Goal: Task Accomplishment & Management: Complete application form

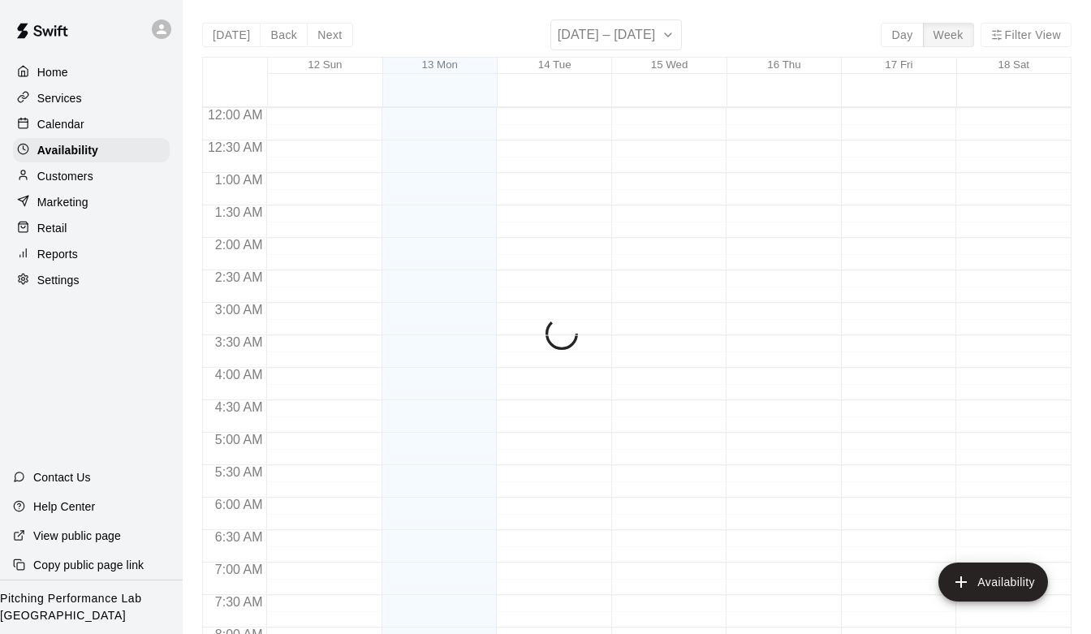
scroll to position [650, 0]
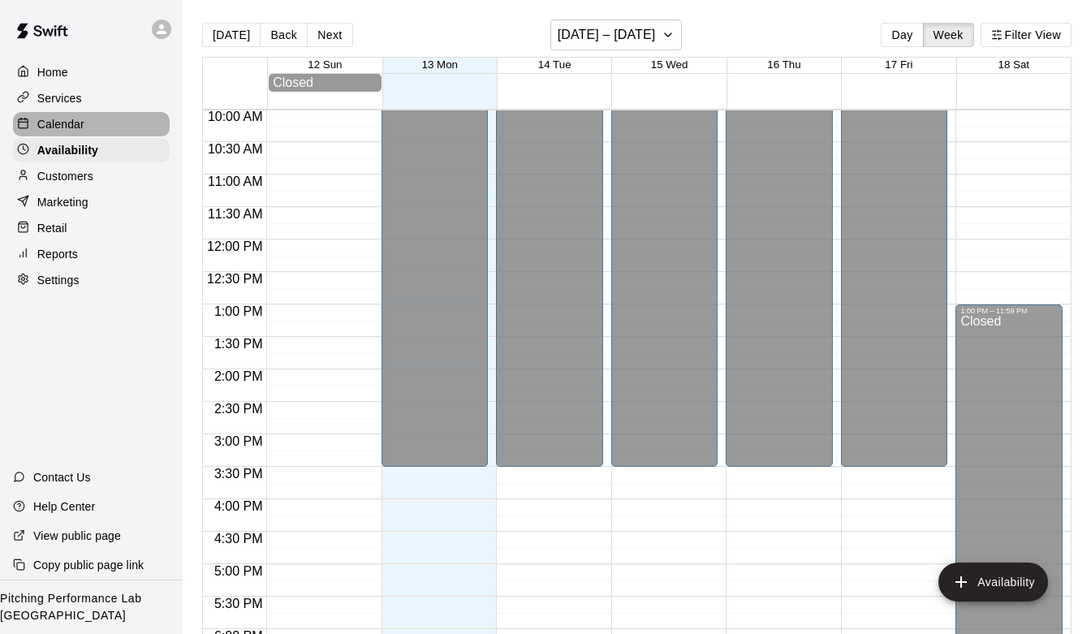
click at [64, 118] on p "Calendar" at bounding box center [60, 124] width 47 height 16
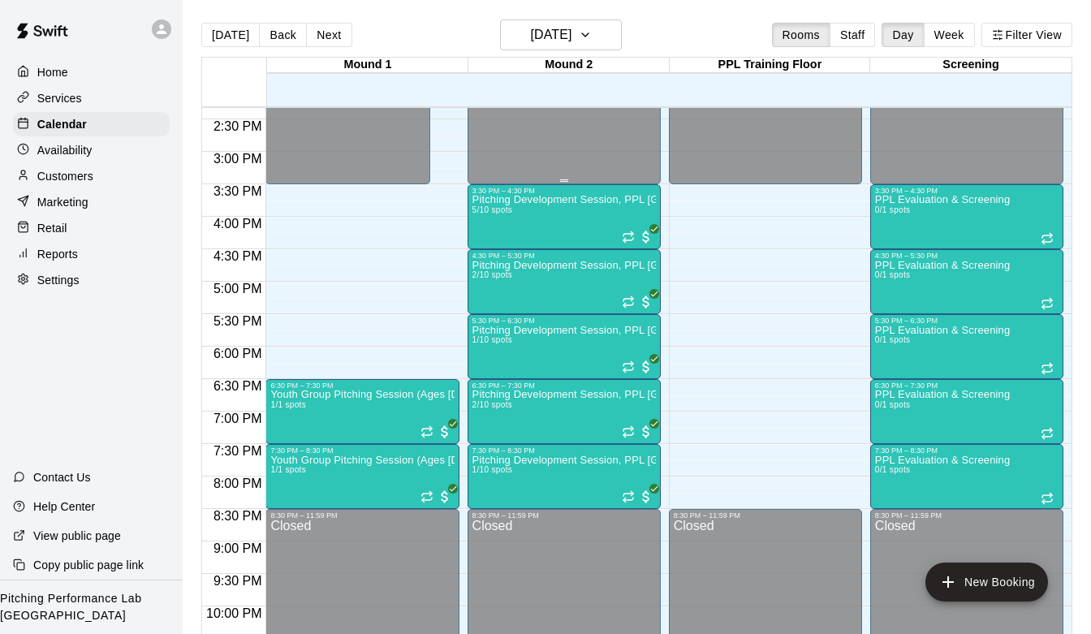
scroll to position [932, 0]
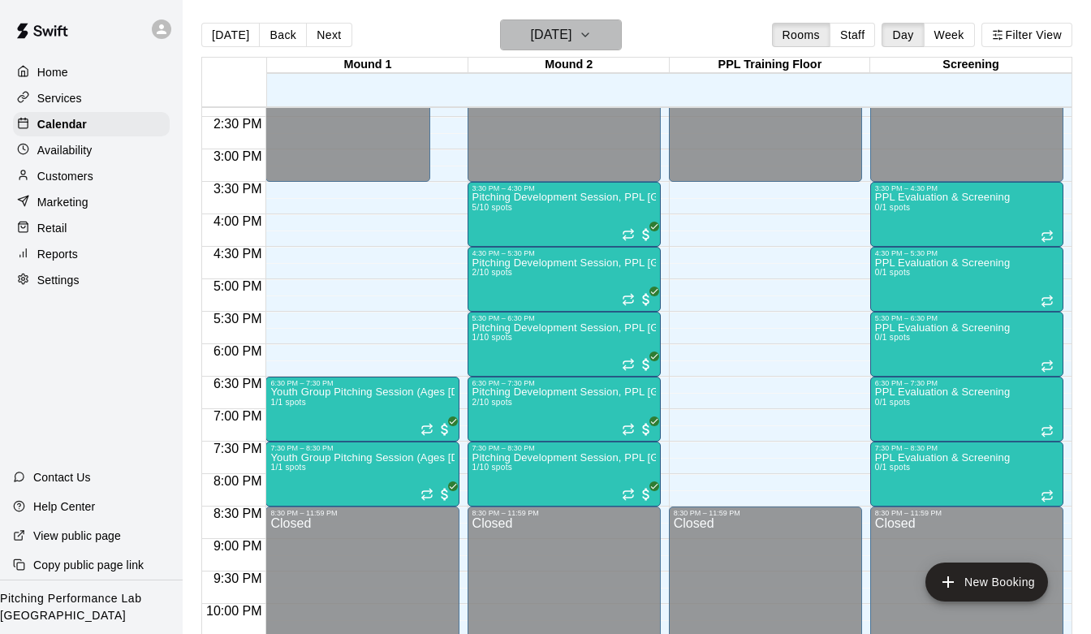
click at [593, 45] on button "[DATE]" at bounding box center [561, 34] width 122 height 31
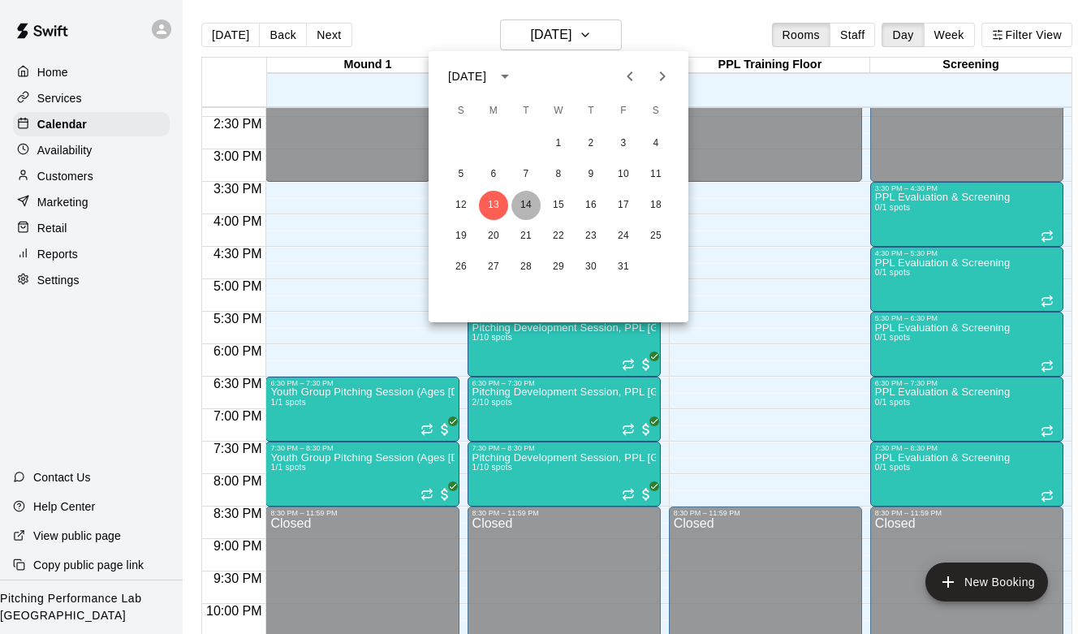
click at [530, 198] on button "14" at bounding box center [525, 205] width 29 height 29
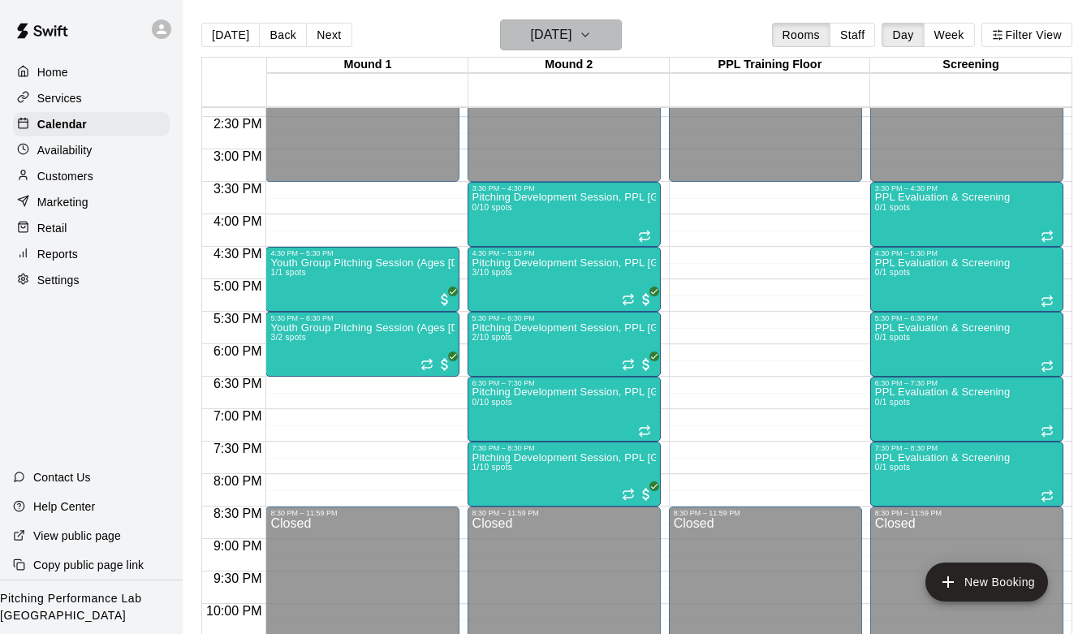
click at [571, 39] on h6 "Tuesday Oct 14" at bounding box center [550, 35] width 41 height 23
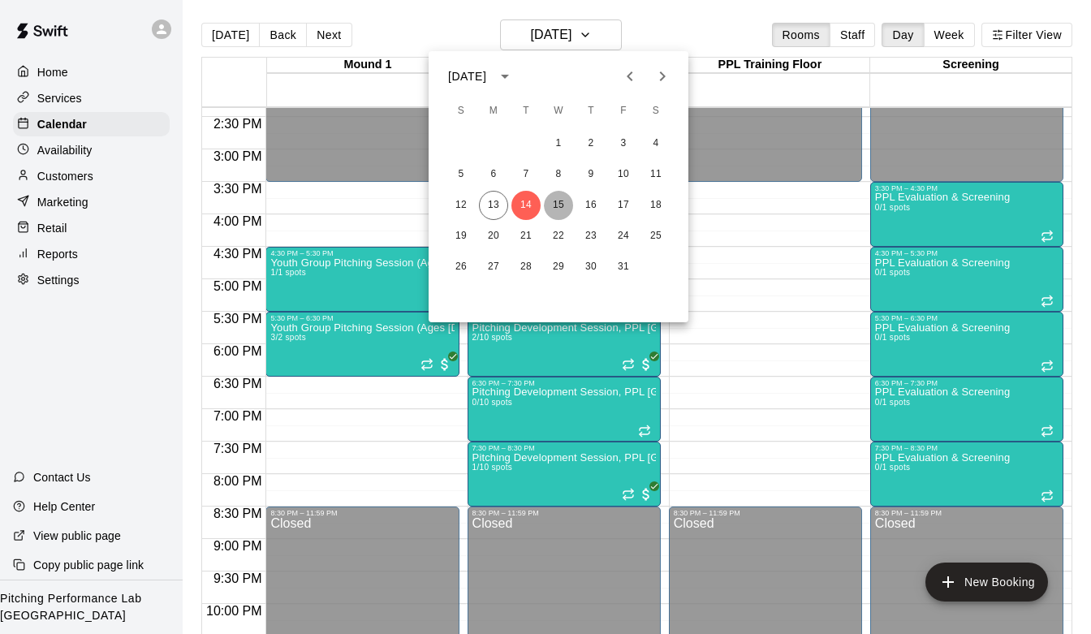
click at [564, 209] on button "15" at bounding box center [558, 205] width 29 height 29
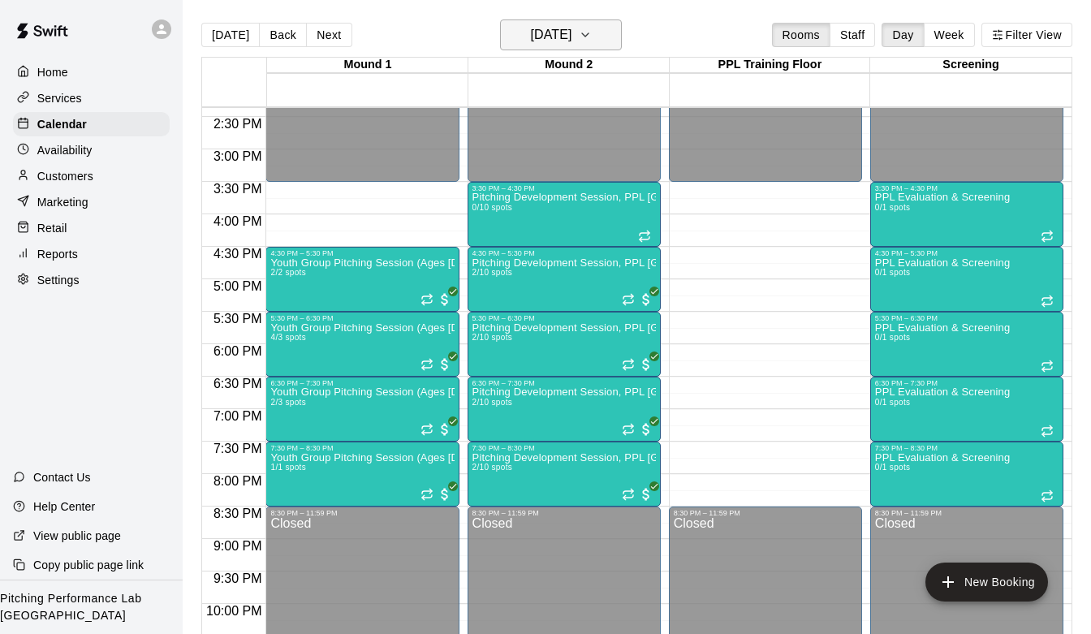
click at [571, 28] on h6 "Wednesday Oct 15" at bounding box center [550, 35] width 41 height 23
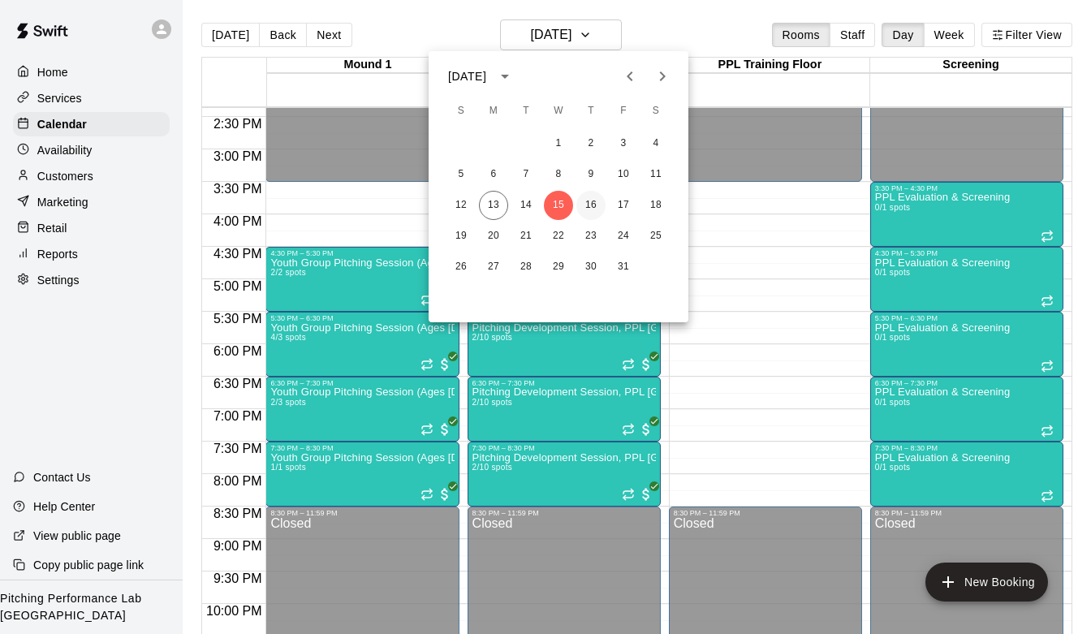
click at [588, 203] on button "16" at bounding box center [590, 205] width 29 height 29
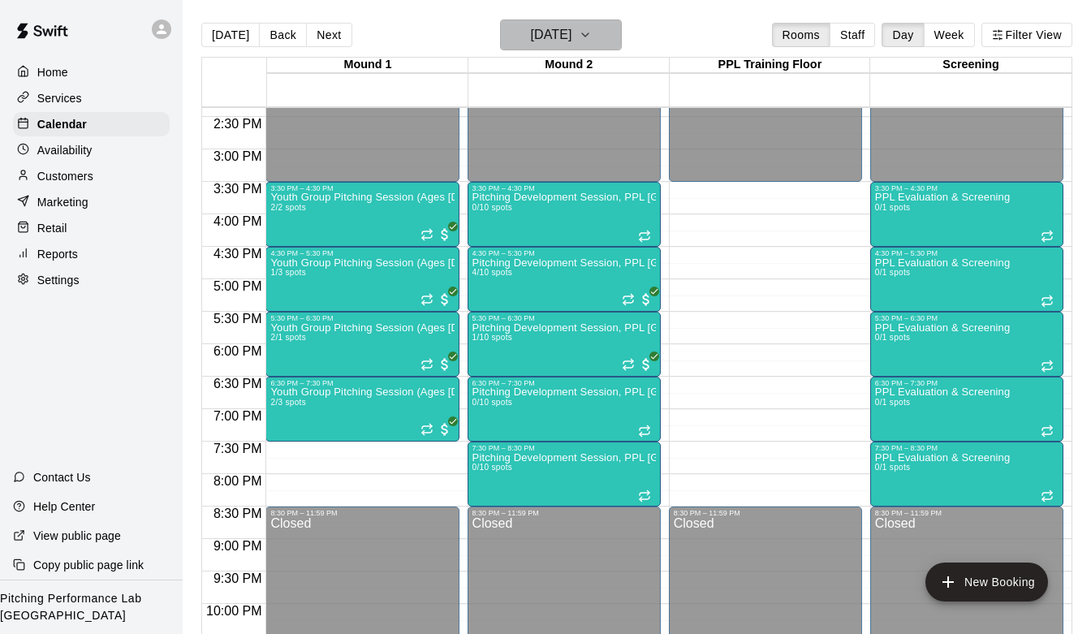
click at [571, 45] on h6 "Thursday Oct 16" at bounding box center [550, 35] width 41 height 23
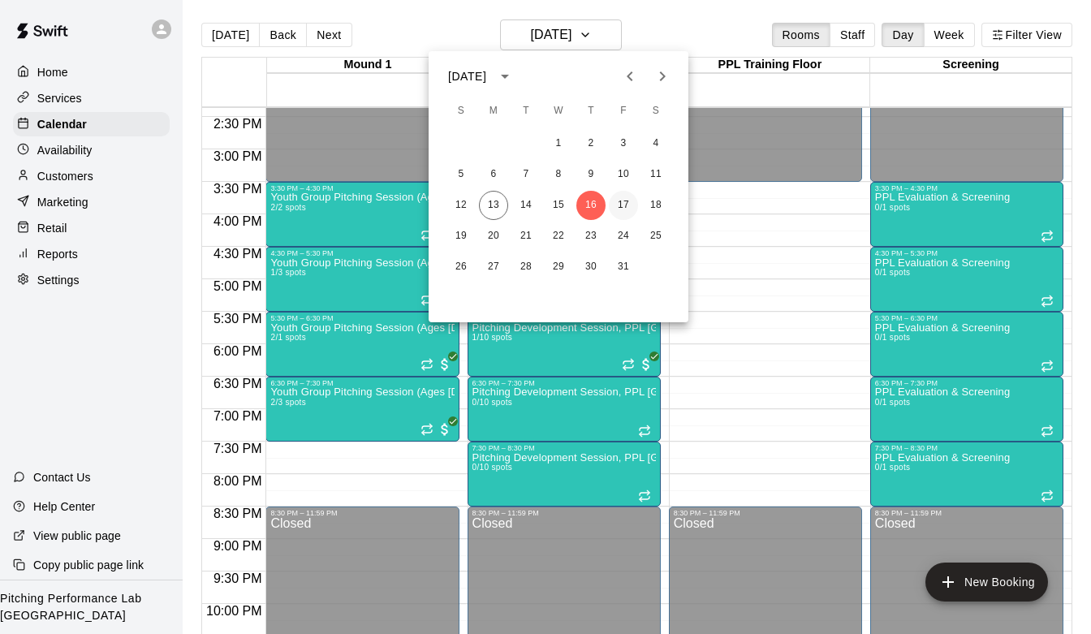
click at [624, 200] on button "17" at bounding box center [623, 205] width 29 height 29
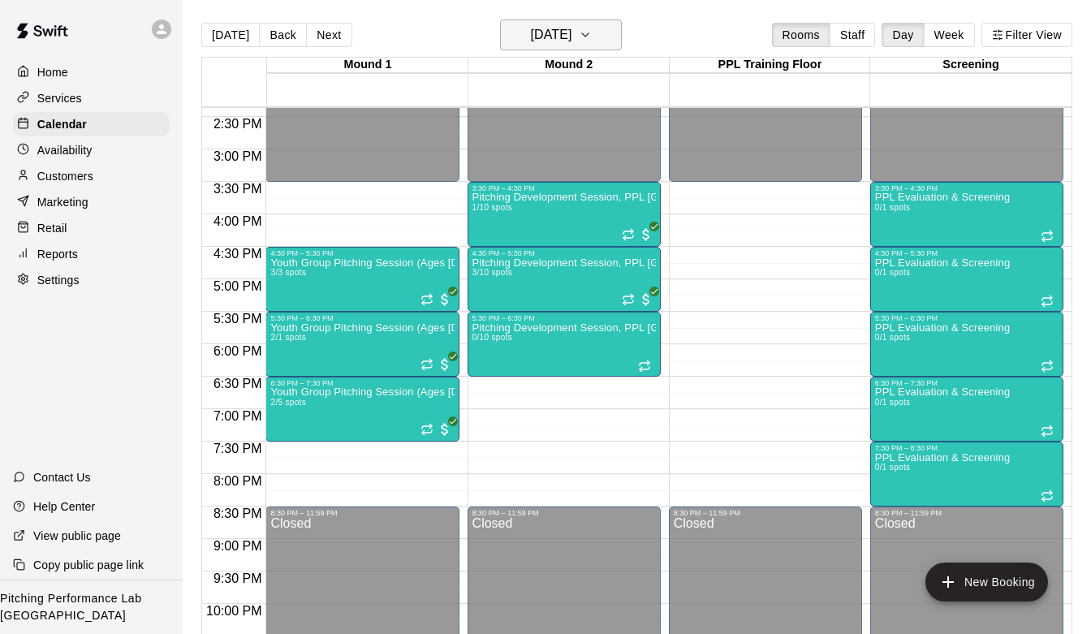
click at [592, 35] on icon "button" at bounding box center [585, 34] width 13 height 19
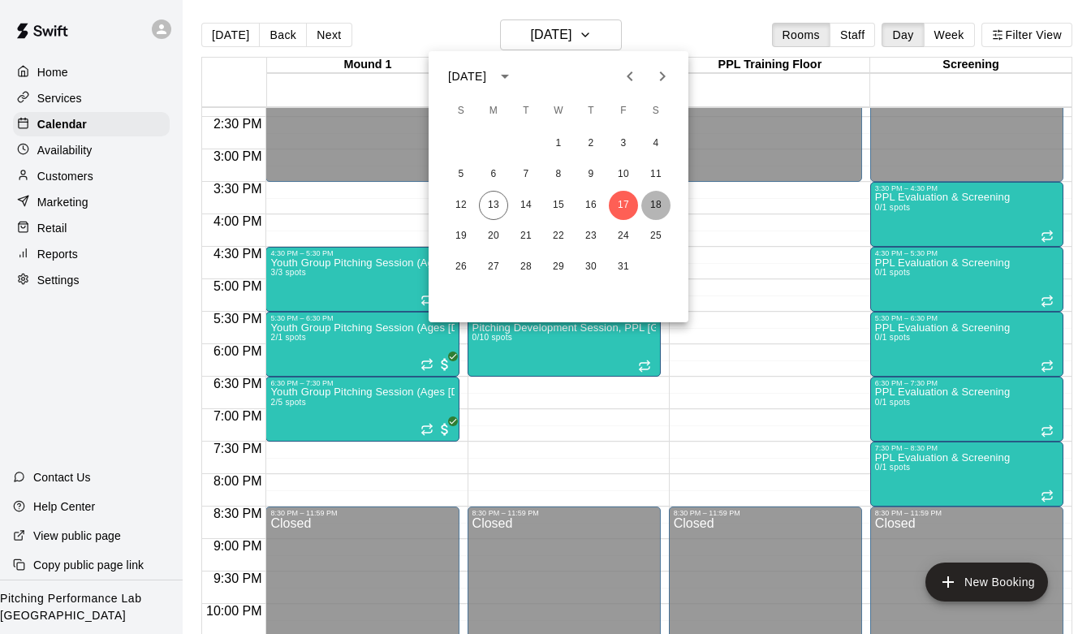
click at [657, 201] on button "18" at bounding box center [655, 205] width 29 height 29
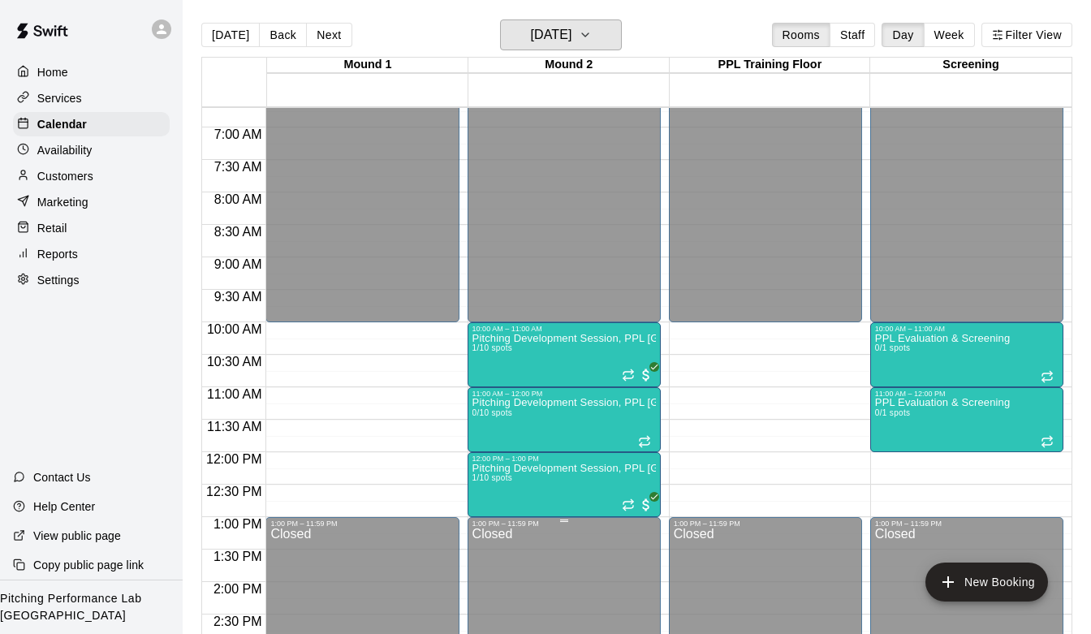
scroll to position [483, 0]
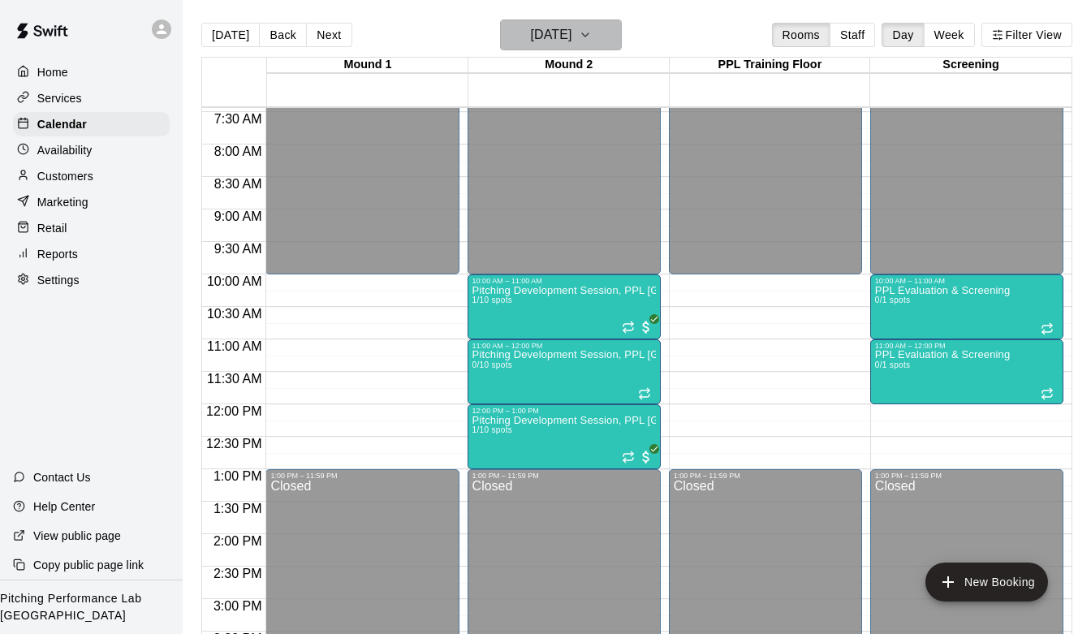
click at [571, 29] on h6 "Saturday Oct 18" at bounding box center [550, 35] width 41 height 23
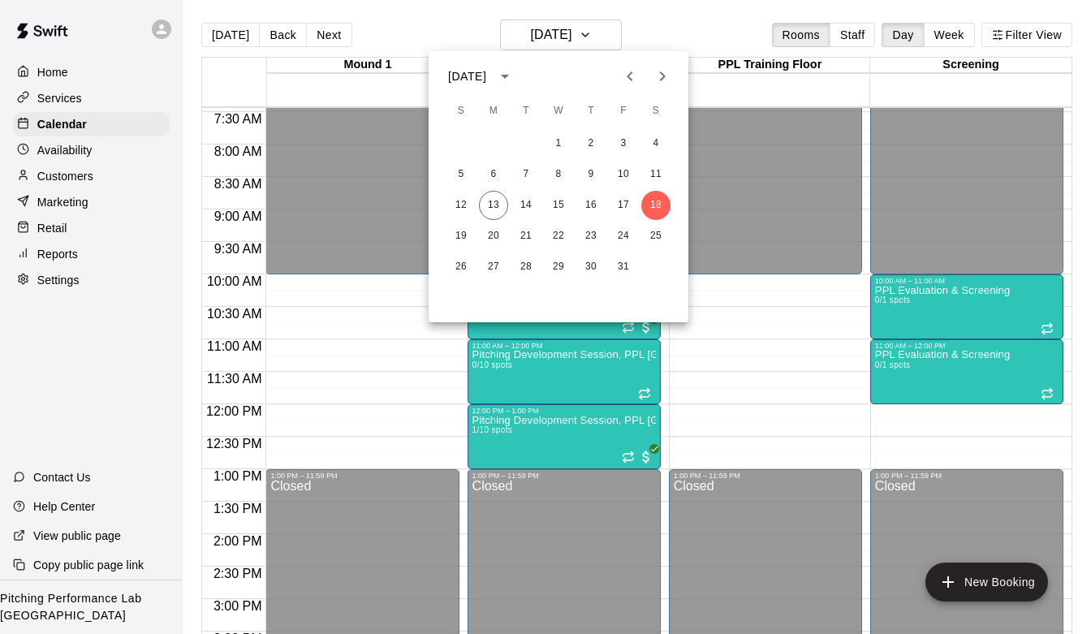
click at [657, 78] on icon "Next month" at bounding box center [661, 76] width 19 height 19
click at [657, 147] on button "1" at bounding box center [655, 143] width 29 height 29
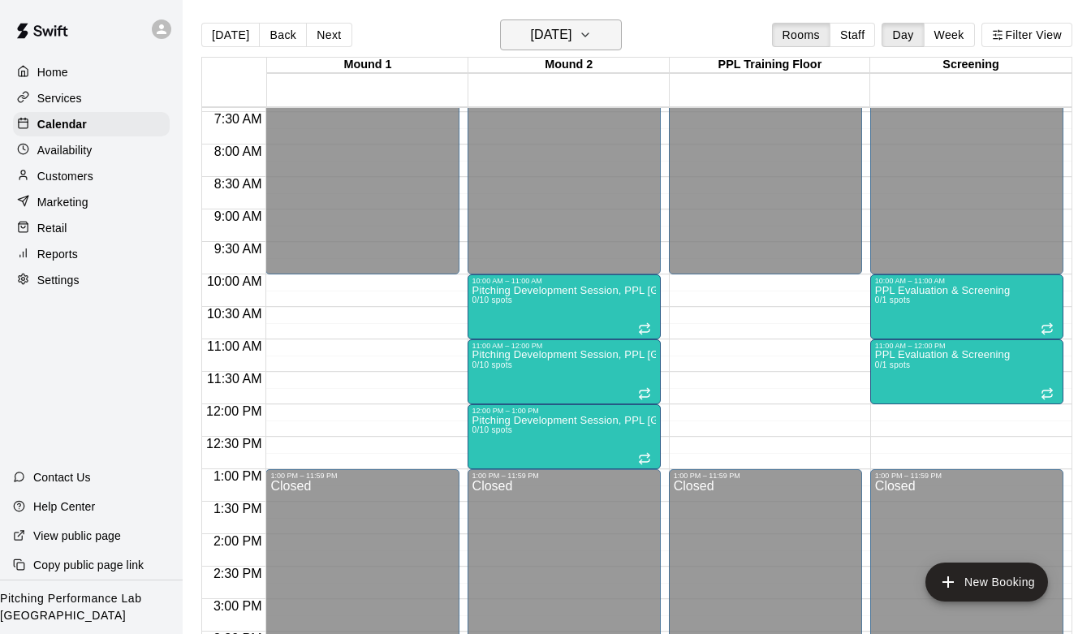
click at [571, 32] on h6 "Saturday Nov 01" at bounding box center [550, 35] width 41 height 23
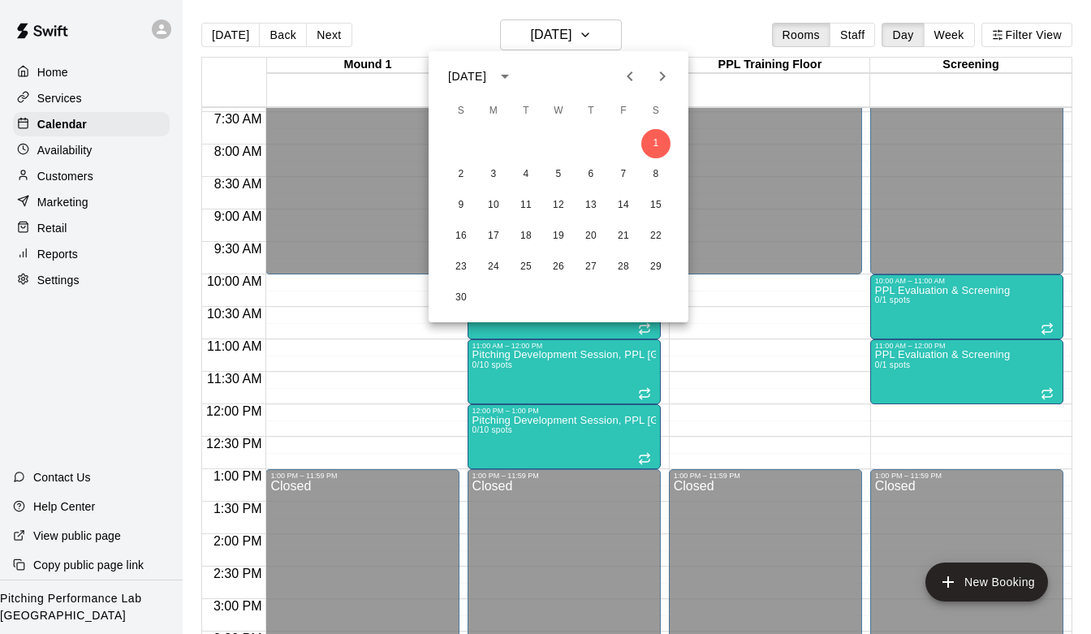
click at [622, 76] on icon "Previous month" at bounding box center [629, 76] width 19 height 19
click at [492, 264] on button "27" at bounding box center [493, 266] width 29 height 29
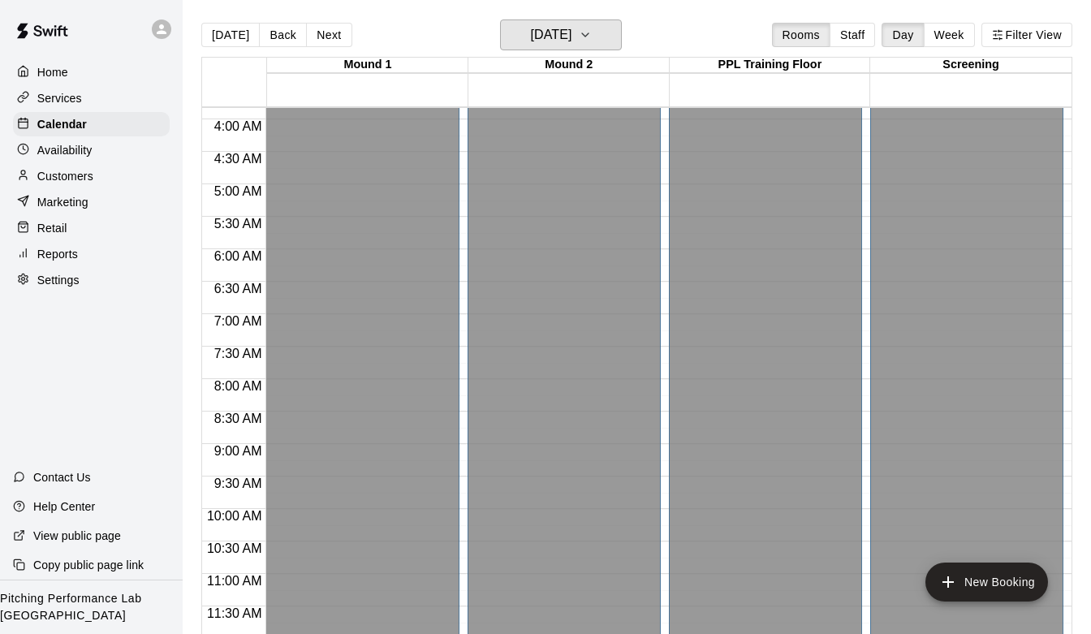
scroll to position [94, 0]
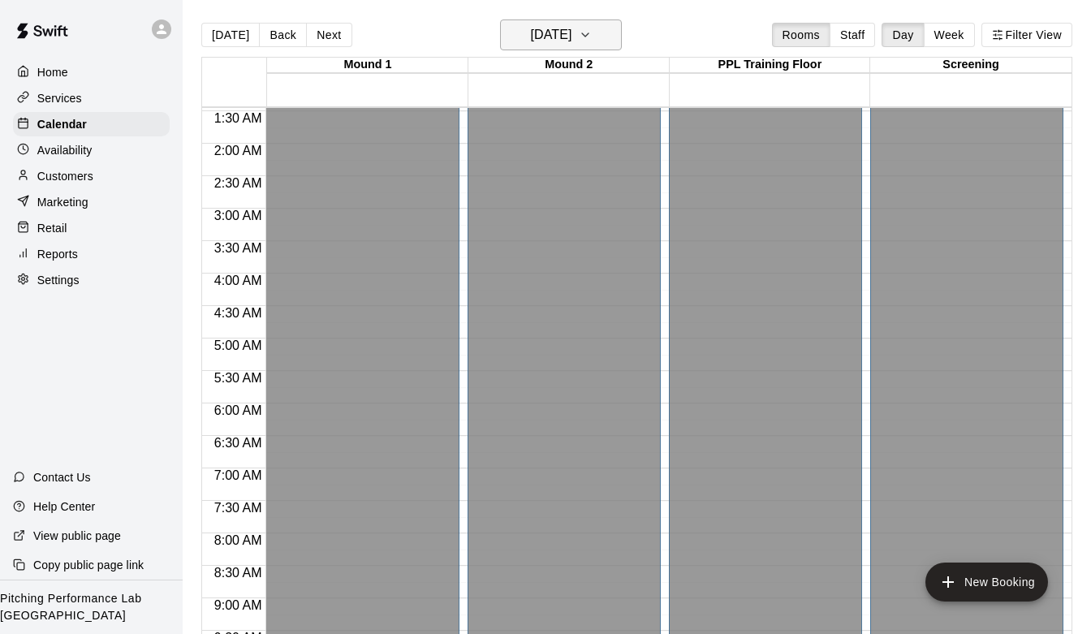
click at [571, 37] on h6 "Monday Oct 27" at bounding box center [550, 35] width 41 height 23
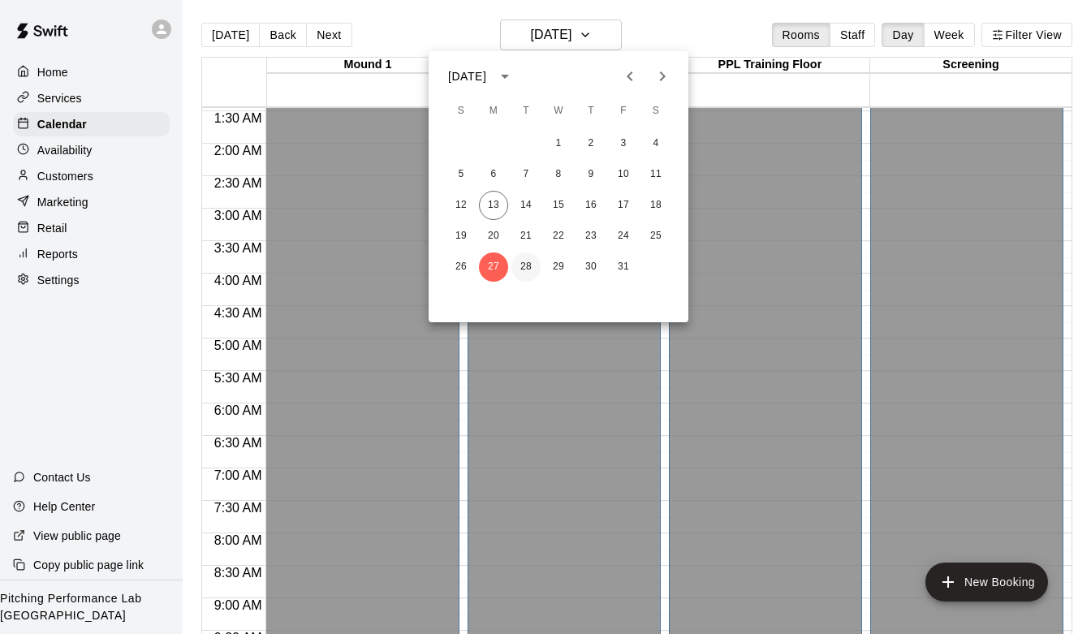
click at [527, 265] on button "28" at bounding box center [525, 266] width 29 height 29
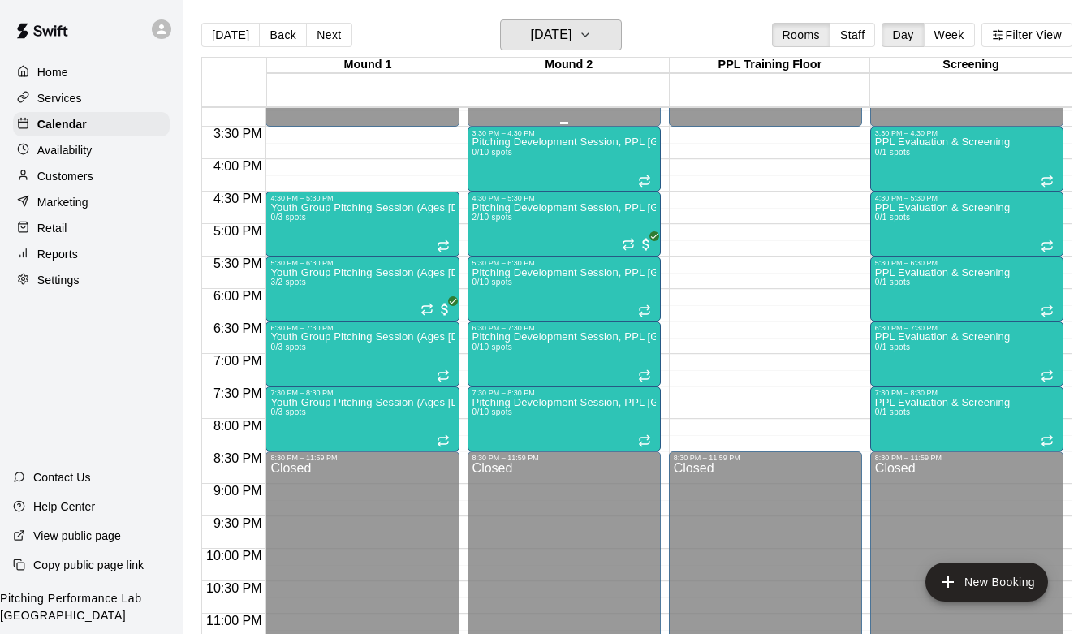
scroll to position [988, 0]
click at [588, 201] on div "4:30 PM – 5:30 PM" at bounding box center [563, 197] width 183 height 8
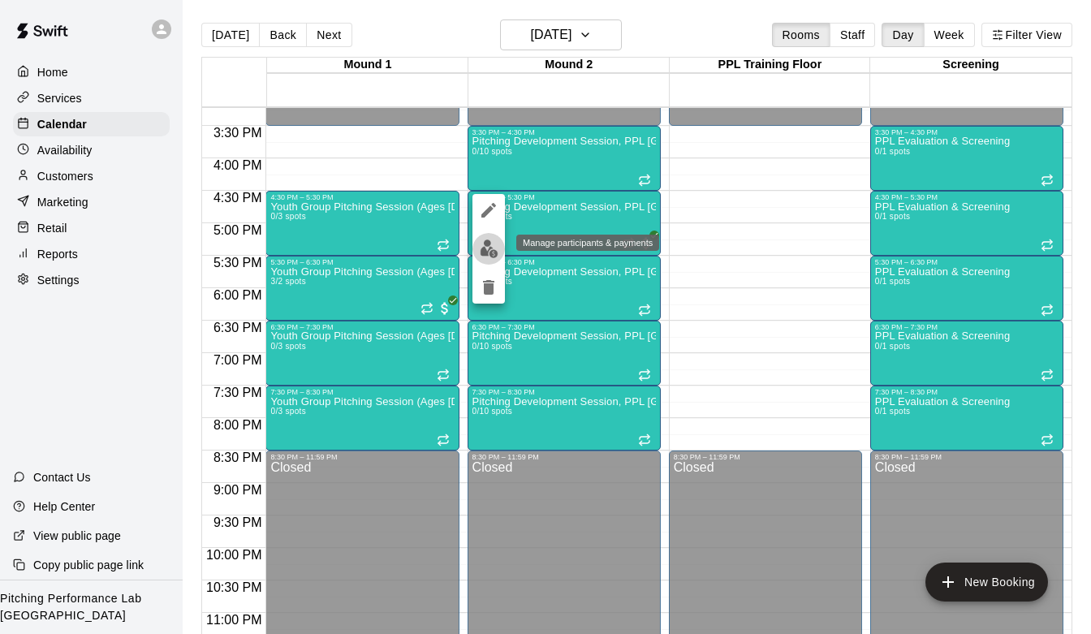
click at [474, 254] on button "edit" at bounding box center [488, 249] width 32 height 32
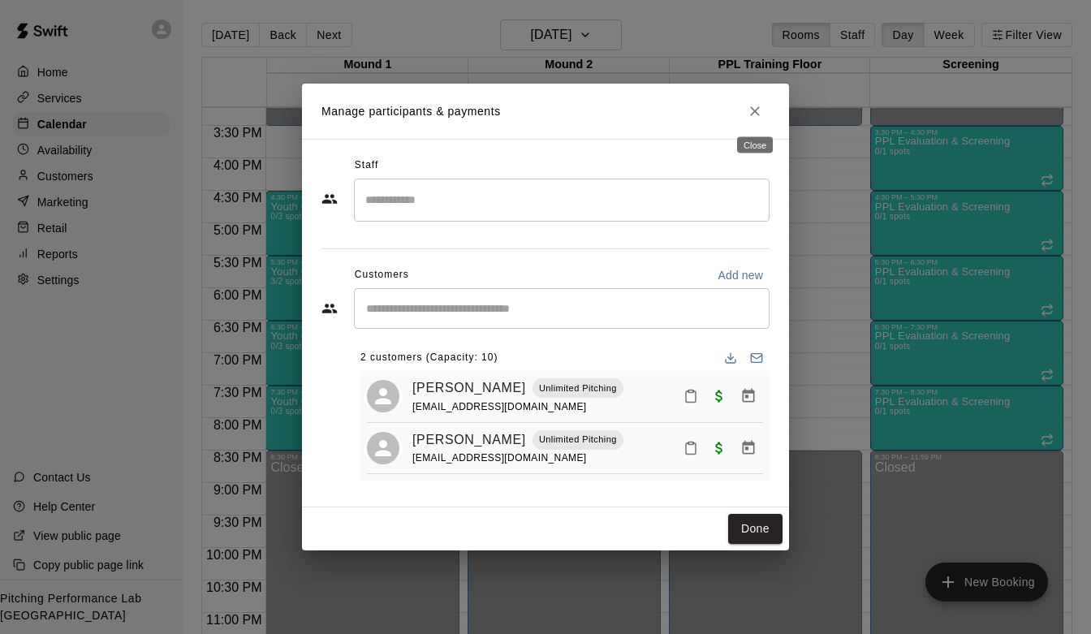
click at [751, 112] on icon "Close" at bounding box center [755, 111] width 16 height 16
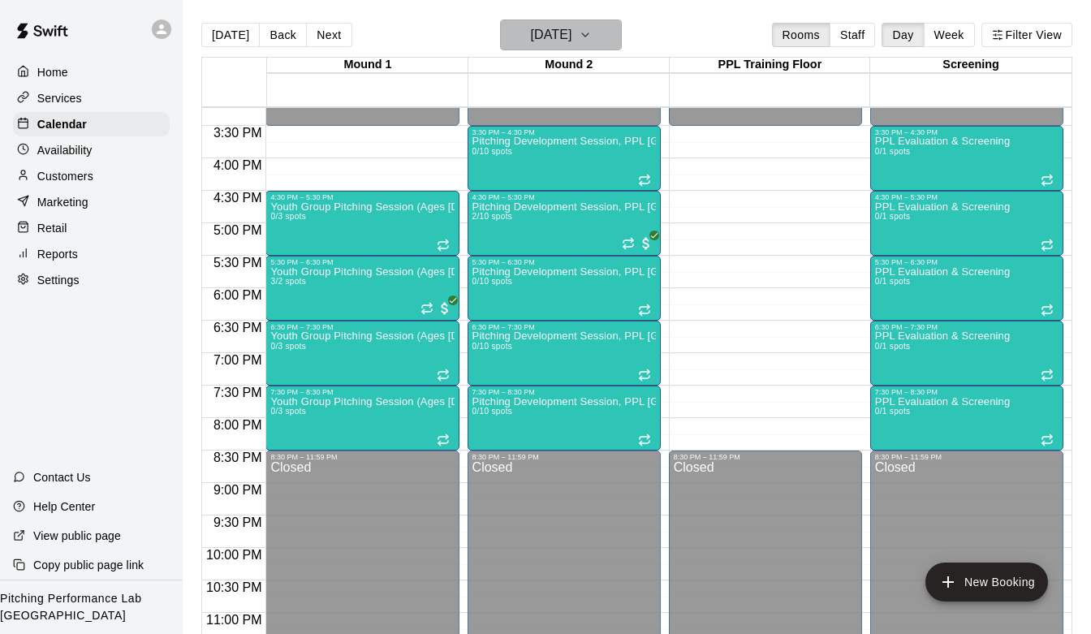
click at [571, 39] on h6 "Tuesday Oct 28" at bounding box center [550, 35] width 41 height 23
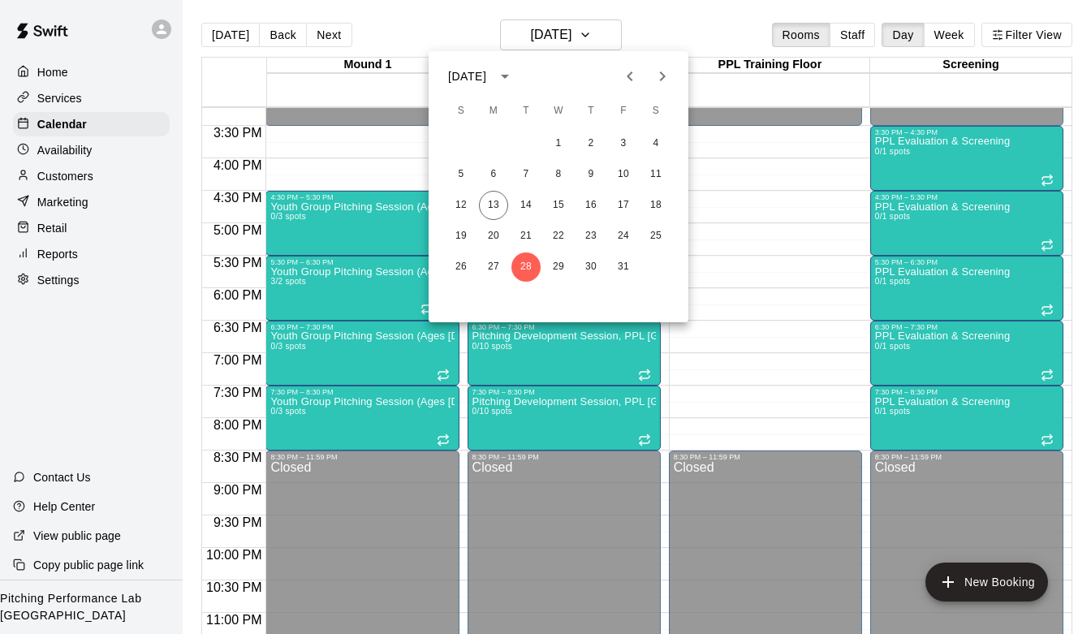
click at [75, 64] on div at bounding box center [545, 317] width 1091 height 634
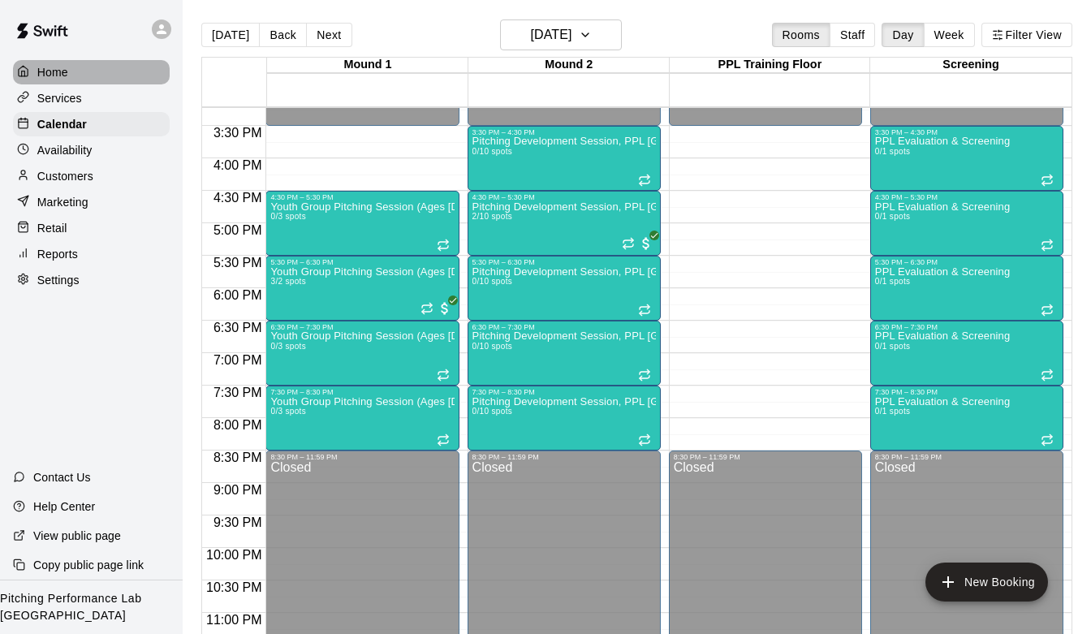
click at [55, 75] on p "Home" at bounding box center [52, 72] width 31 height 16
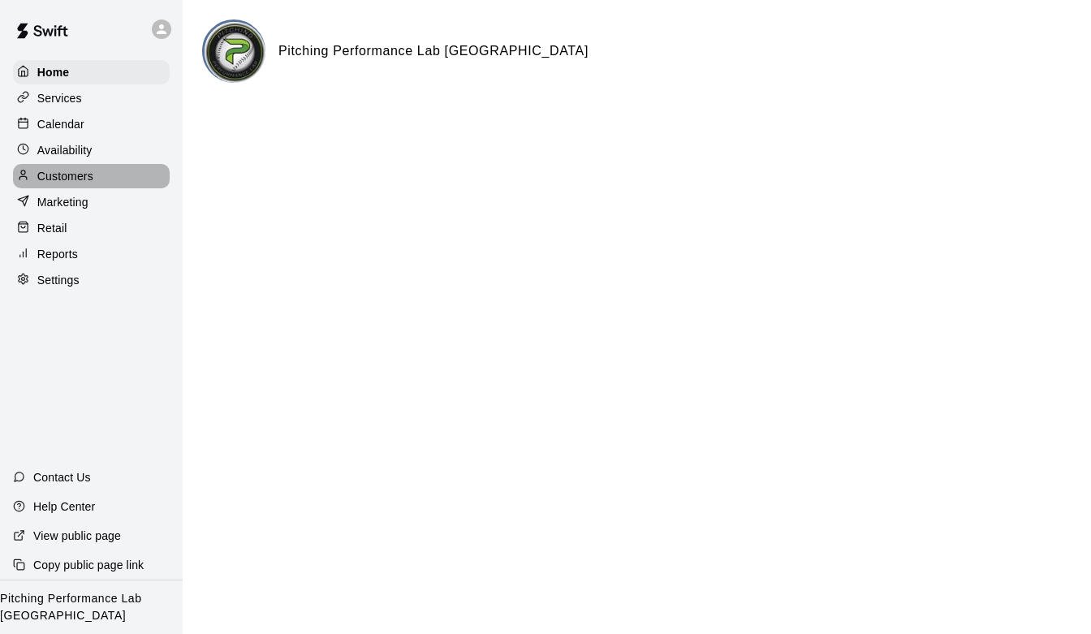
click at [62, 175] on p "Customers" at bounding box center [65, 176] width 56 height 16
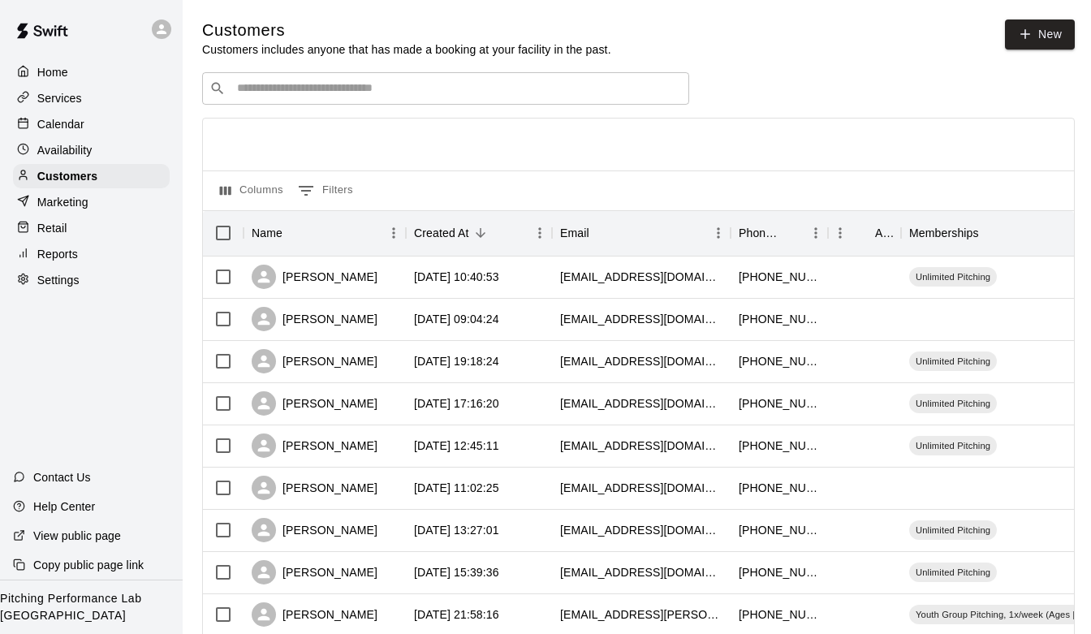
click at [67, 150] on p "Availability" at bounding box center [64, 150] width 55 height 16
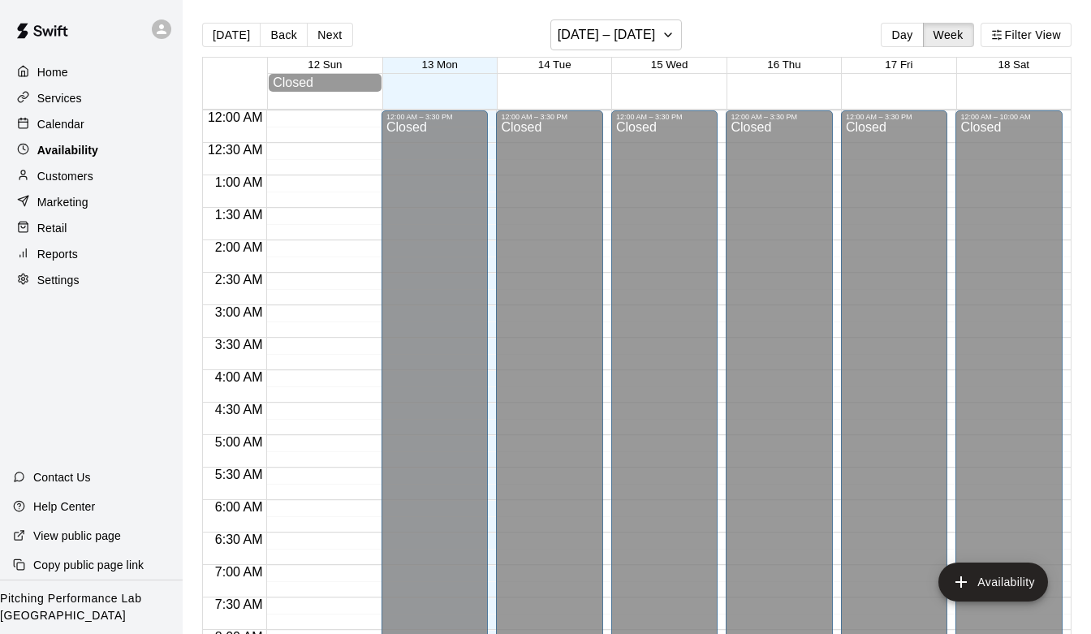
scroll to position [651, 0]
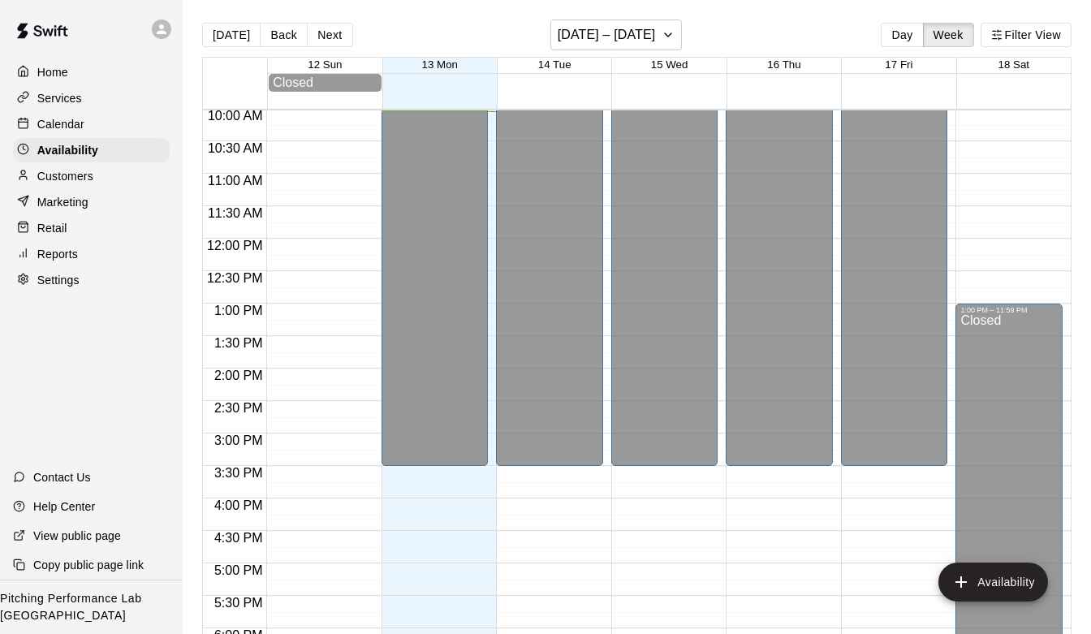
click at [67, 119] on p "Calendar" at bounding box center [60, 124] width 47 height 16
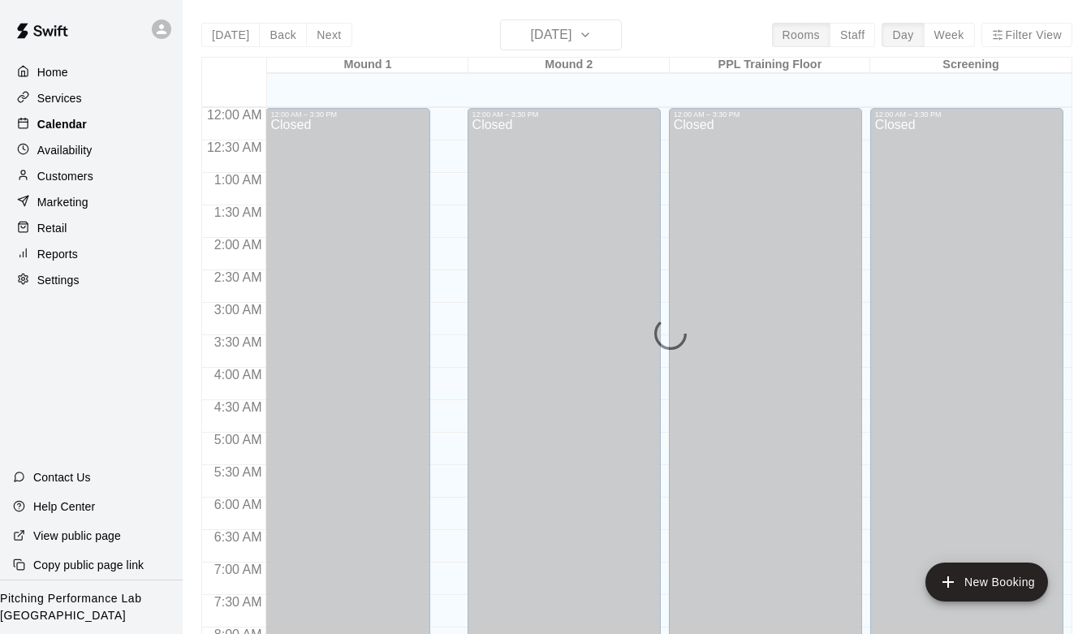
scroll to position [651, 0]
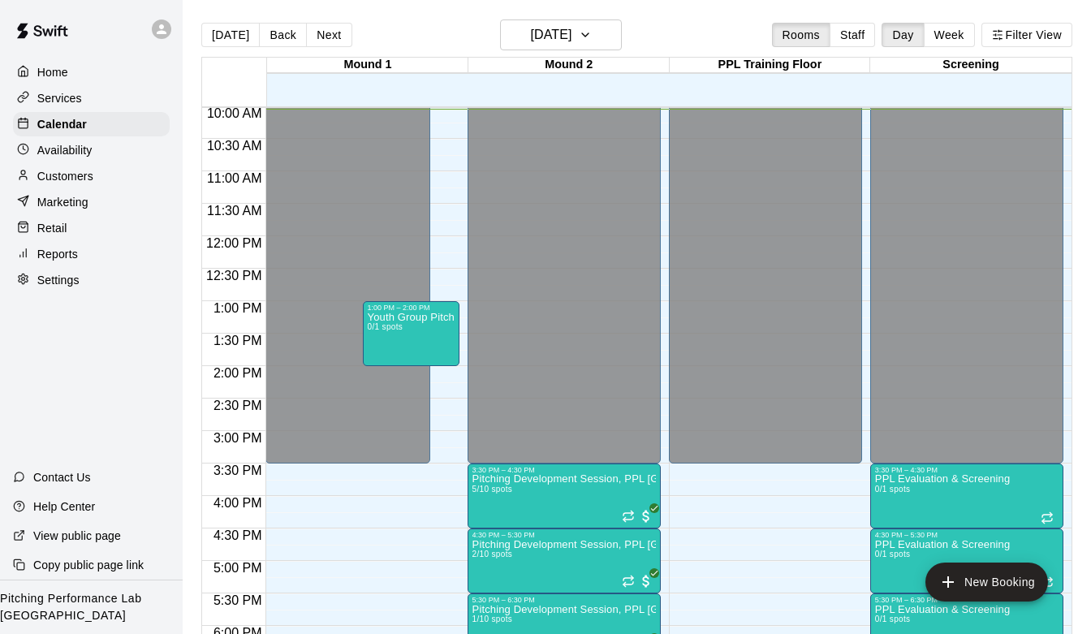
click at [59, 182] on p "Customers" at bounding box center [65, 176] width 56 height 16
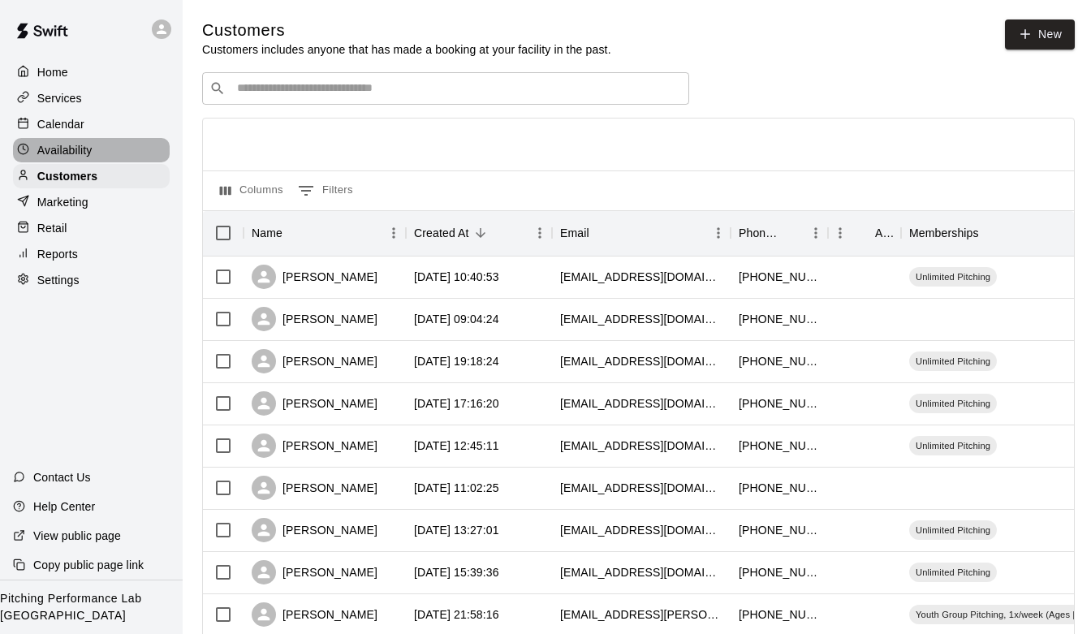
click at [71, 140] on div "Availability" at bounding box center [91, 150] width 157 height 24
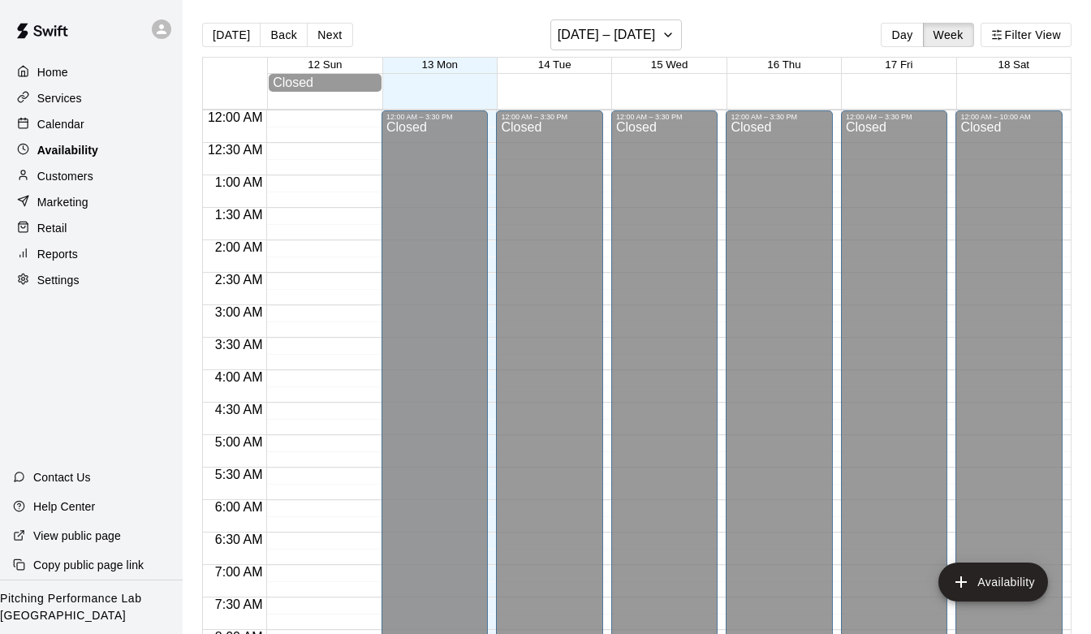
scroll to position [652, 0]
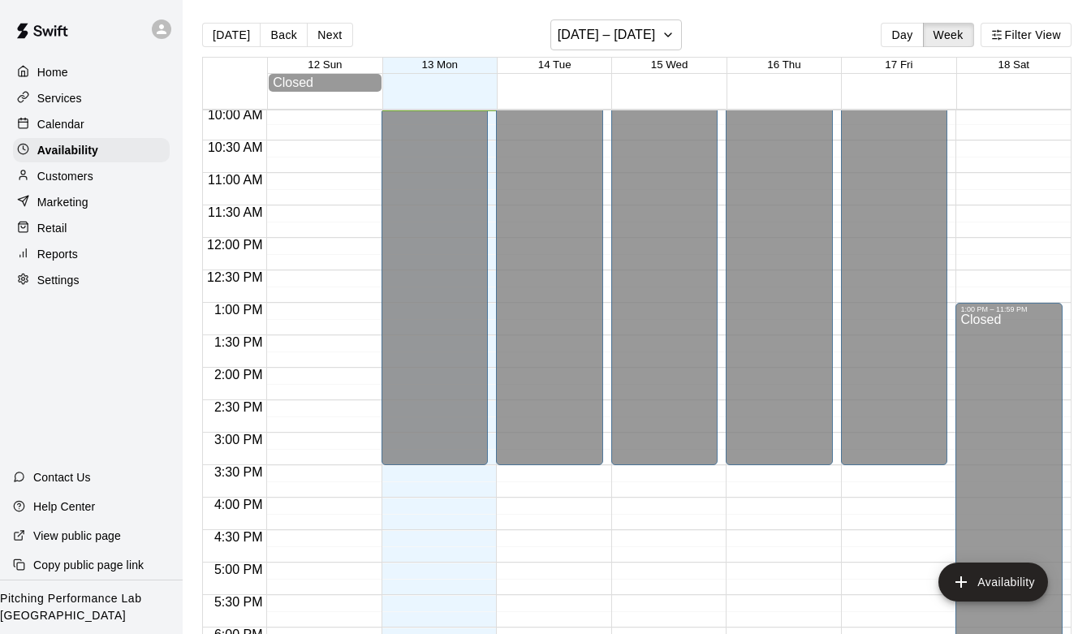
click at [75, 118] on p "Calendar" at bounding box center [60, 124] width 47 height 16
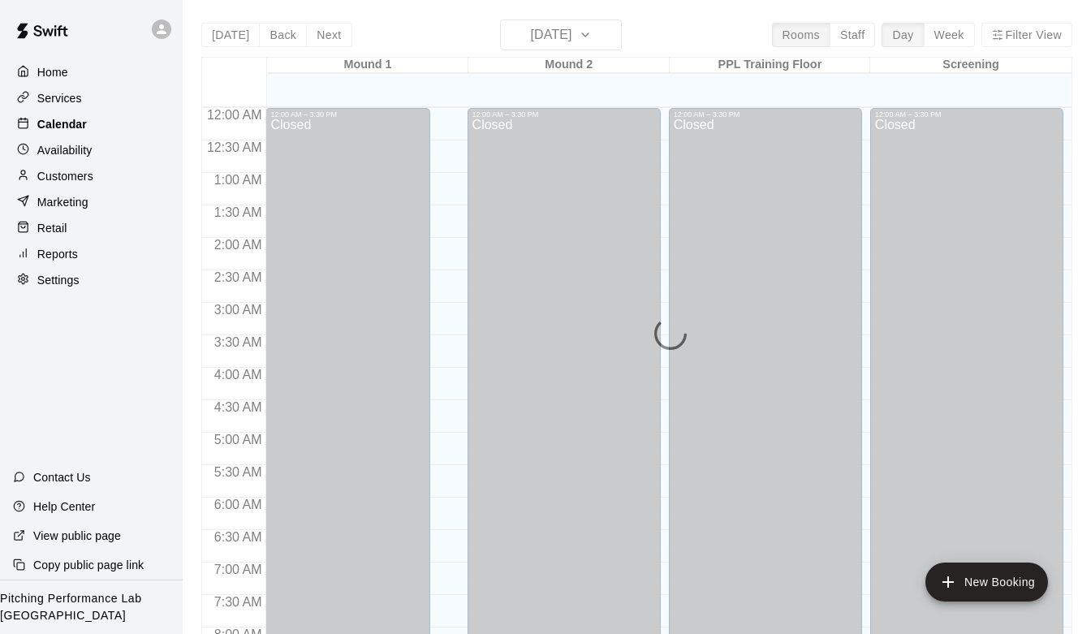
scroll to position [652, 0]
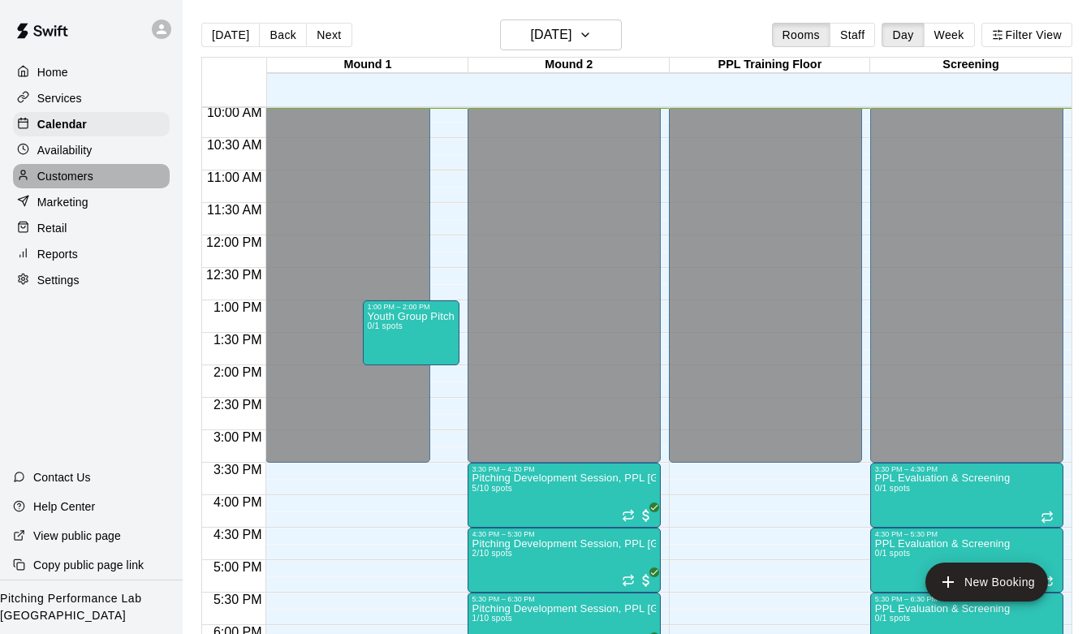
click at [71, 168] on p "Customers" at bounding box center [65, 176] width 56 height 16
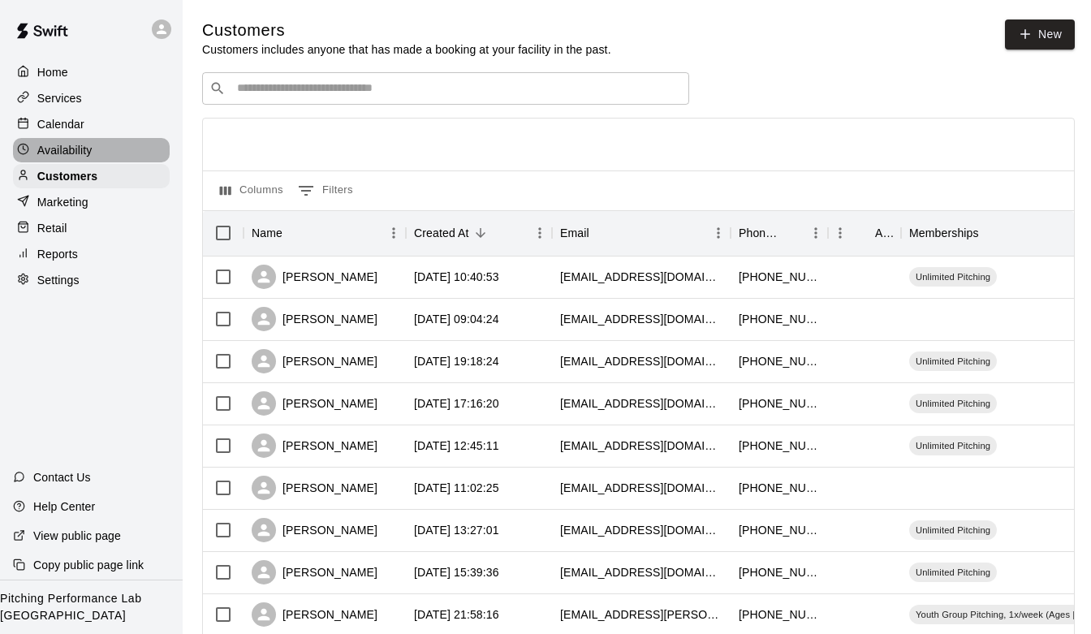
click at [74, 147] on p "Availability" at bounding box center [64, 150] width 55 height 16
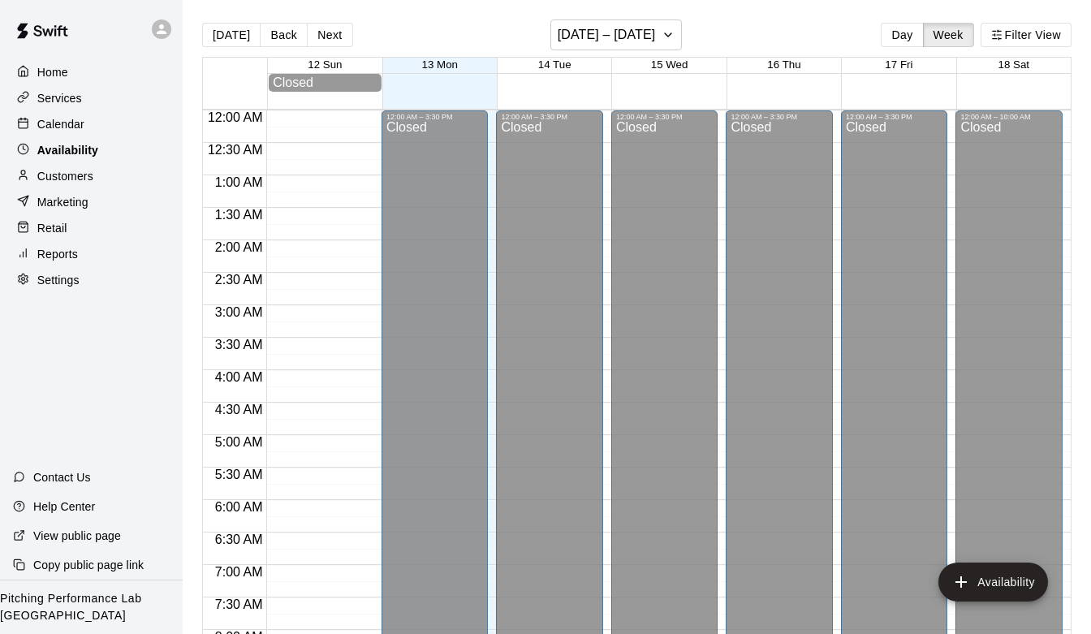
scroll to position [652, 0]
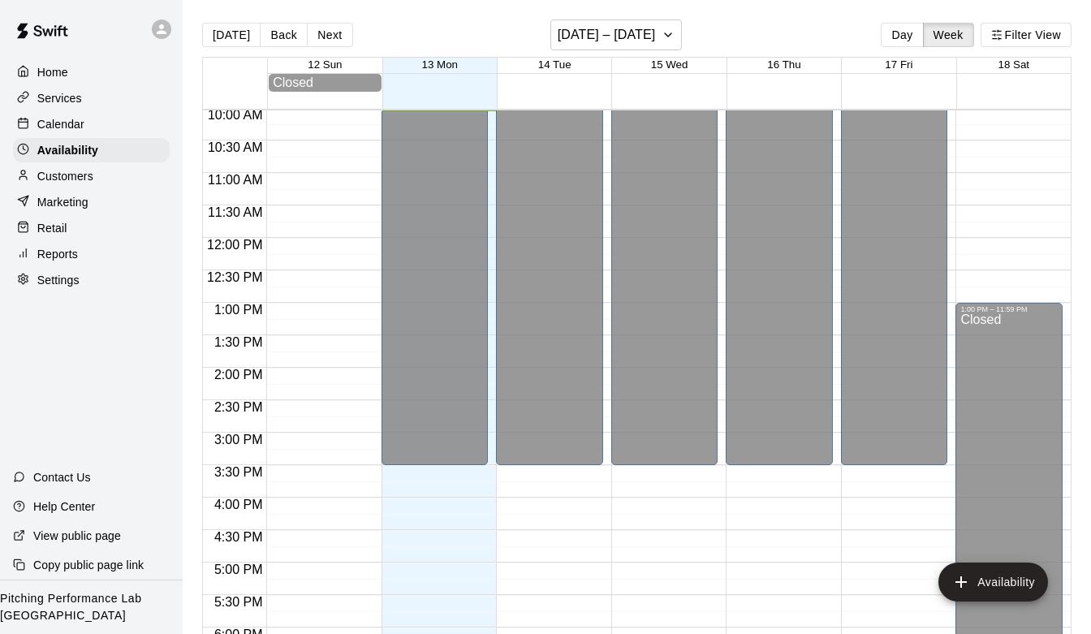
click at [149, 123] on div "Calendar" at bounding box center [91, 124] width 157 height 24
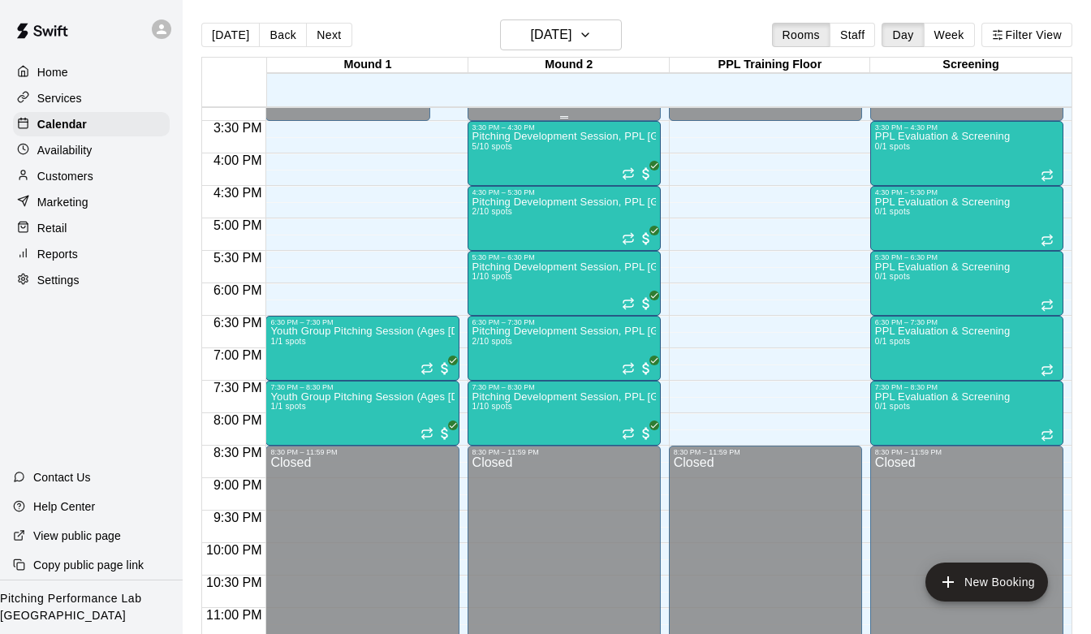
scroll to position [995, 0]
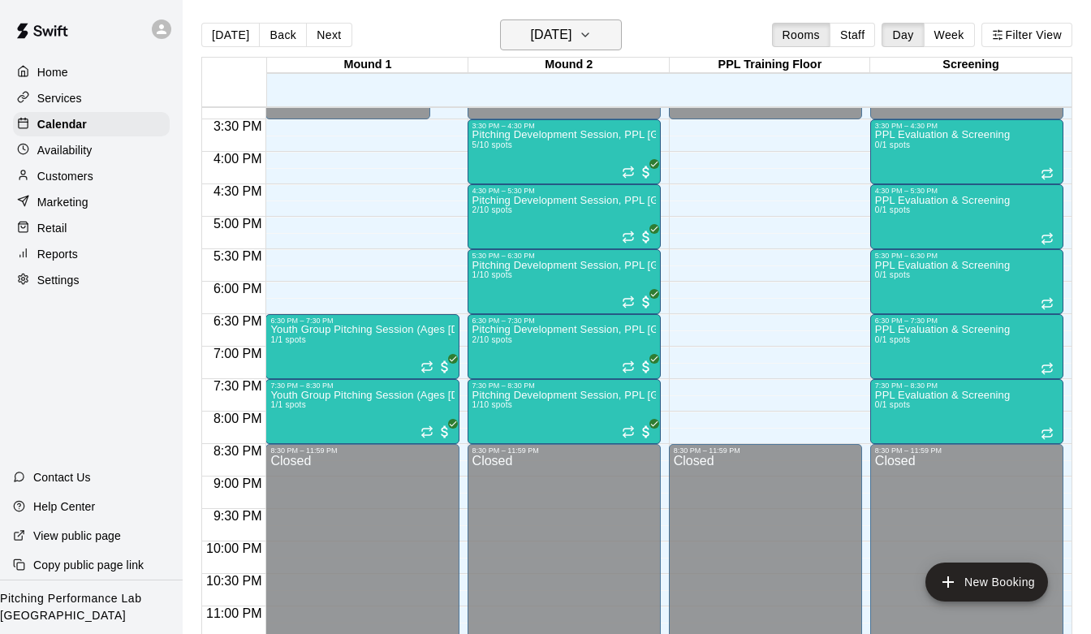
click at [571, 28] on h6 "[DATE]" at bounding box center [550, 35] width 41 height 23
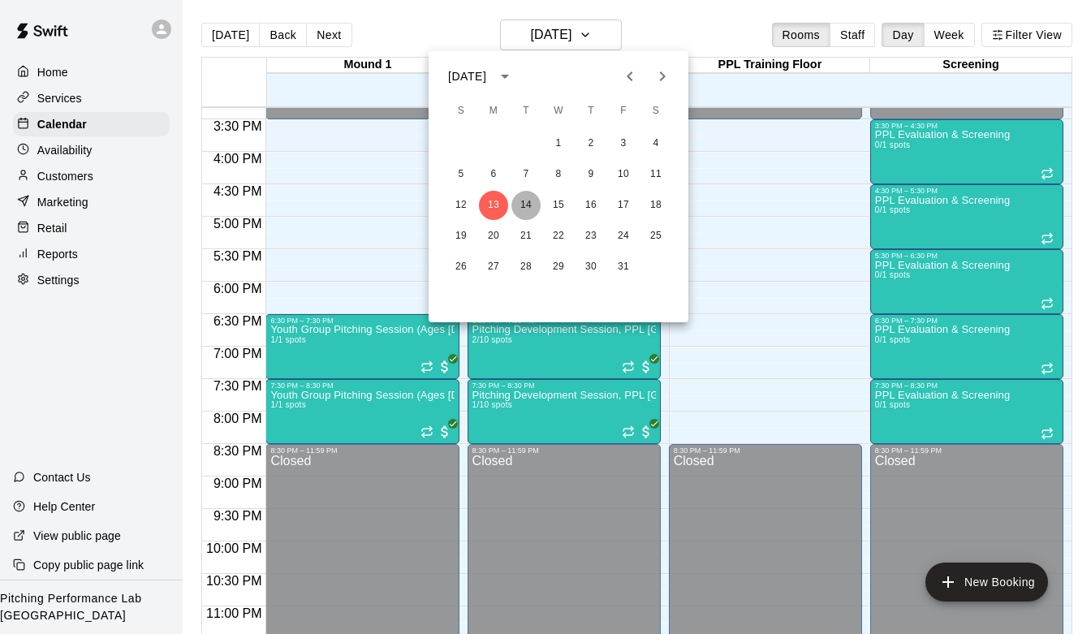
click at [527, 196] on button "14" at bounding box center [525, 205] width 29 height 29
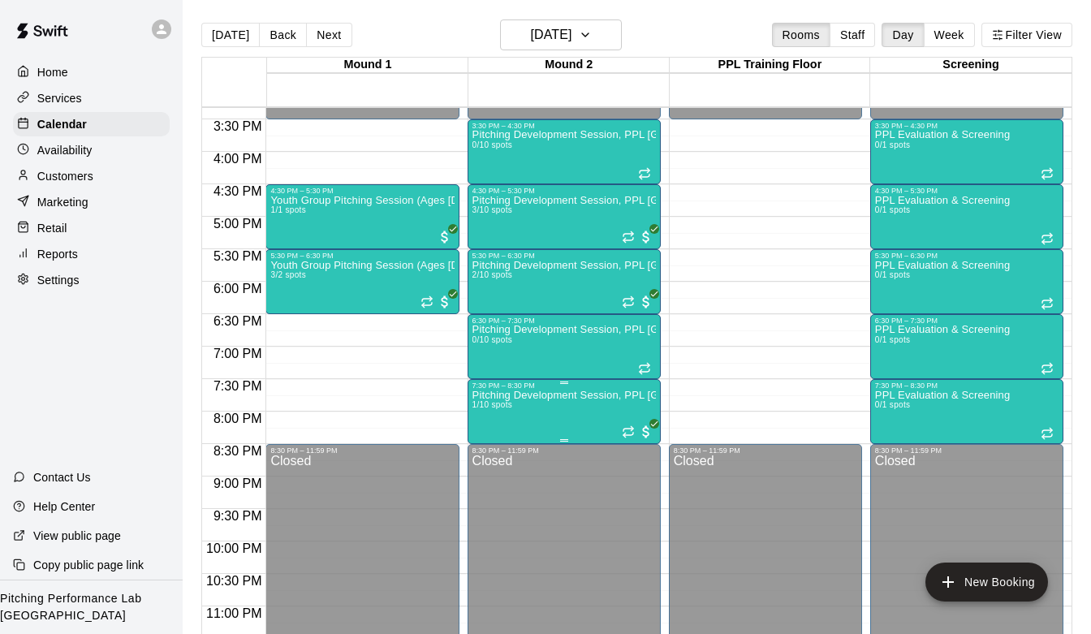
click at [490, 445] on img "edit" at bounding box center [489, 446] width 19 height 19
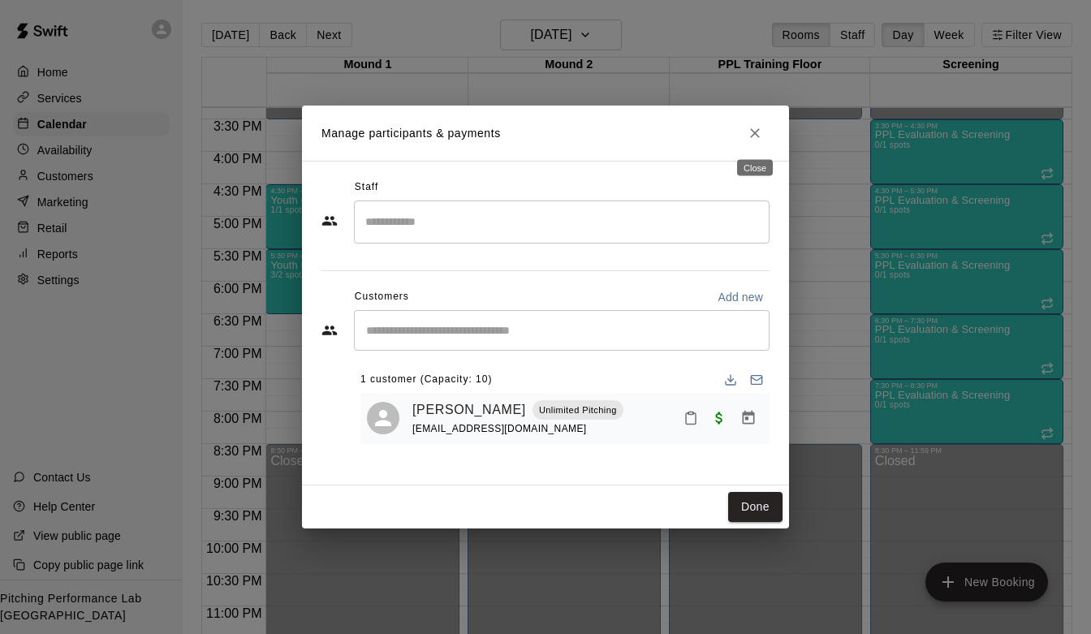
click at [753, 131] on icon "Close" at bounding box center [755, 133] width 16 height 16
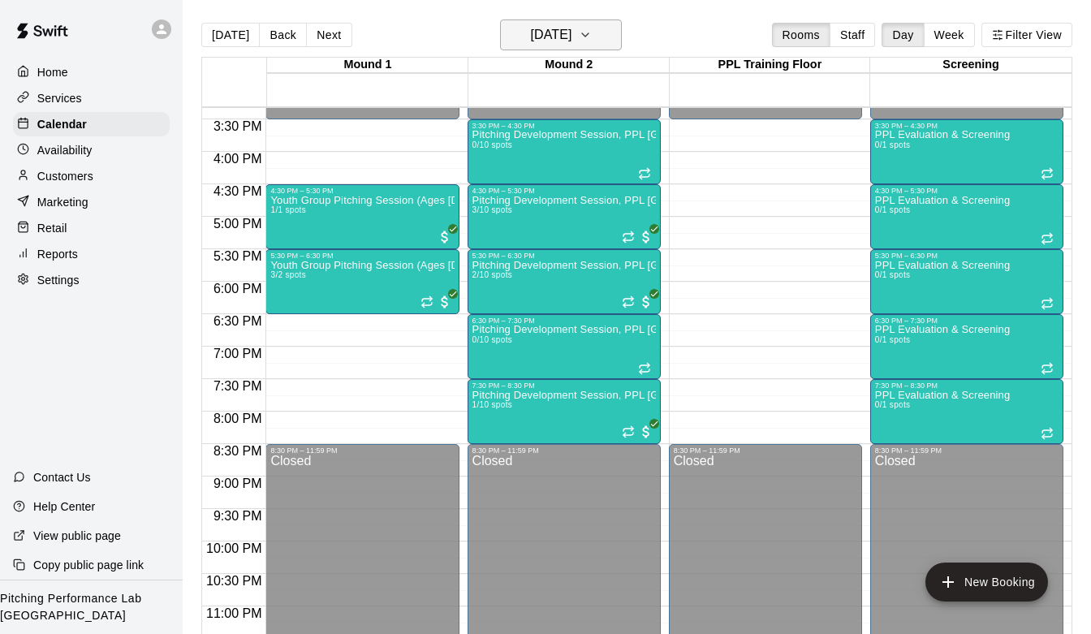
click at [592, 36] on icon "button" at bounding box center [585, 34] width 13 height 19
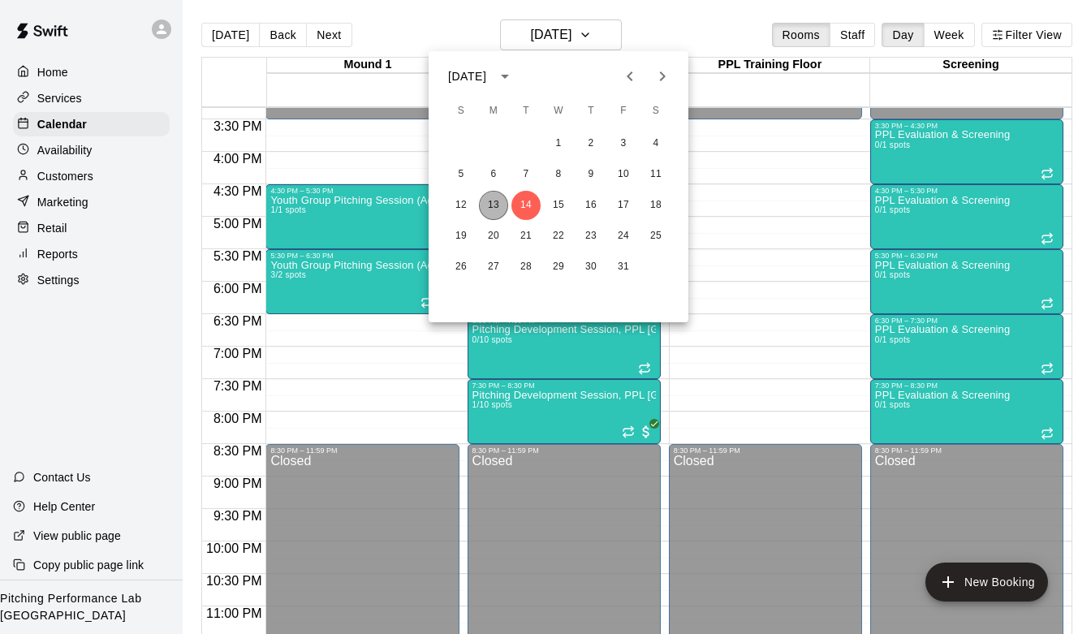
click at [495, 207] on button "13" at bounding box center [493, 205] width 29 height 29
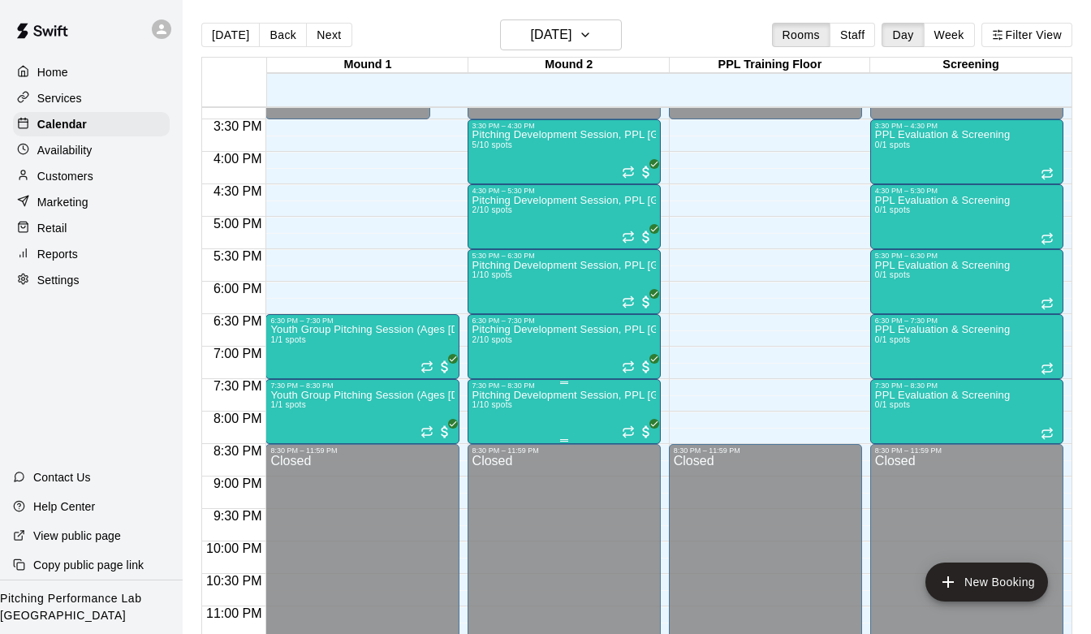
click at [538, 395] on p "Pitching Development Session, PPL [GEOGRAPHIC_DATA] (Ages [DEMOGRAPHIC_DATA]+)" at bounding box center [563, 395] width 183 height 0
click at [491, 450] on img "edit" at bounding box center [489, 450] width 19 height 19
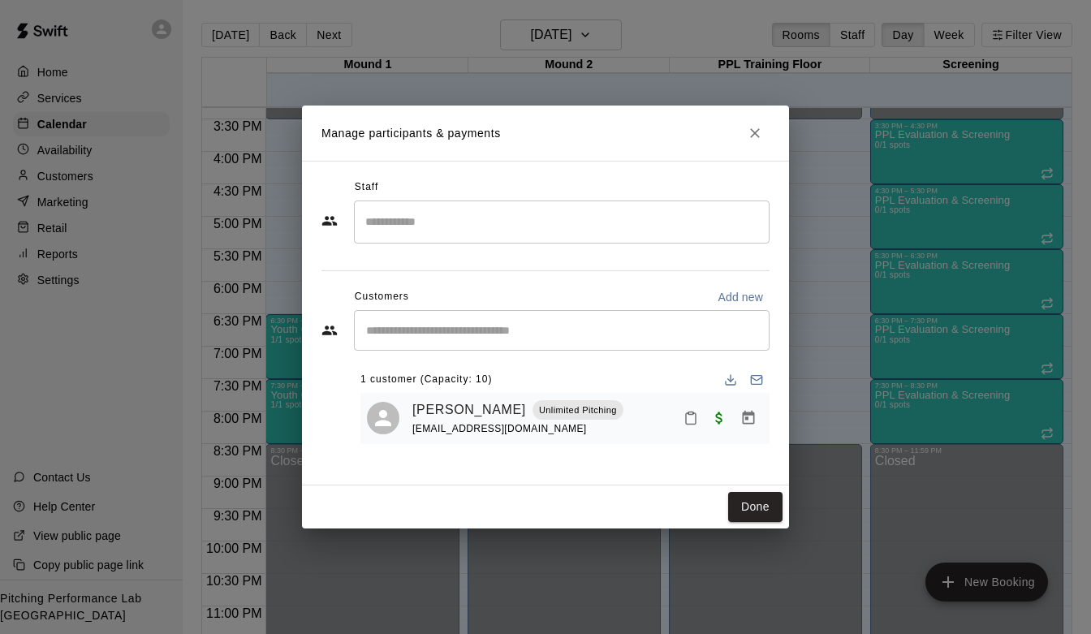
click at [747, 137] on icon "Close" at bounding box center [755, 133] width 16 height 16
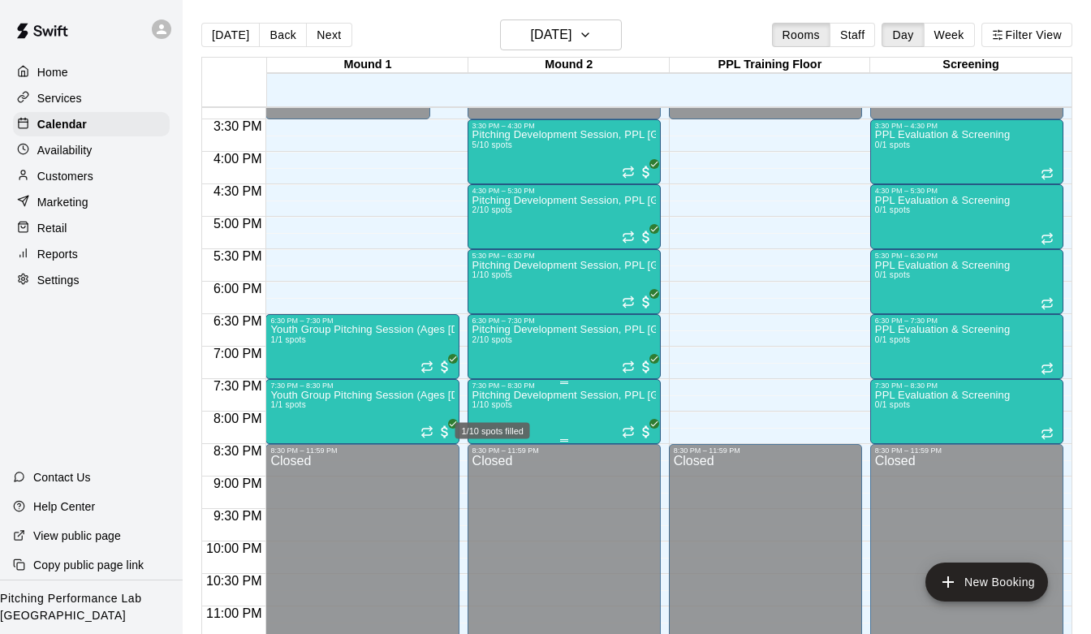
click at [508, 412] on div "1/10 spots filled" at bounding box center [493, 425] width 78 height 29
click at [469, 426] on icon "edit" at bounding box center [470, 427] width 15 height 15
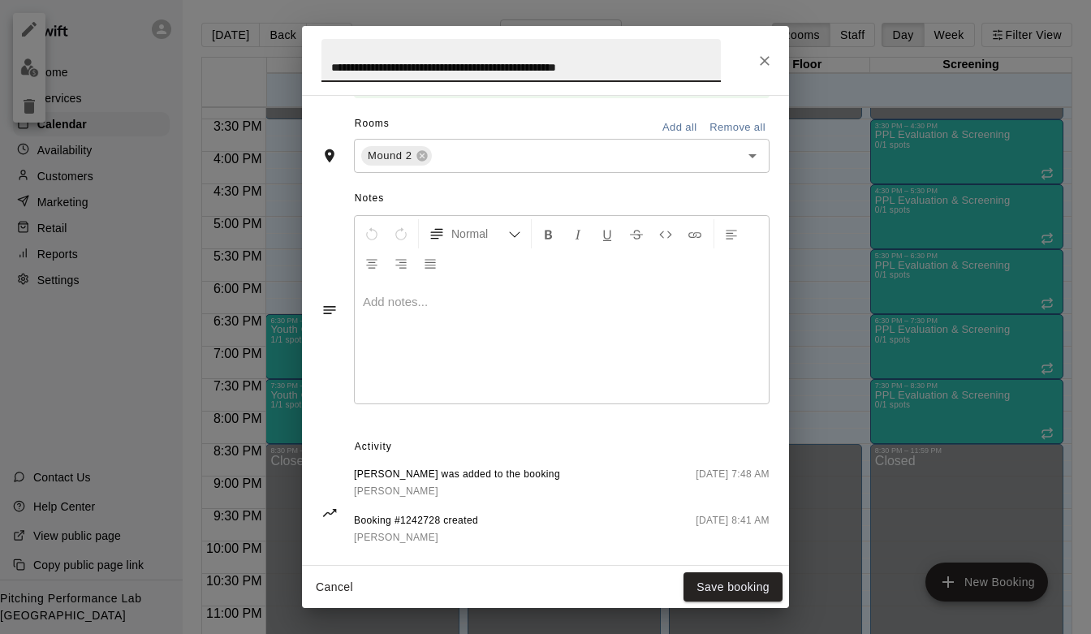
scroll to position [555, 0]
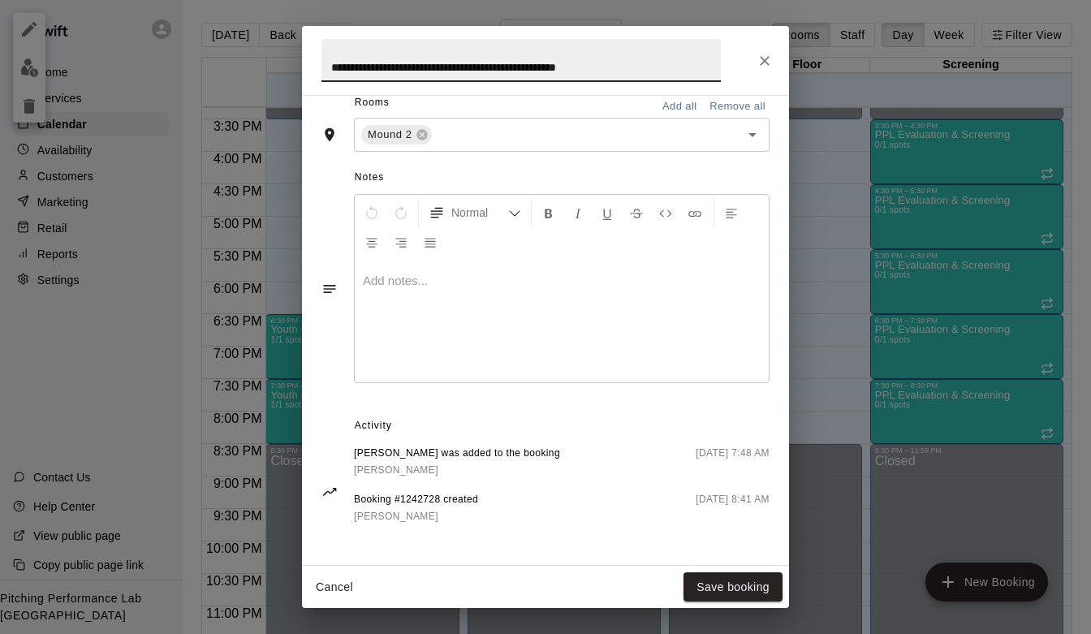
click at [756, 58] on icon "Close" at bounding box center [764, 61] width 16 height 16
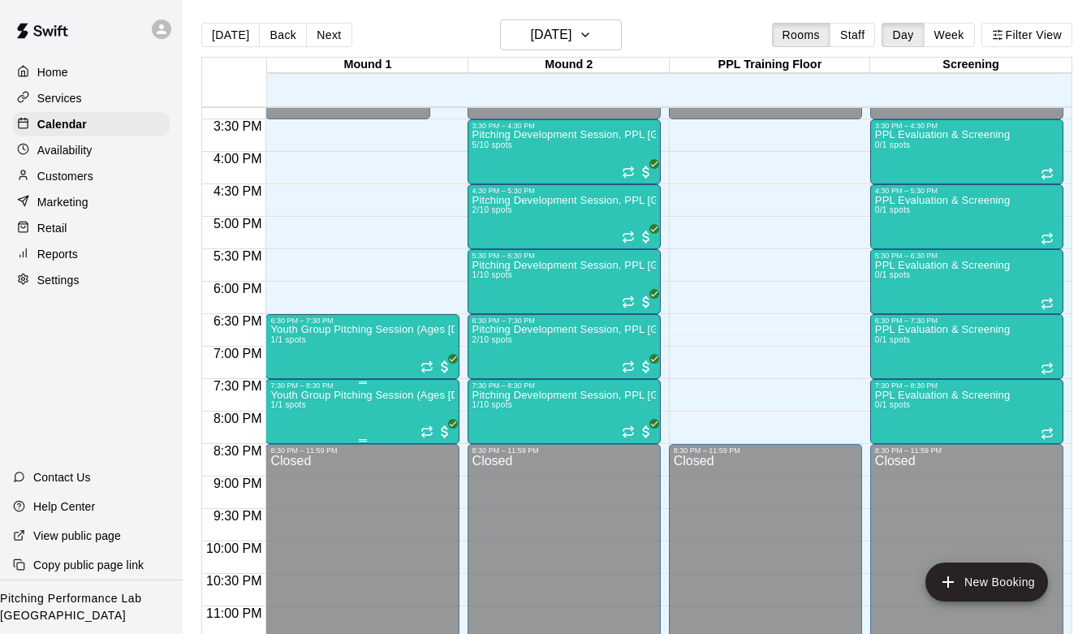
click at [280, 400] on icon "edit" at bounding box center [287, 407] width 19 height 19
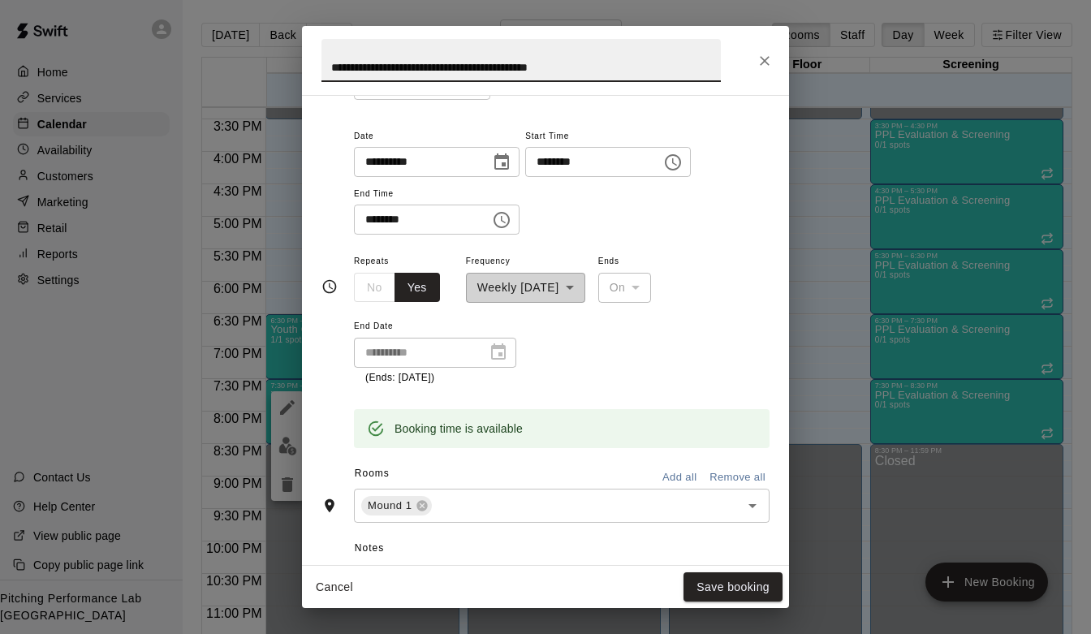
scroll to position [0, 0]
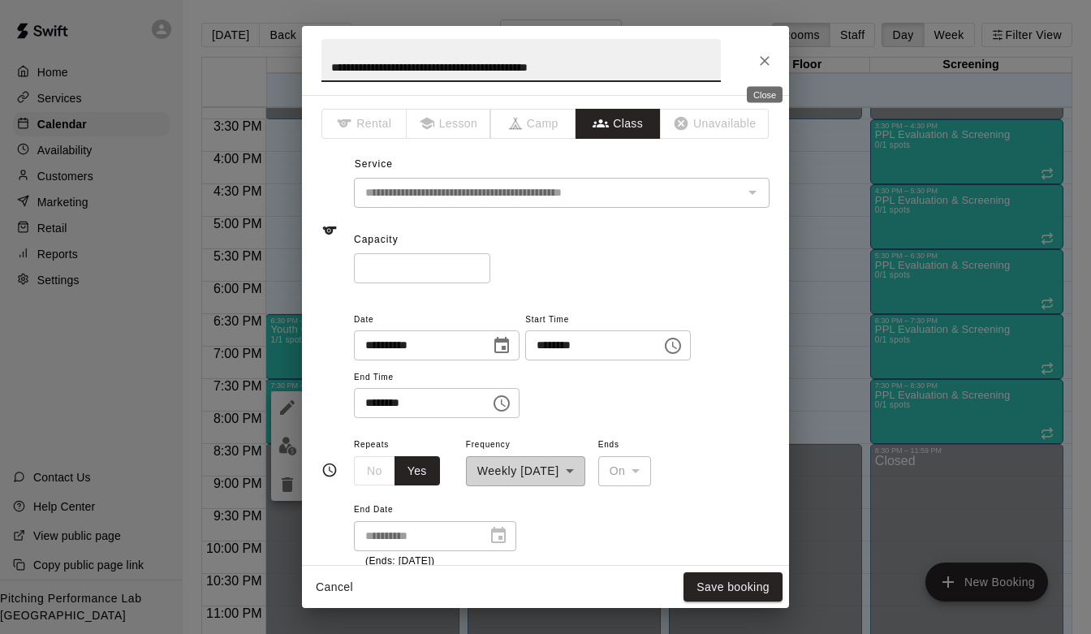
click at [760, 62] on icon "Close" at bounding box center [764, 61] width 16 height 16
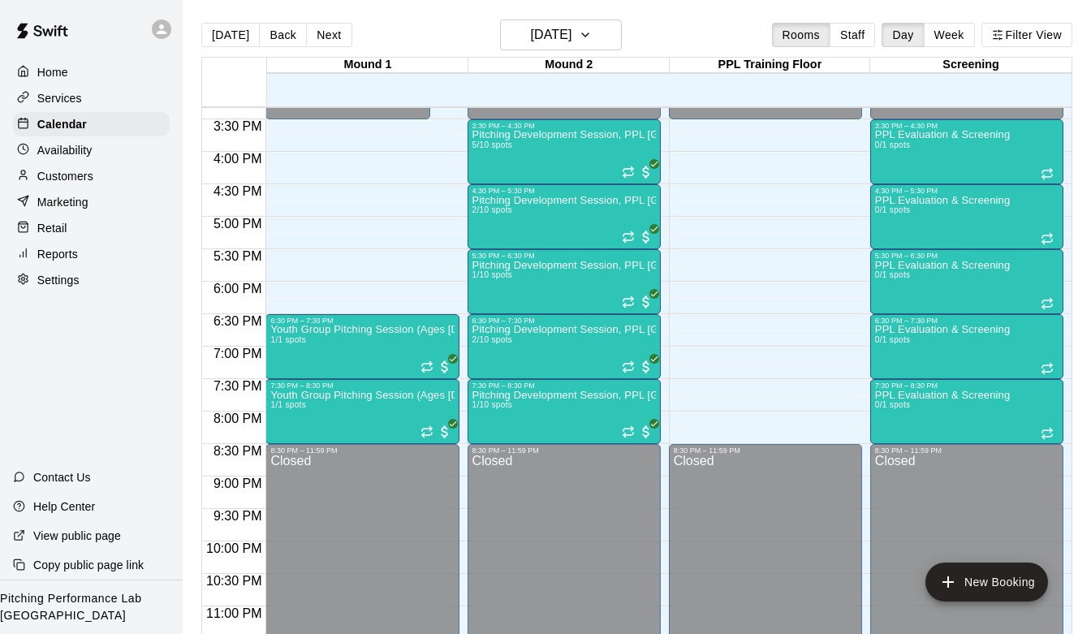
click at [88, 99] on div "Services" at bounding box center [91, 98] width 157 height 24
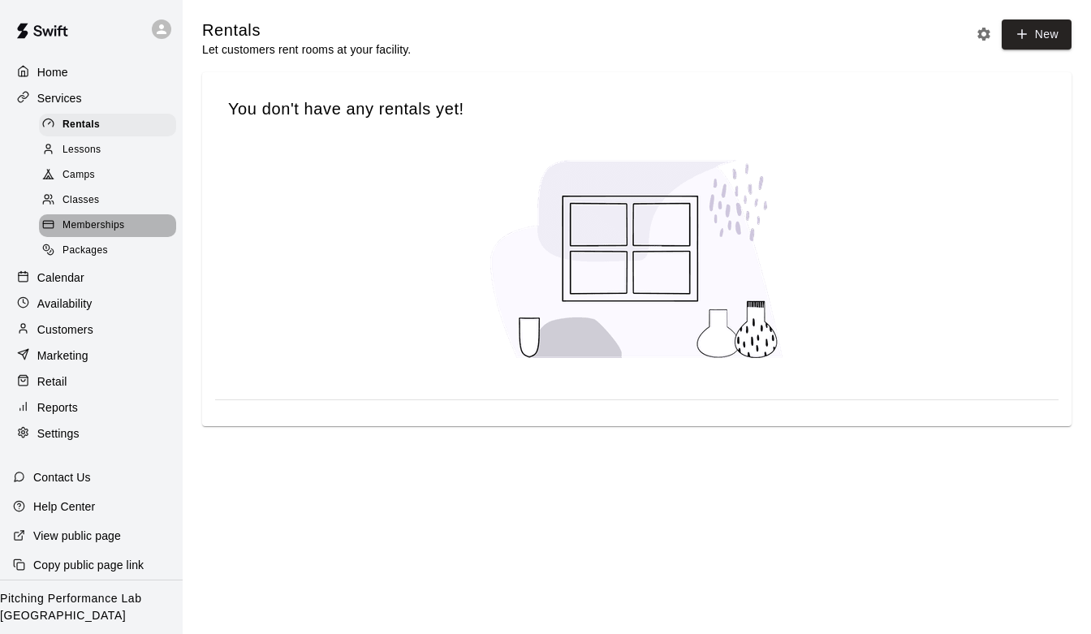
click at [91, 228] on span "Memberships" at bounding box center [93, 225] width 62 height 16
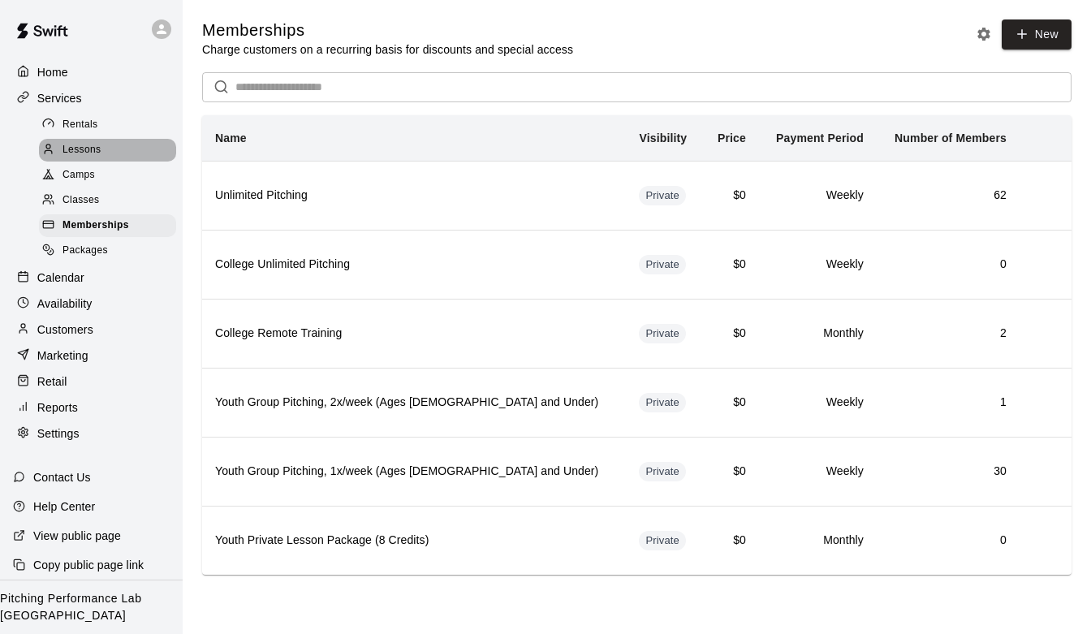
click at [75, 153] on span "Lessons" at bounding box center [81, 150] width 39 height 16
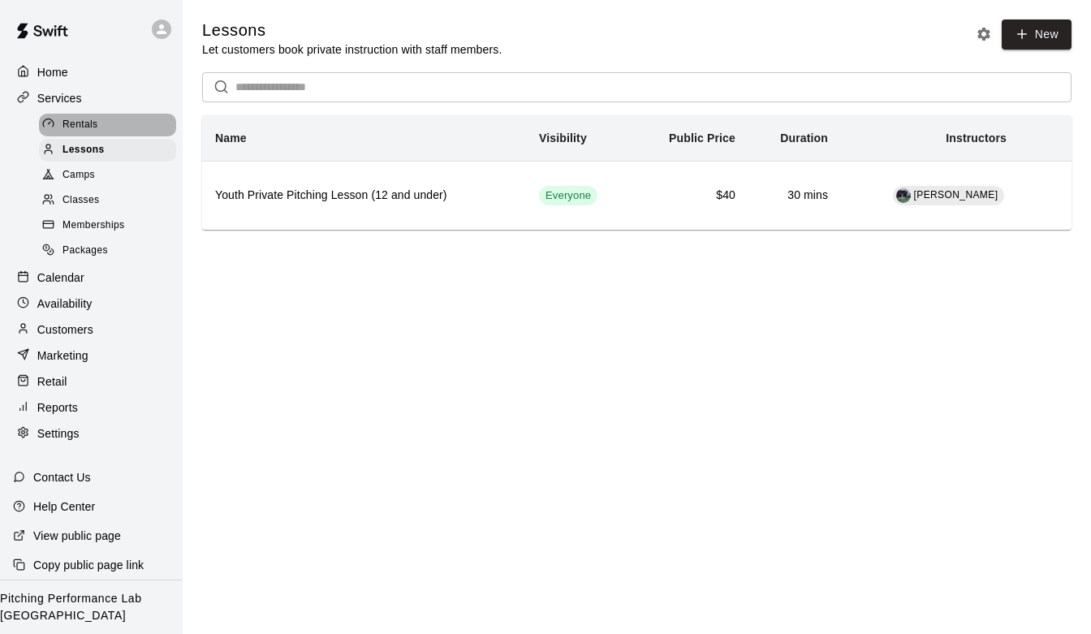
click at [77, 129] on span "Rentals" at bounding box center [80, 125] width 36 height 16
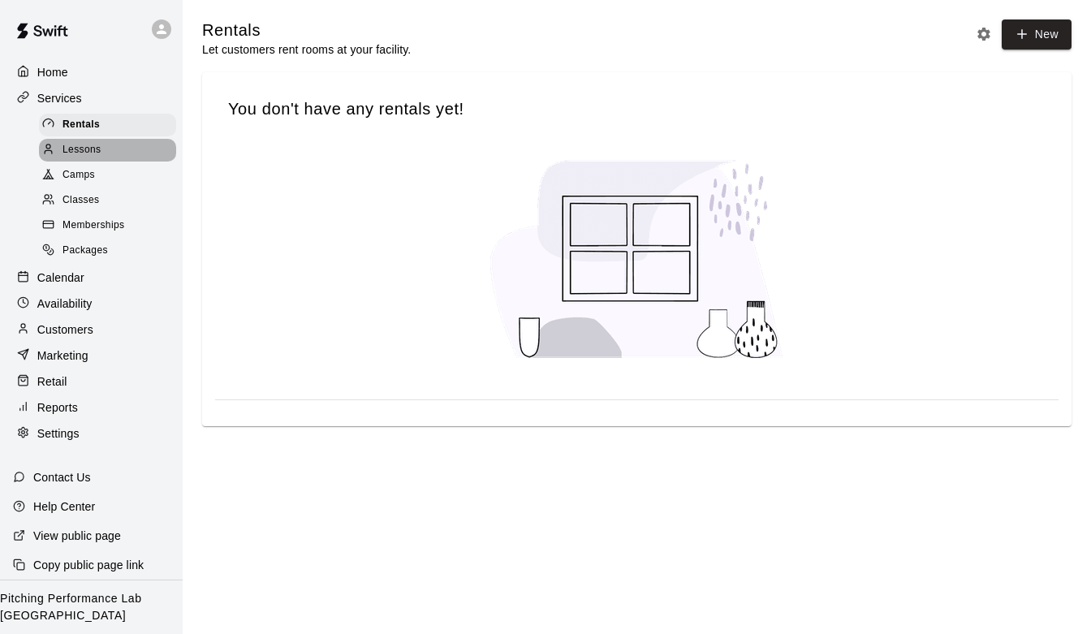
click at [77, 154] on span "Lessons" at bounding box center [81, 150] width 39 height 16
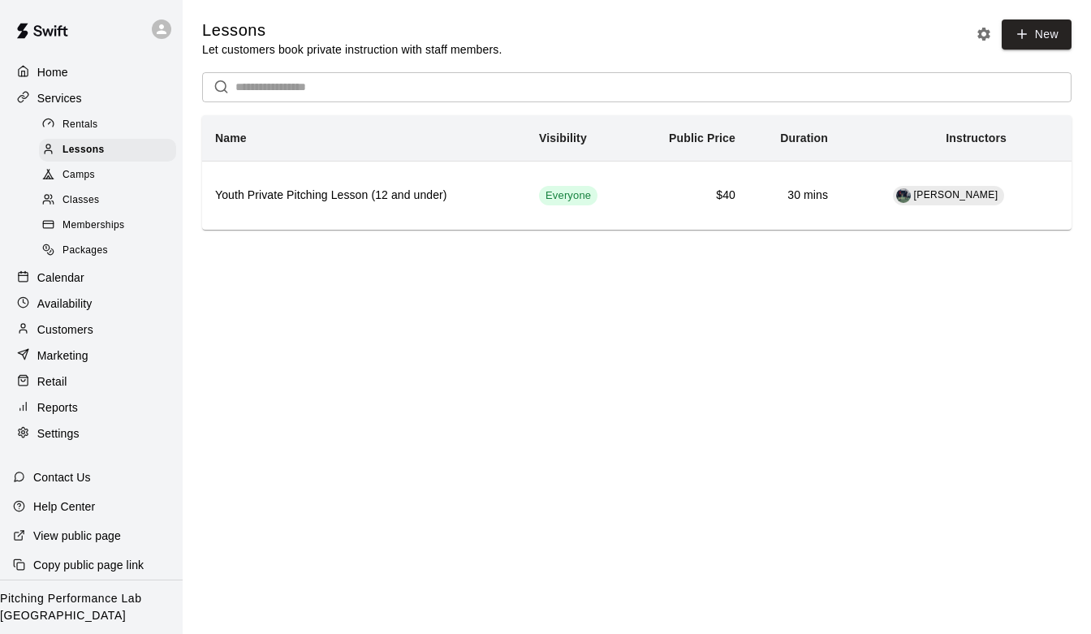
click at [81, 174] on span "Camps" at bounding box center [78, 175] width 32 height 16
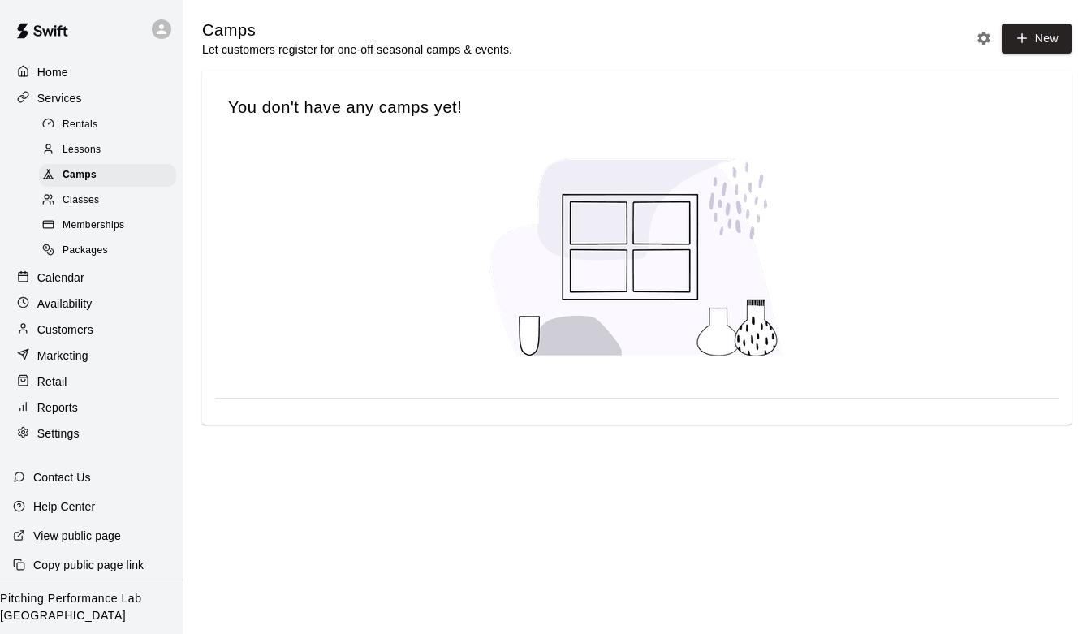
click at [80, 203] on span "Classes" at bounding box center [80, 200] width 37 height 16
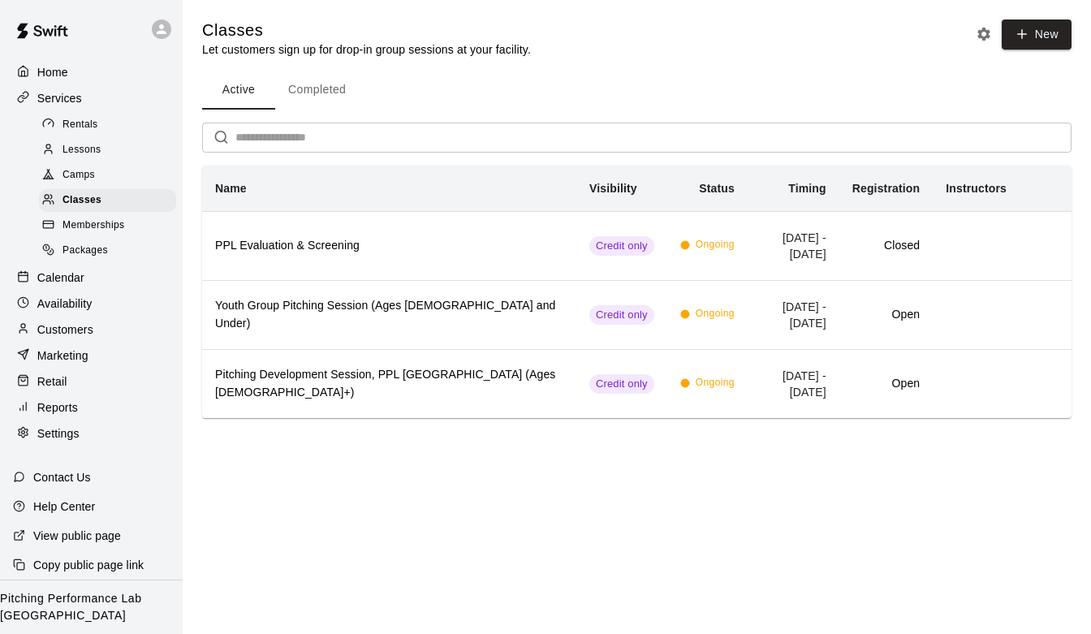
click at [73, 303] on p "Availability" at bounding box center [64, 303] width 55 height 16
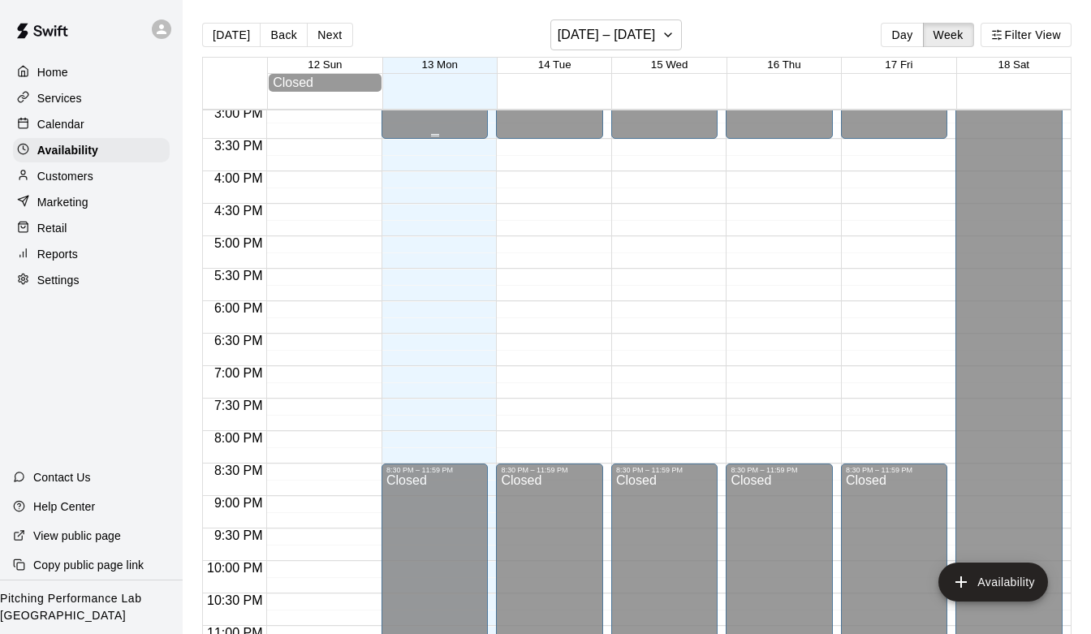
scroll to position [1018, 0]
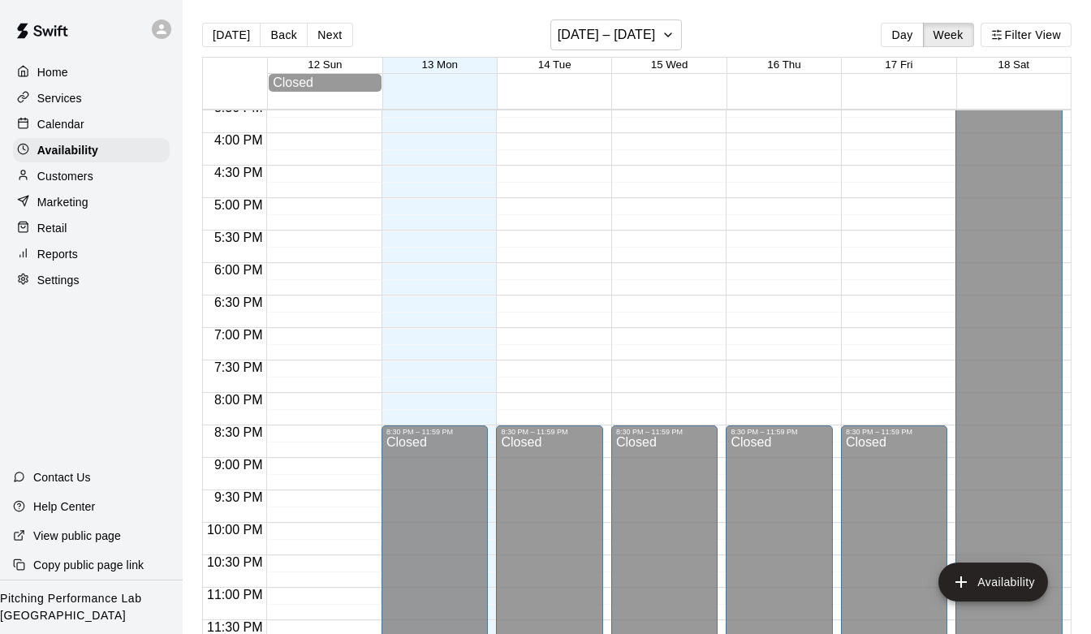
click at [69, 117] on p "Calendar" at bounding box center [60, 124] width 47 height 16
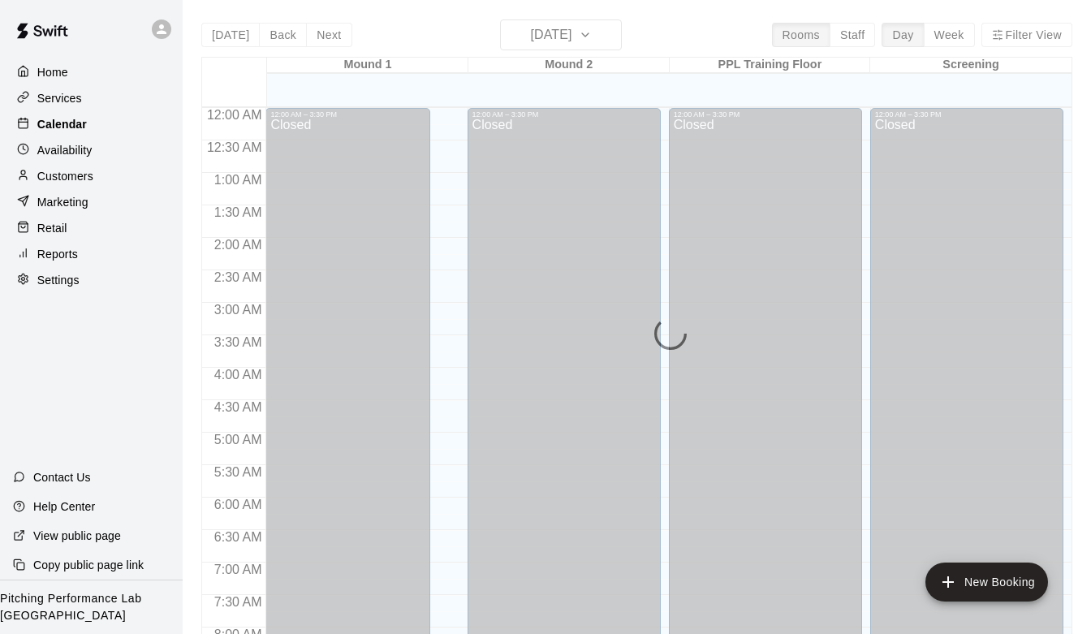
scroll to position [653, 0]
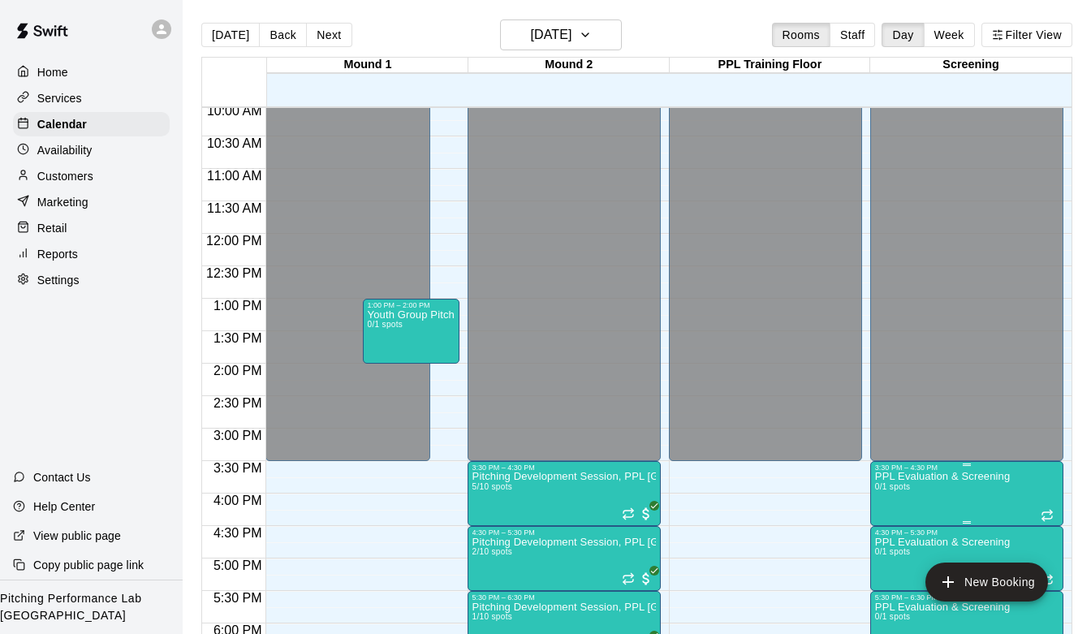
click at [892, 483] on icon "edit" at bounding box center [890, 489] width 19 height 19
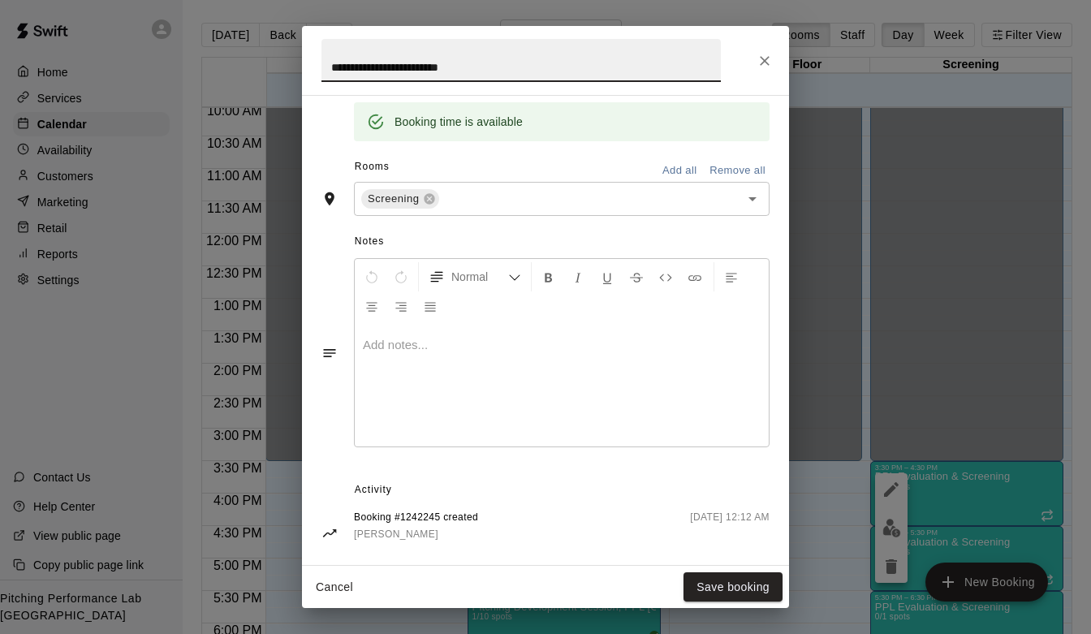
scroll to position [508, 0]
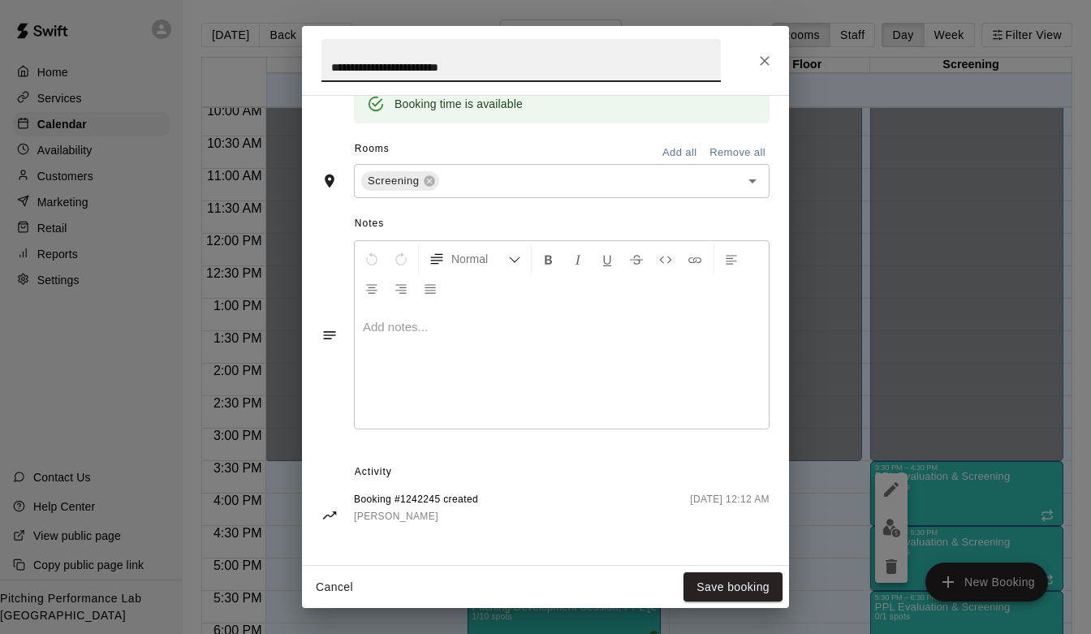
click at [767, 53] on icon "Close" at bounding box center [764, 61] width 16 height 16
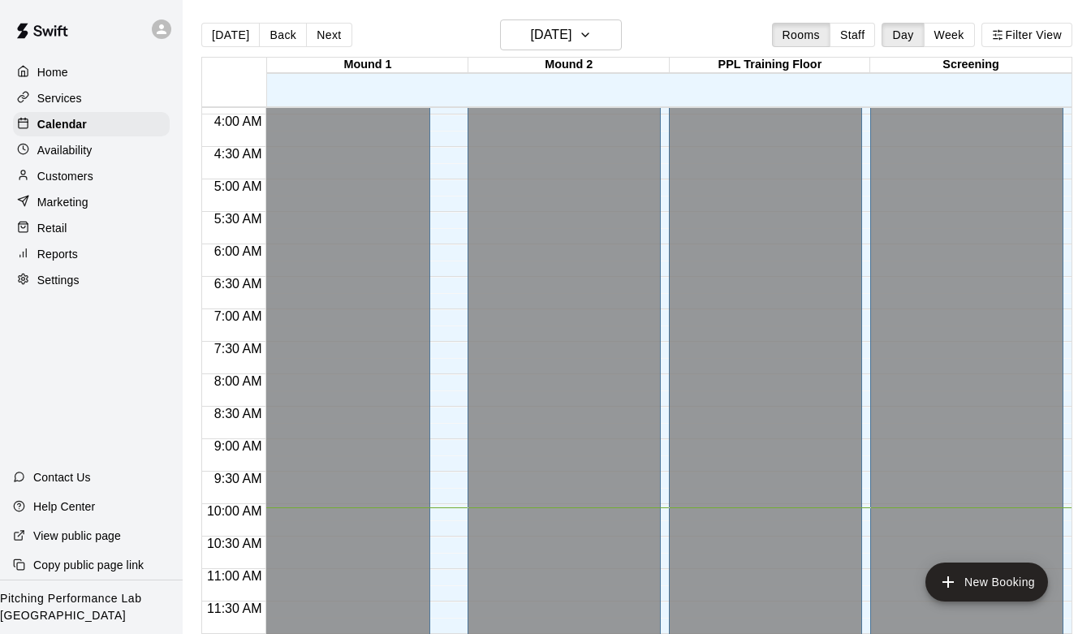
scroll to position [0, 0]
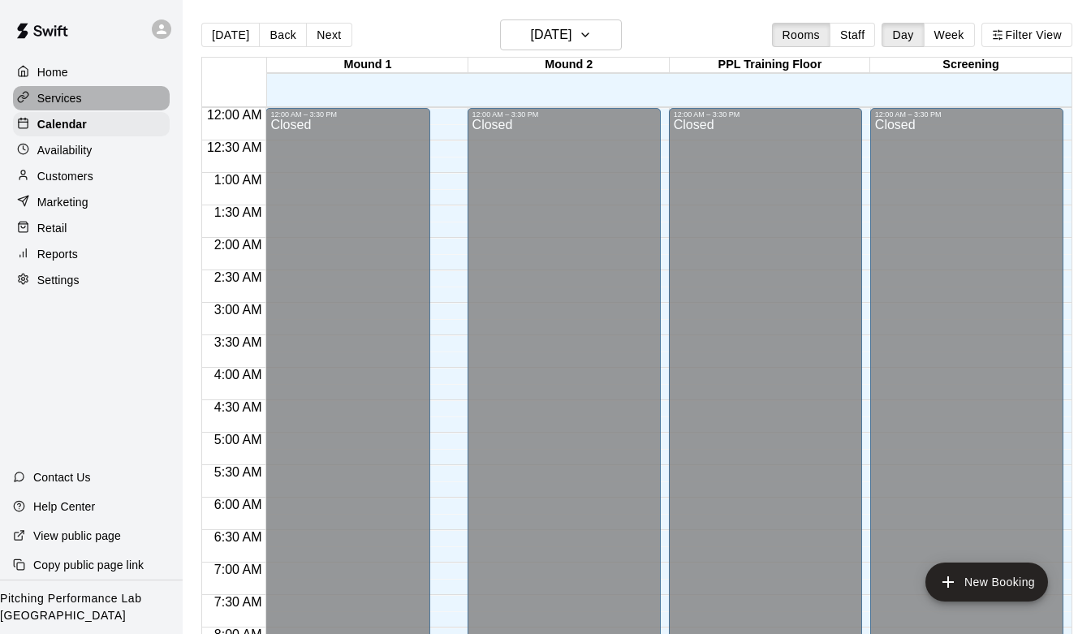
click at [58, 102] on p "Services" at bounding box center [59, 98] width 45 height 16
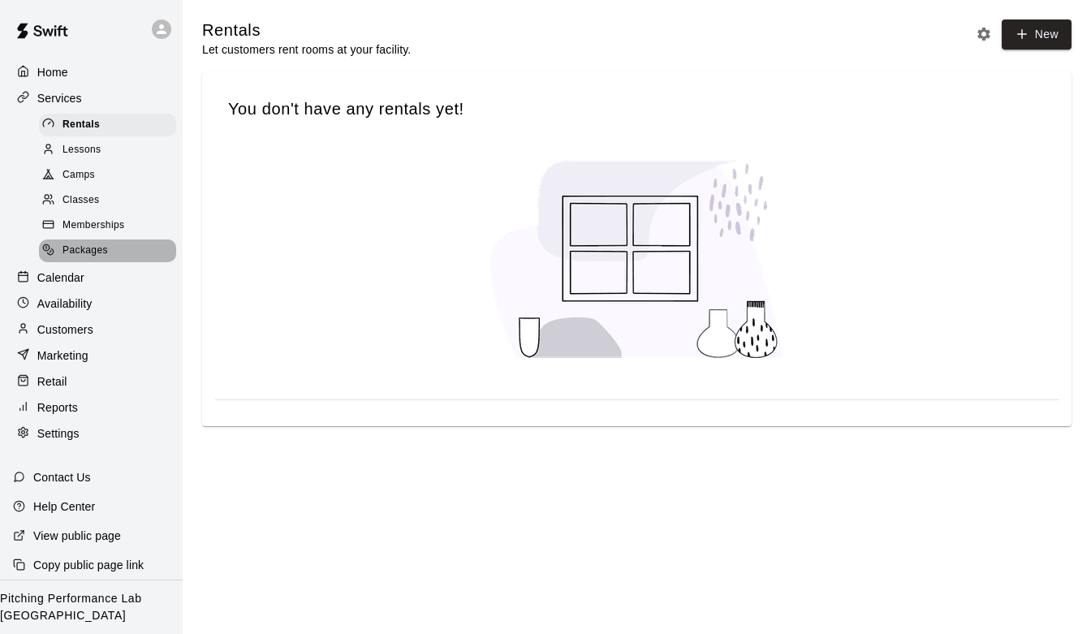
click at [94, 248] on span "Packages" at bounding box center [84, 251] width 45 height 16
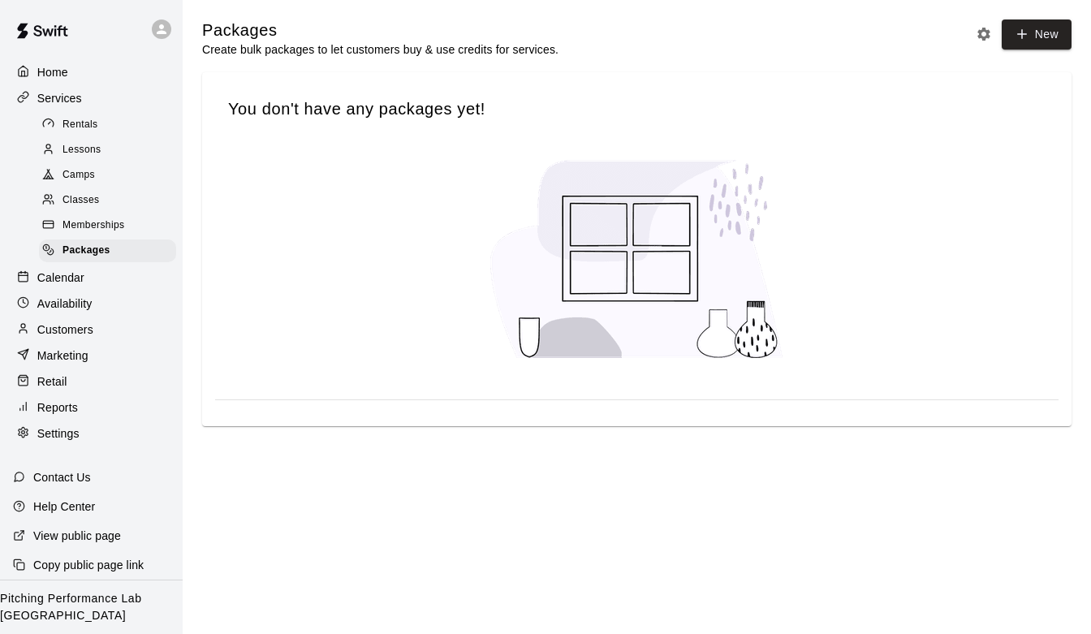
click at [94, 235] on div "Memberships" at bounding box center [107, 225] width 137 height 23
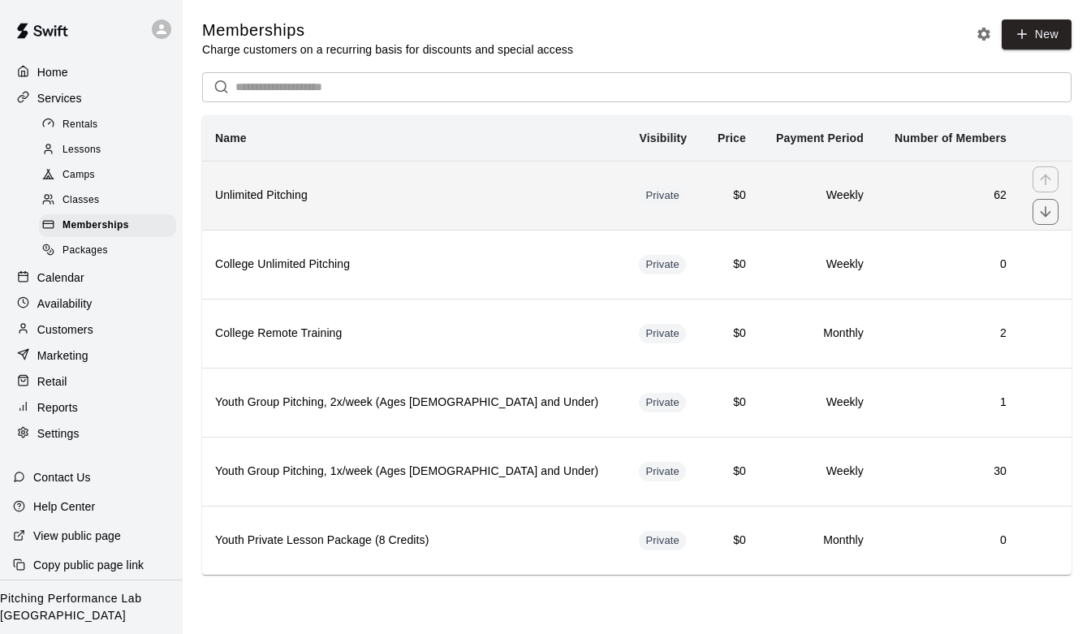
click at [398, 209] on th "Unlimited Pitching" at bounding box center [414, 195] width 424 height 69
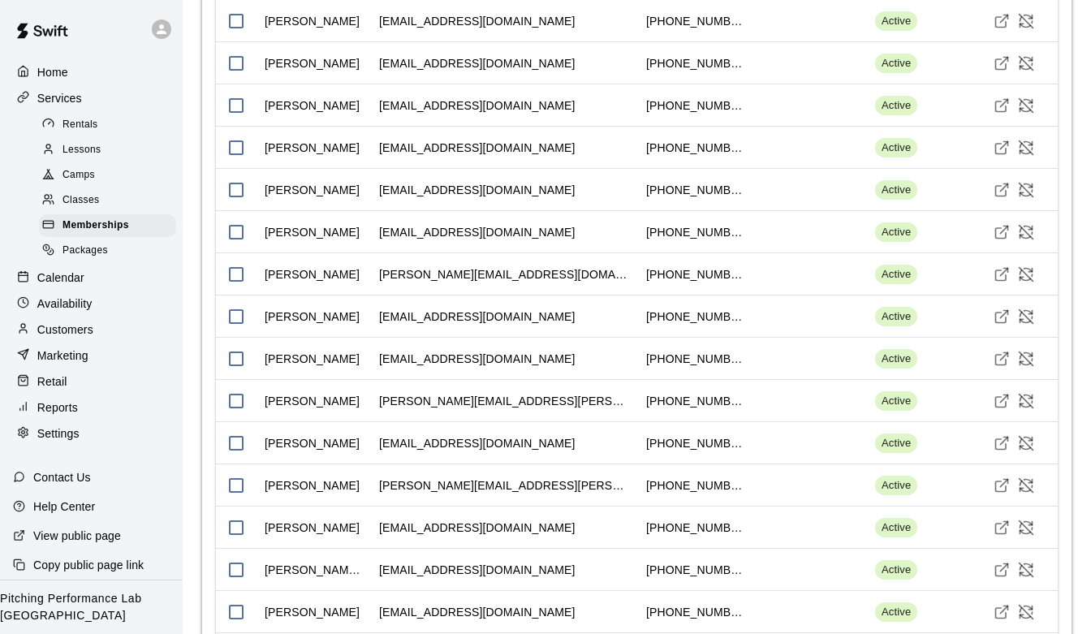
scroll to position [2897, 0]
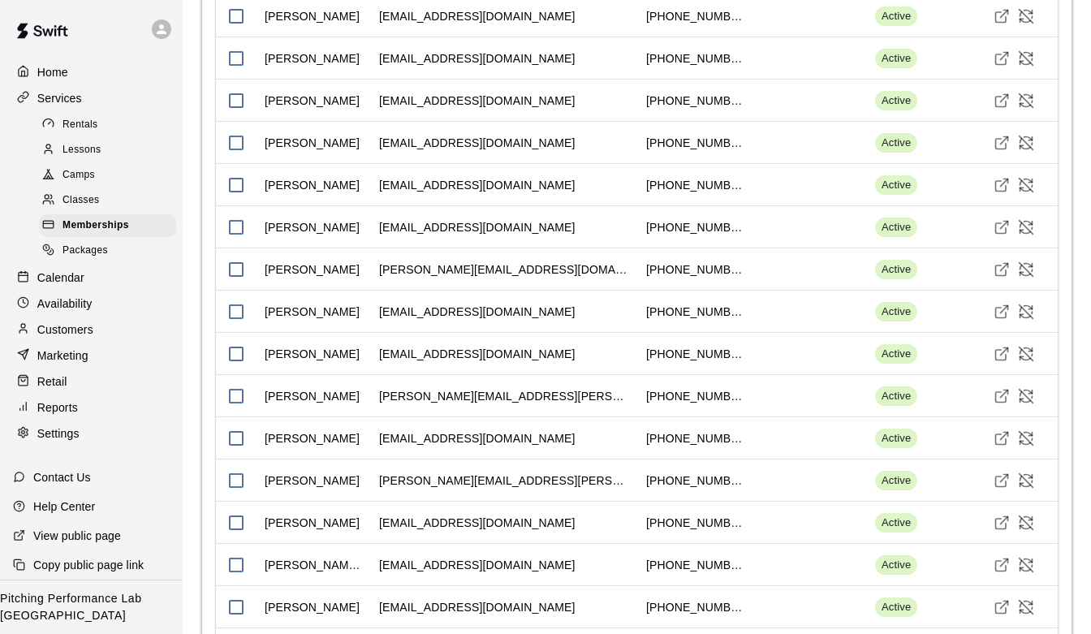
click at [105, 312] on div "Availability" at bounding box center [91, 303] width 157 height 24
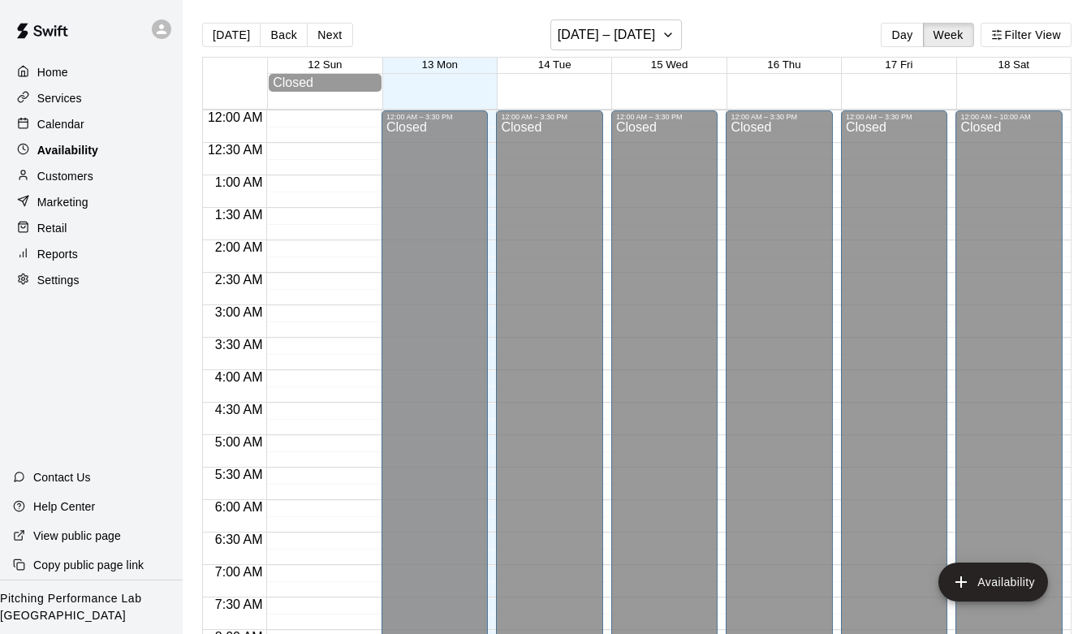
scroll to position [653, 0]
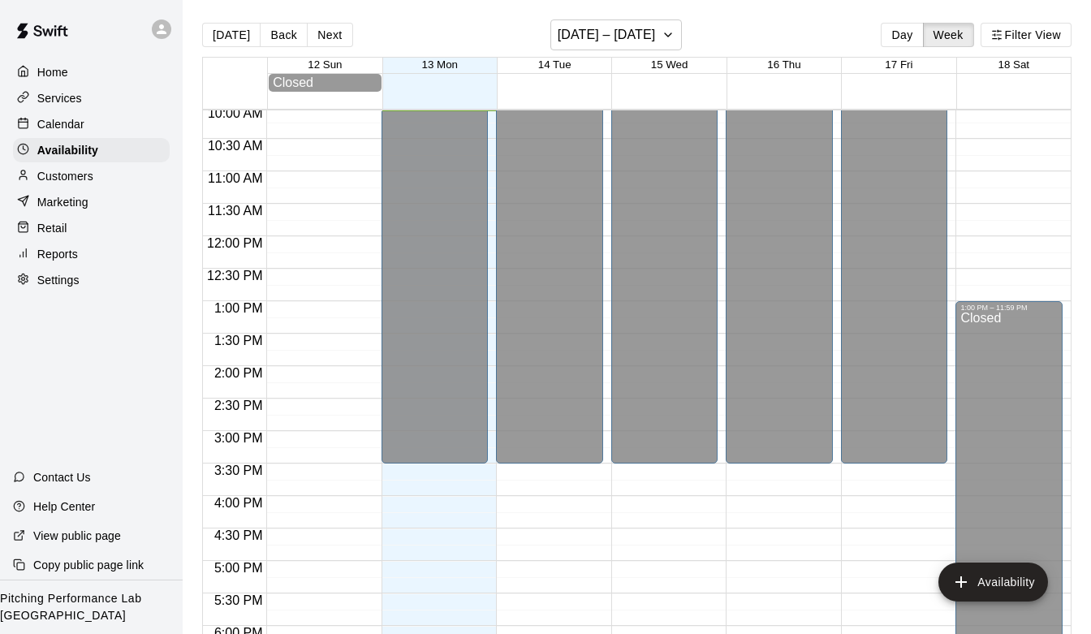
click at [639, 530] on div "12:00 AM – 3:30 PM Closed 8:30 PM – 11:59 PM Closed" at bounding box center [664, 236] width 107 height 1558
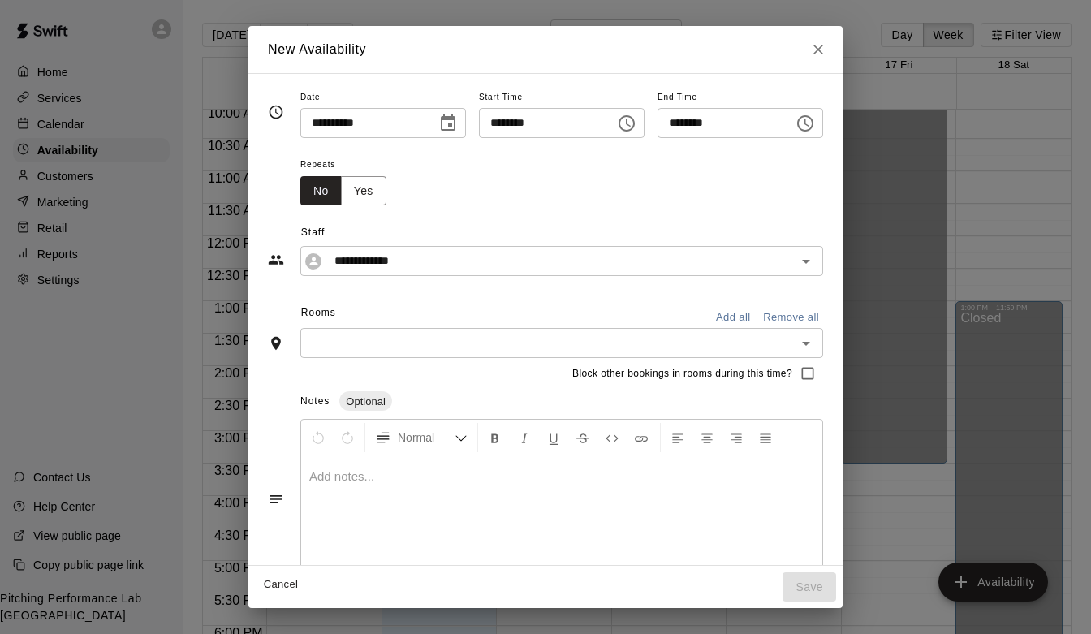
click at [783, 343] on input "text" at bounding box center [548, 343] width 486 height 20
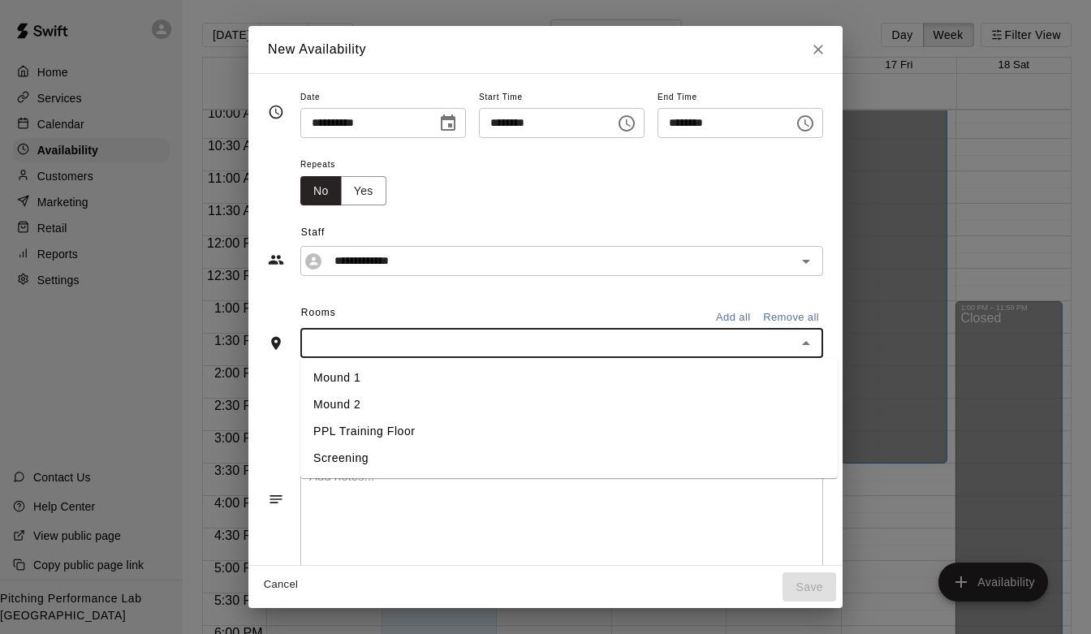
scroll to position [32, 0]
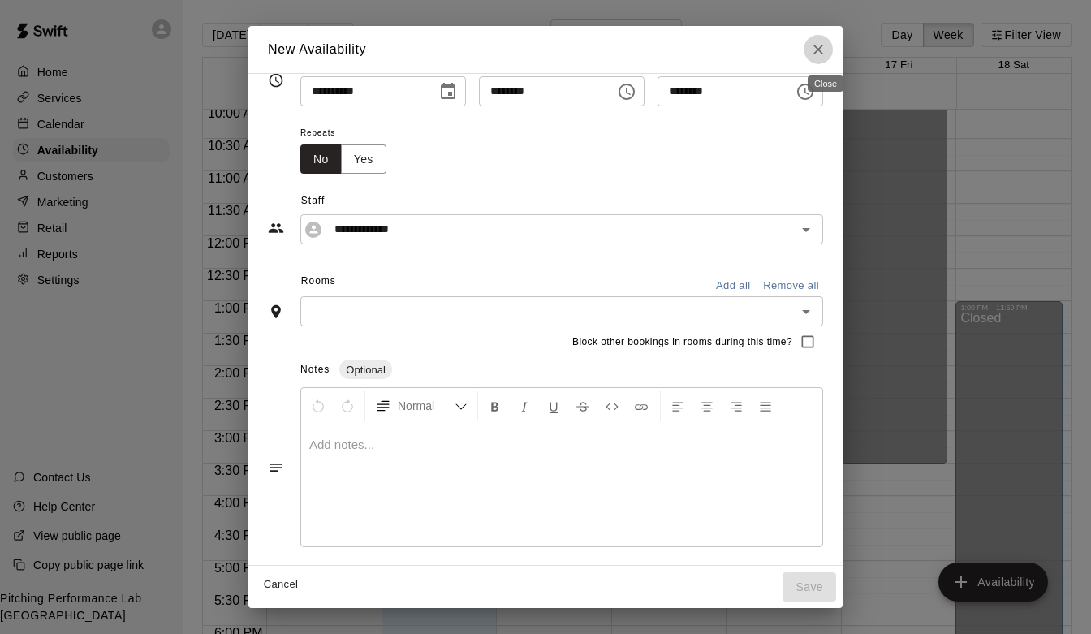
click at [825, 62] on button "Close" at bounding box center [817, 49] width 29 height 29
type input "**********"
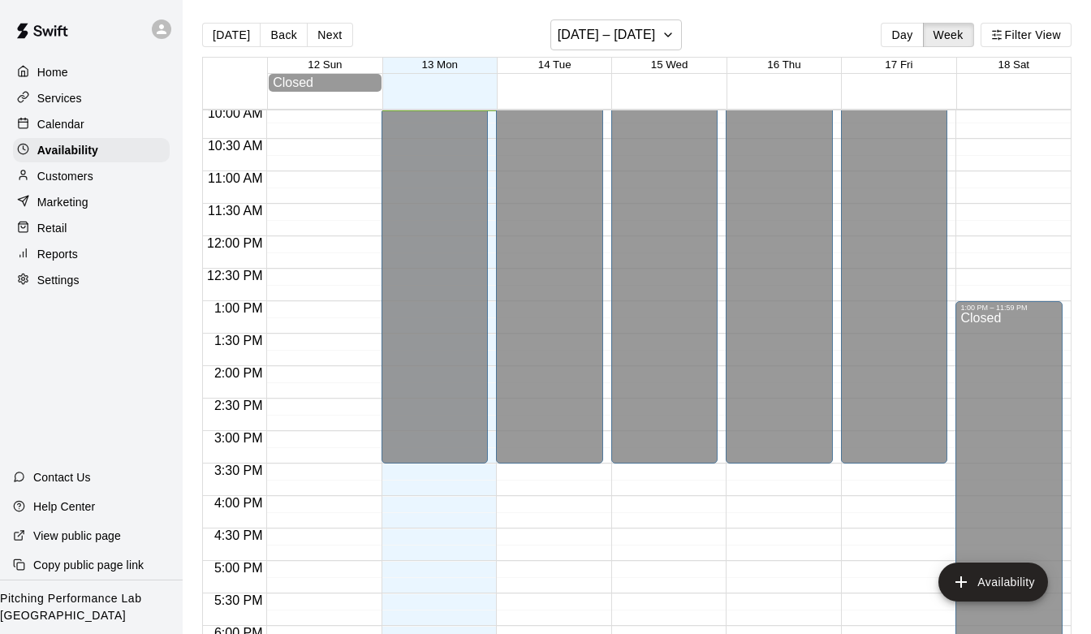
click at [80, 179] on p "Customers" at bounding box center [65, 176] width 56 height 16
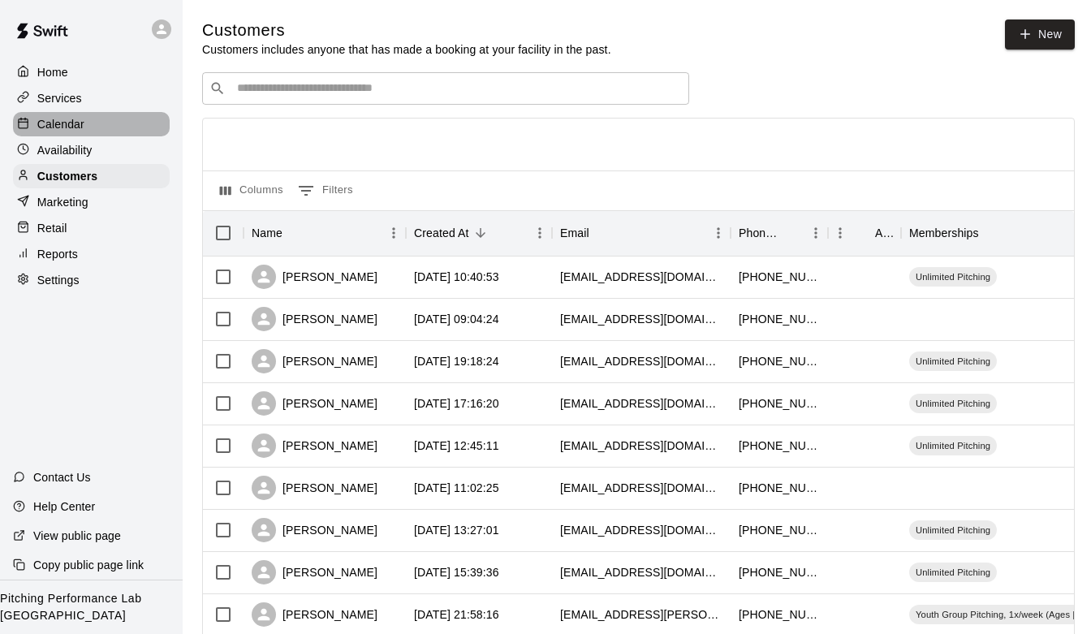
click at [65, 123] on p "Calendar" at bounding box center [60, 124] width 47 height 16
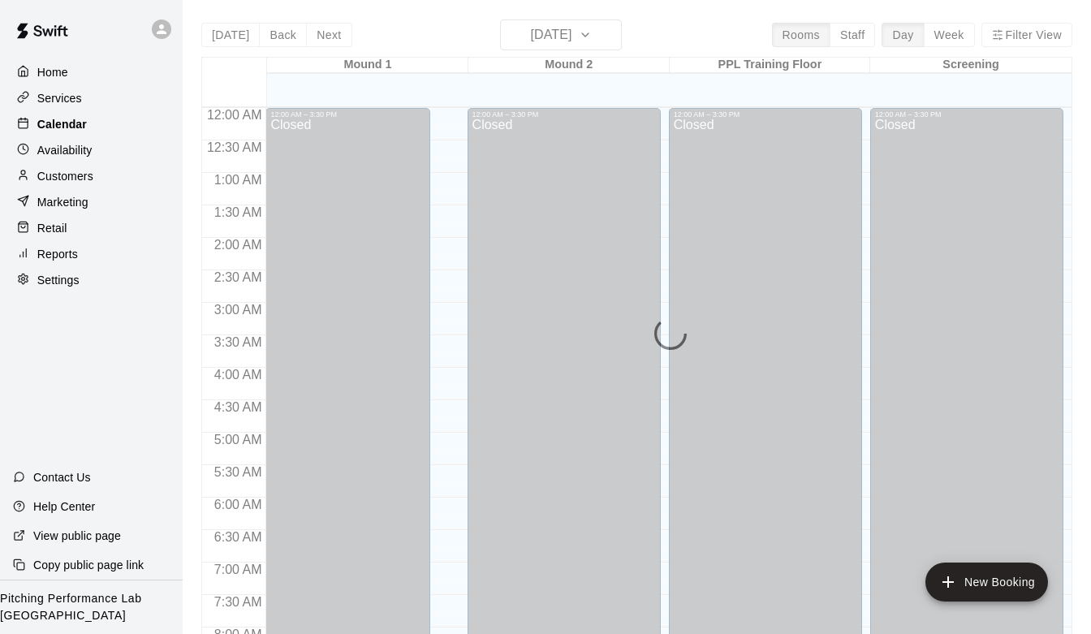
scroll to position [654, 0]
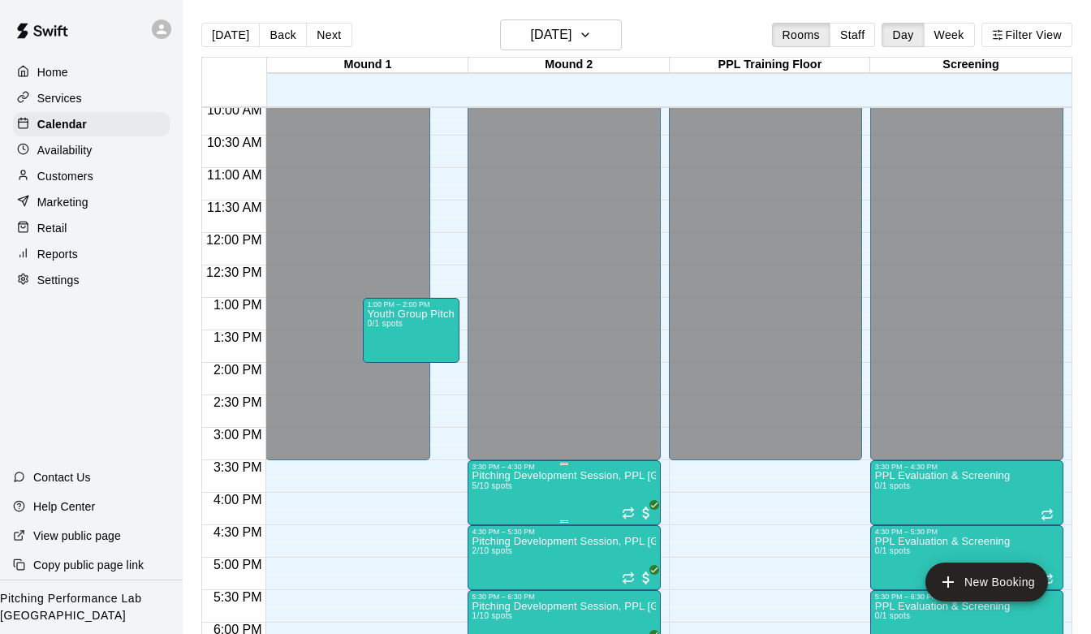
click at [530, 476] on p "Pitching Development Session, PPL [GEOGRAPHIC_DATA] (Ages [DEMOGRAPHIC_DATA]+)" at bounding box center [563, 476] width 183 height 0
click at [489, 492] on icon "edit" at bounding box center [488, 493] width 15 height 15
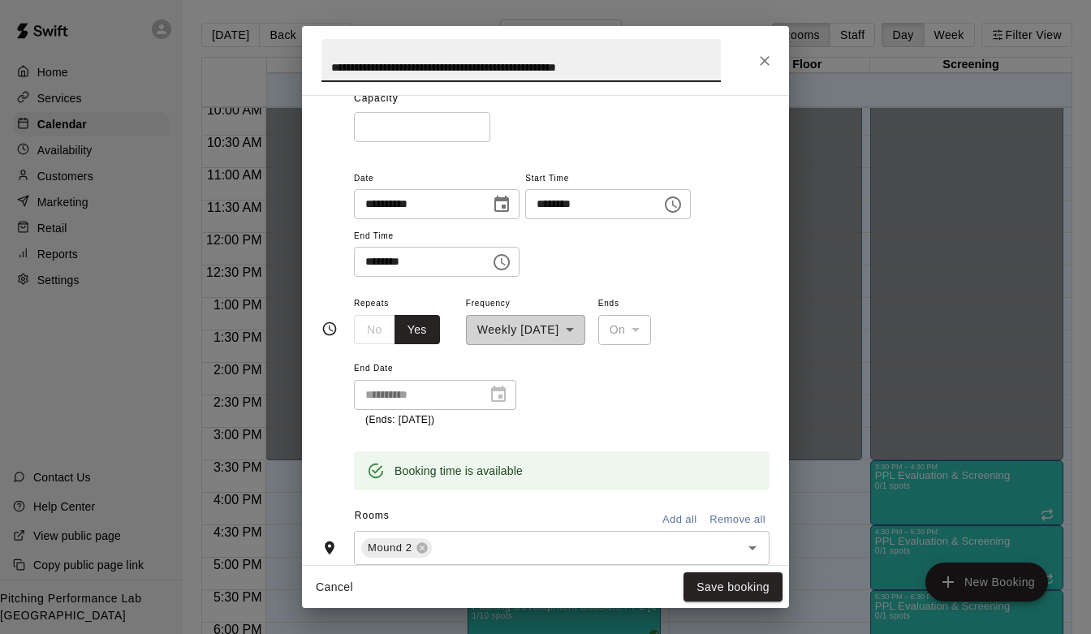
scroll to position [0, 0]
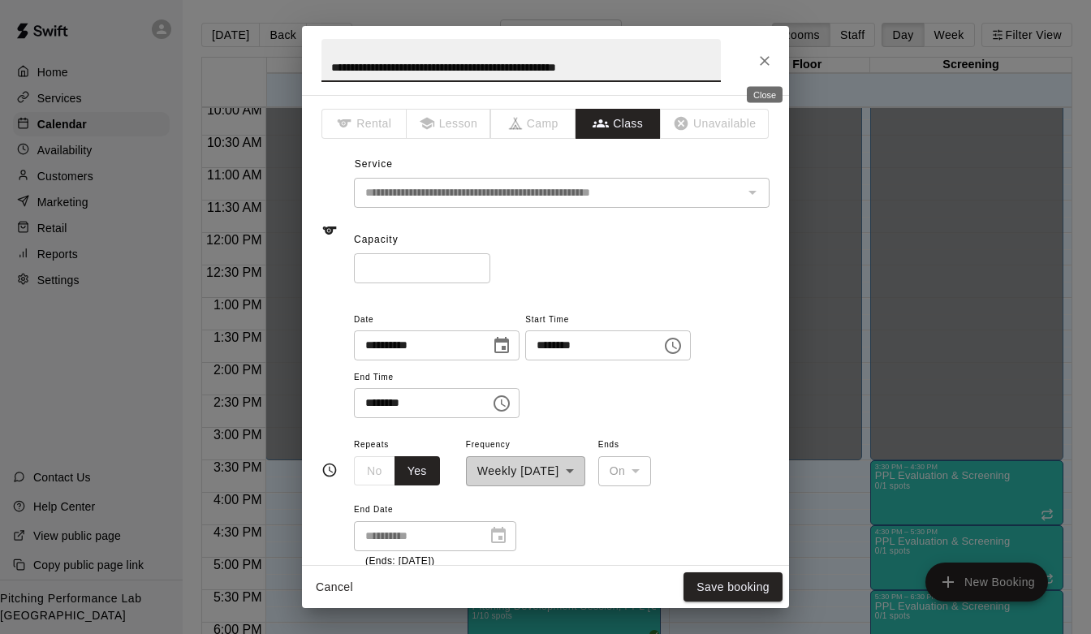
click at [756, 62] on button "Close" at bounding box center [764, 60] width 29 height 29
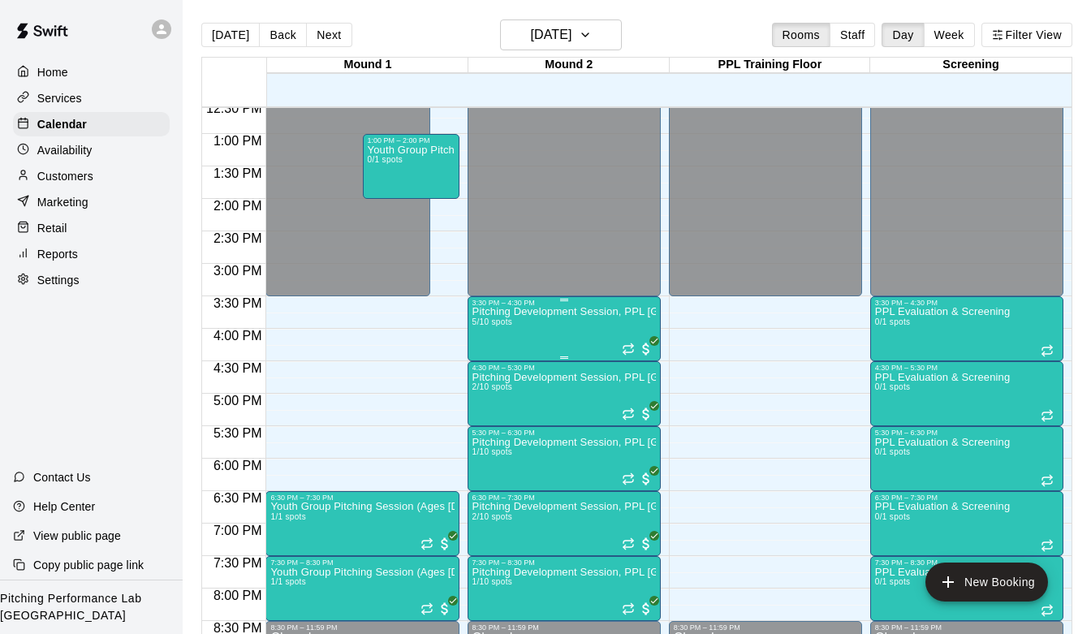
scroll to position [823, 0]
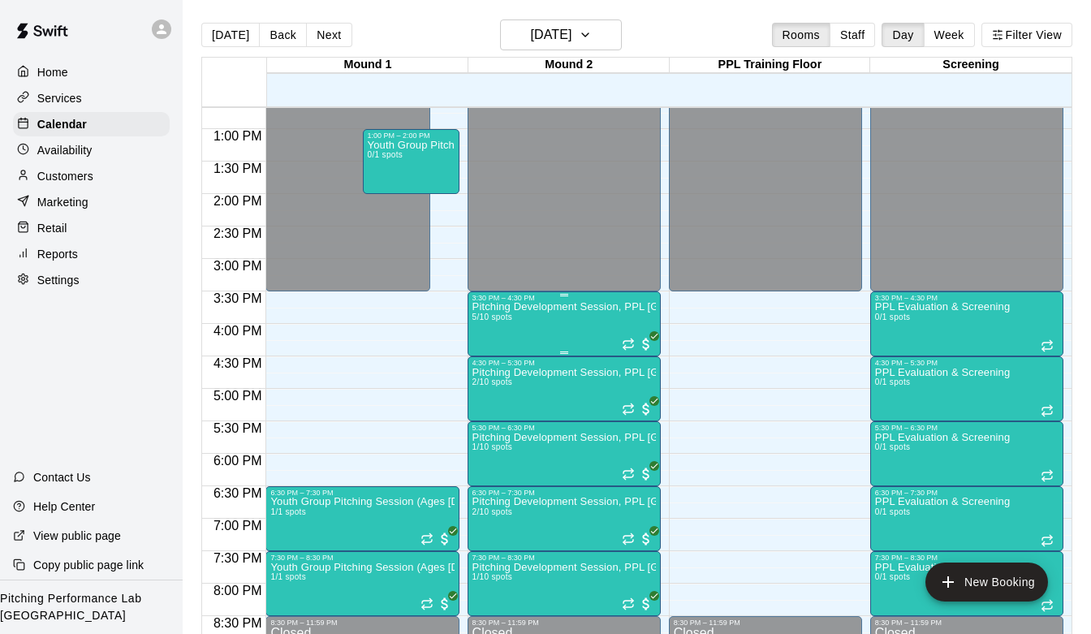
click at [562, 307] on p "Pitching Development Session, PPL [GEOGRAPHIC_DATA] (Ages [DEMOGRAPHIC_DATA]+)" at bounding box center [563, 307] width 183 height 0
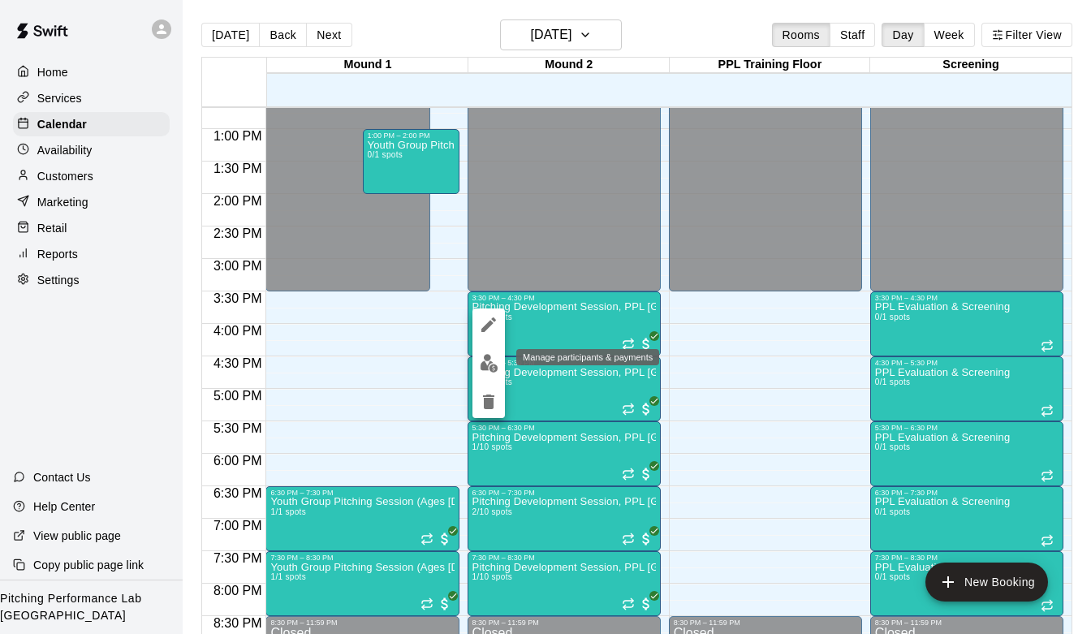
click at [488, 370] on img "edit" at bounding box center [489, 363] width 19 height 19
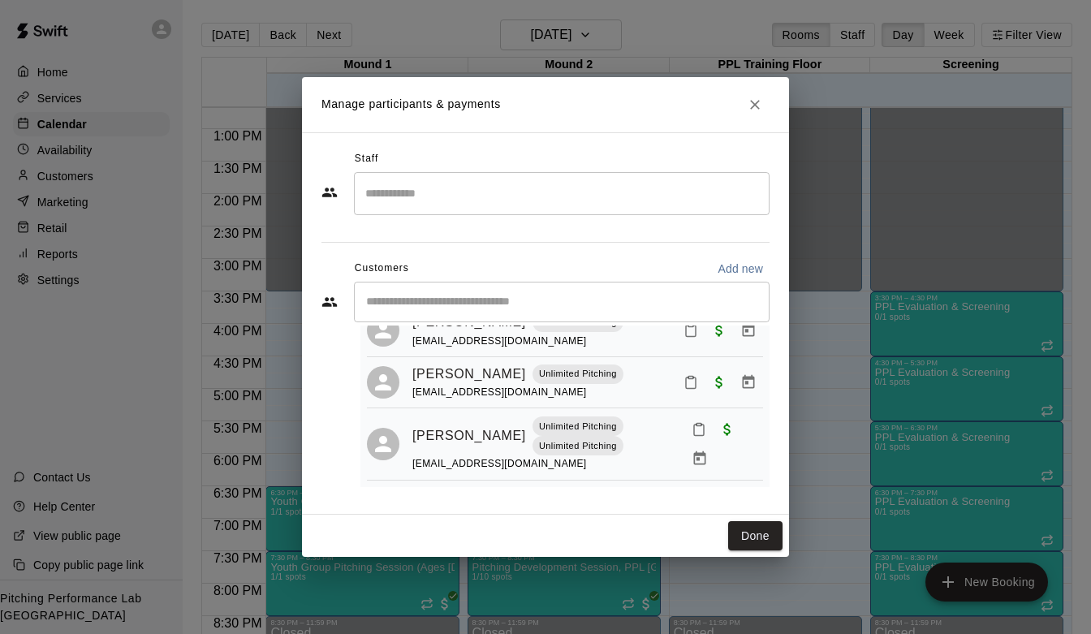
scroll to position [186, 0]
click at [764, 112] on button "Close" at bounding box center [754, 104] width 29 height 29
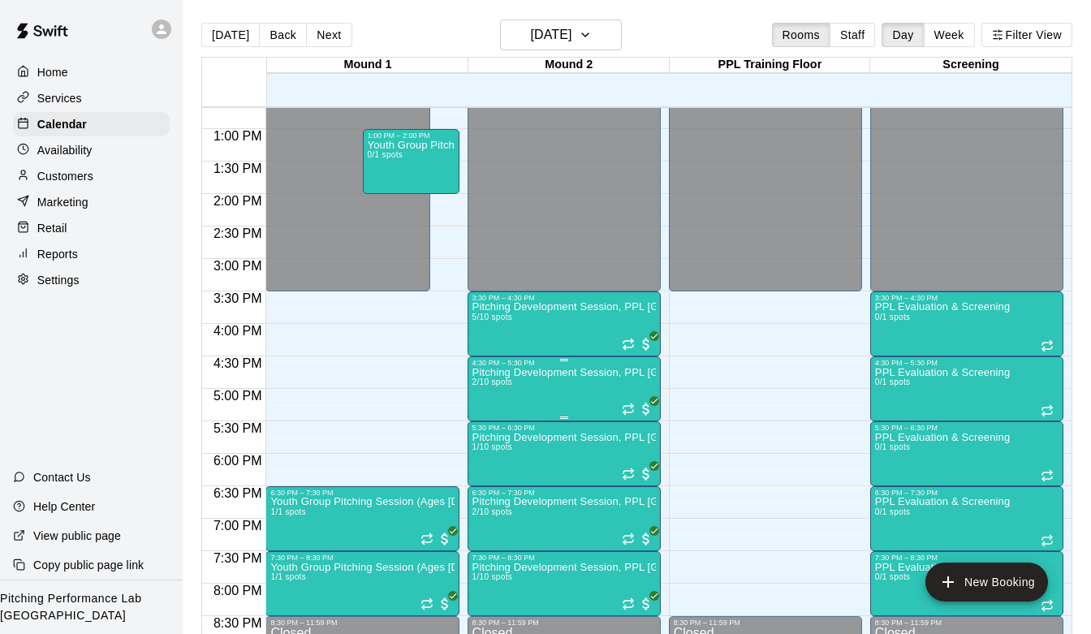
click at [489, 416] on img "edit" at bounding box center [489, 423] width 19 height 19
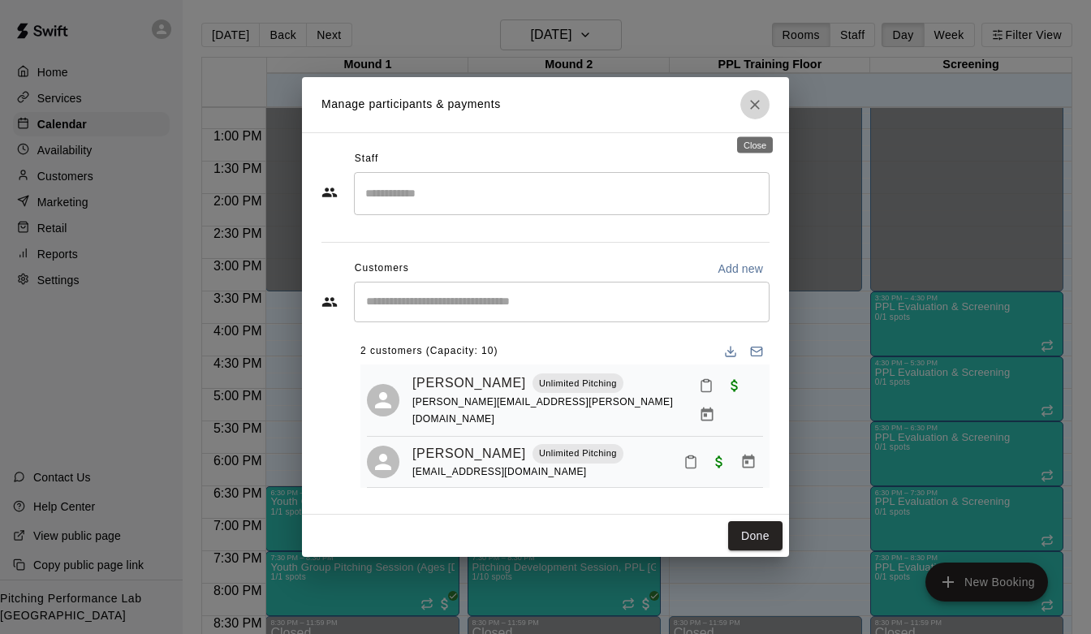
click at [760, 108] on icon "Close" at bounding box center [755, 105] width 16 height 16
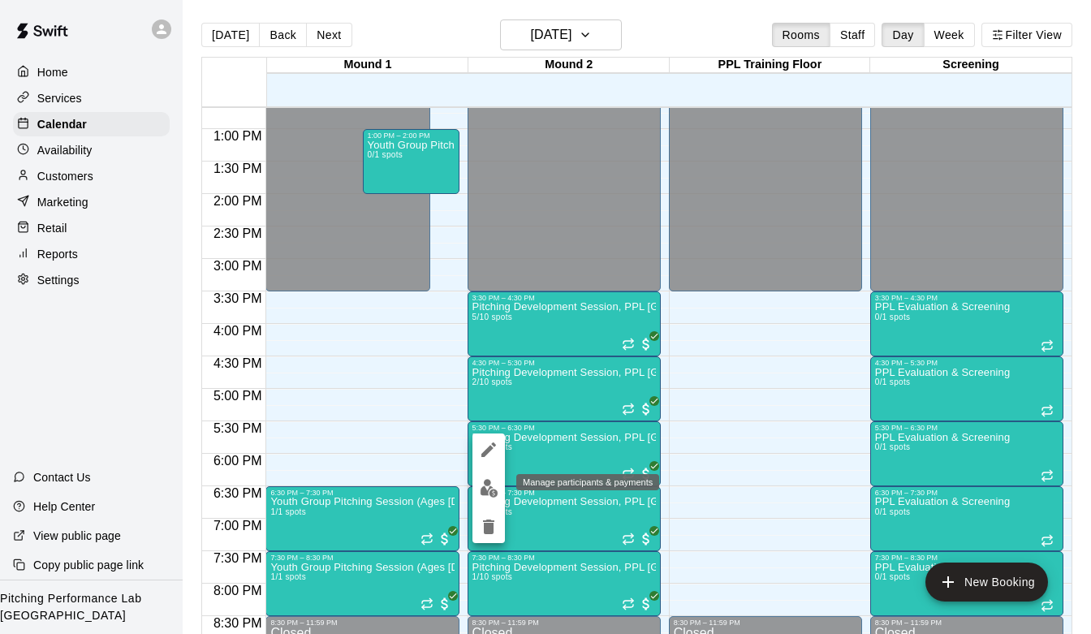
click at [493, 478] on button "edit" at bounding box center [488, 488] width 32 height 32
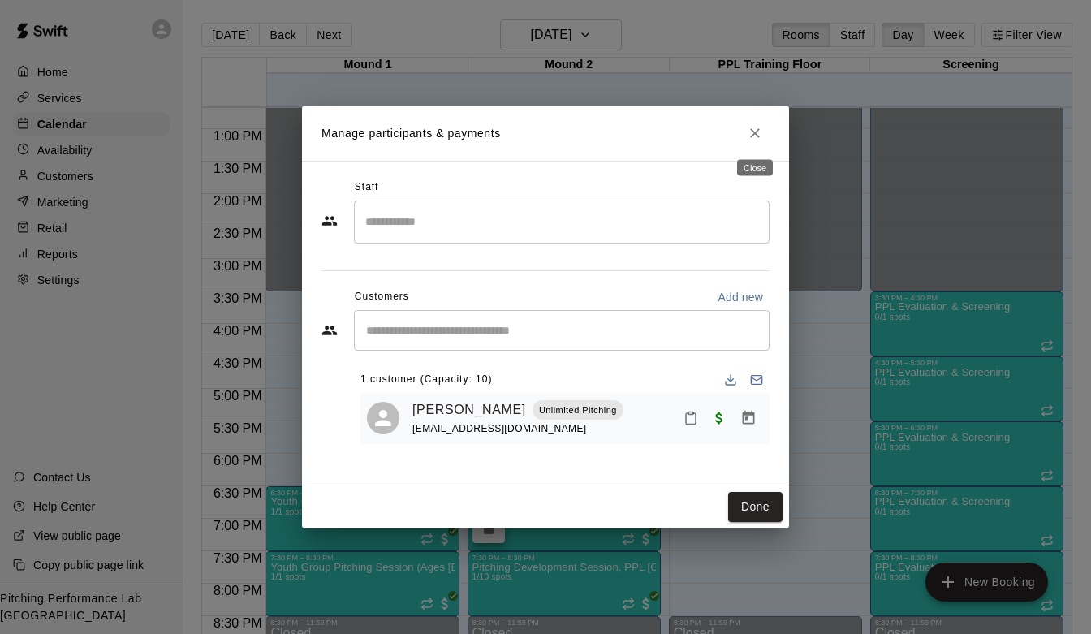
click at [757, 137] on icon "Close" at bounding box center [755, 133] width 16 height 16
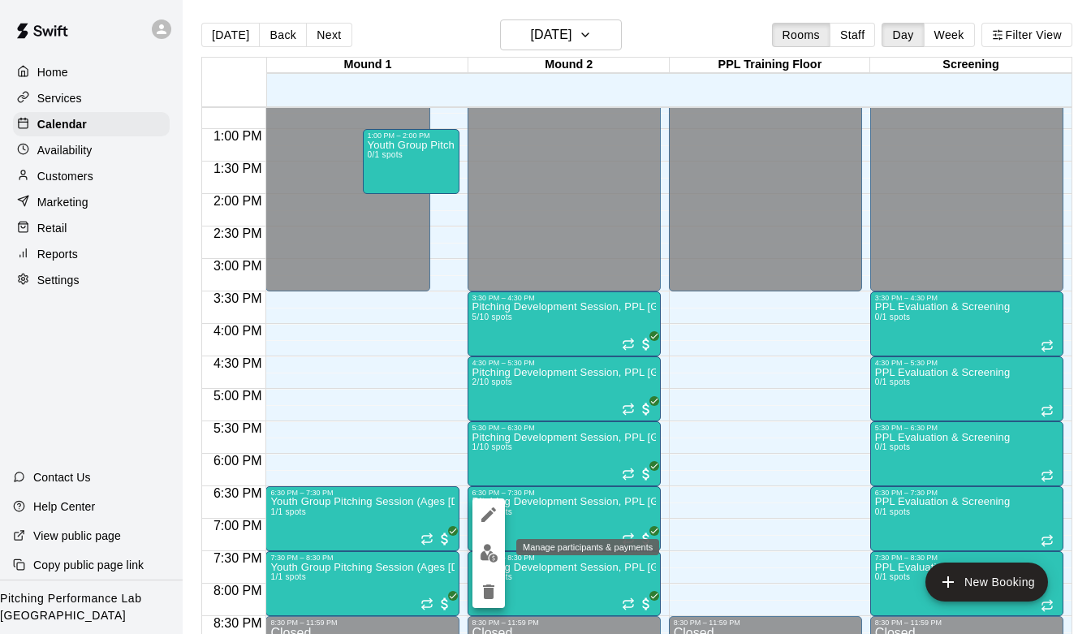
click at [481, 548] on img "edit" at bounding box center [489, 553] width 19 height 19
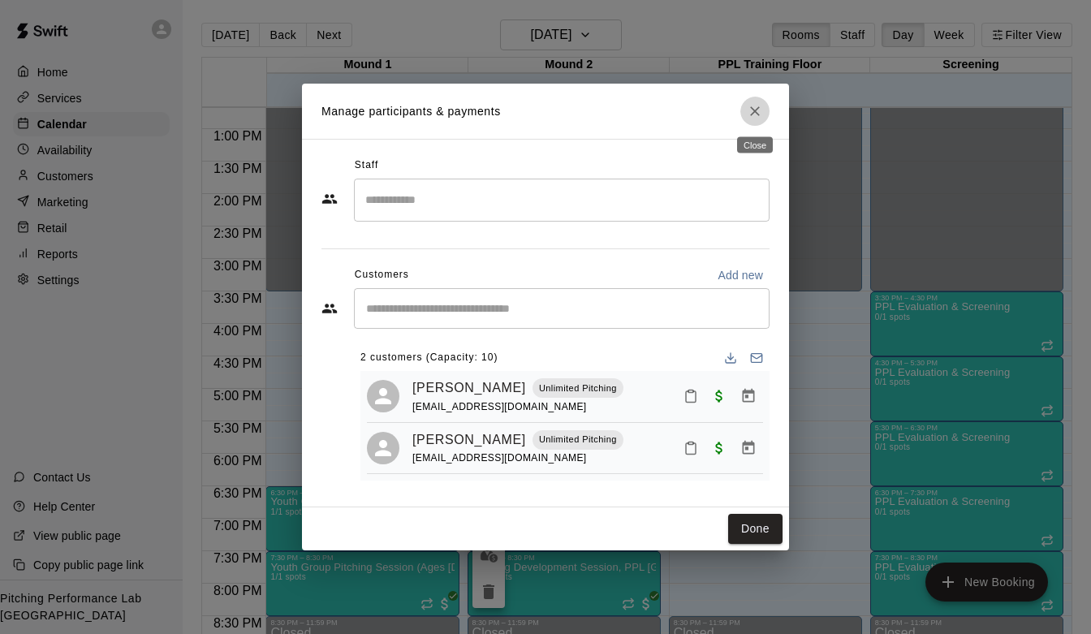
click at [754, 108] on icon "Close" at bounding box center [755, 111] width 16 height 16
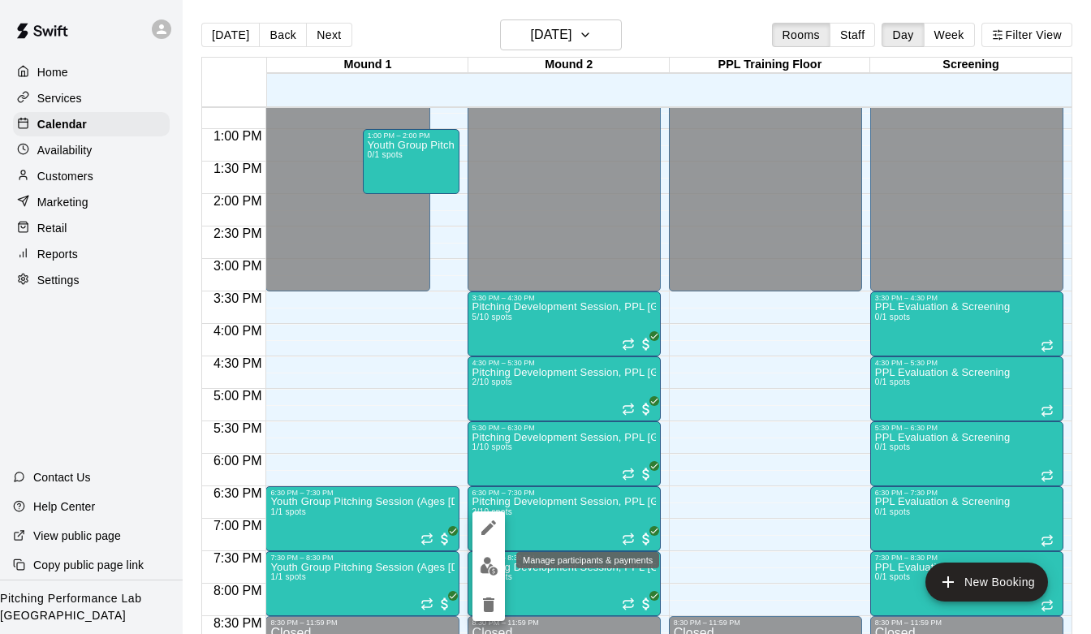
click at [494, 566] on img "edit" at bounding box center [489, 566] width 19 height 19
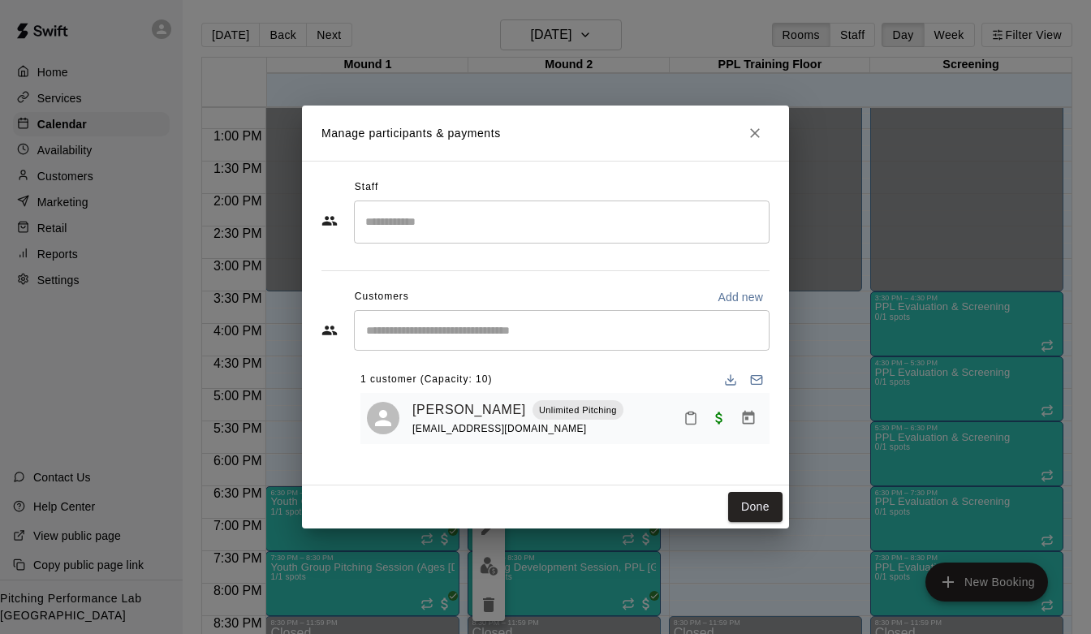
click at [752, 131] on icon "Close" at bounding box center [755, 133] width 16 height 16
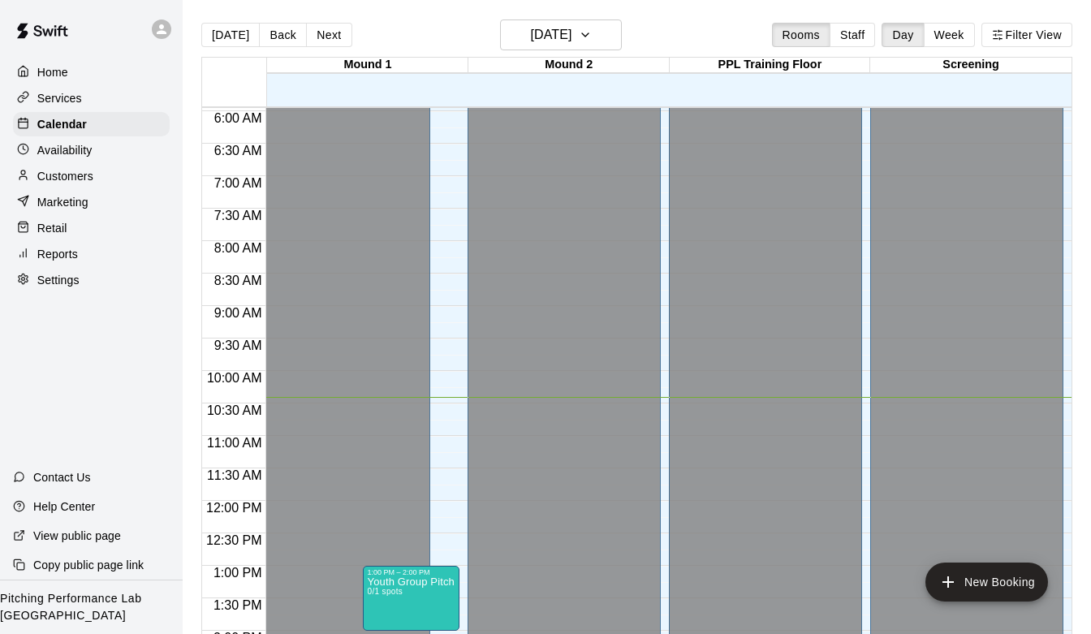
scroll to position [0, 0]
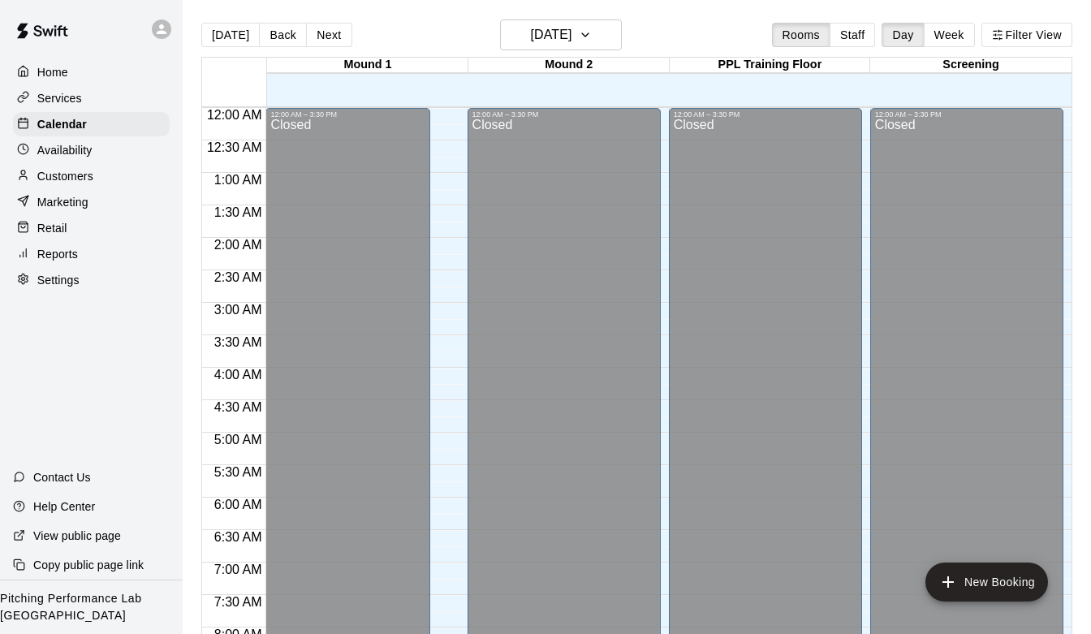
click at [86, 179] on p "Customers" at bounding box center [65, 176] width 56 height 16
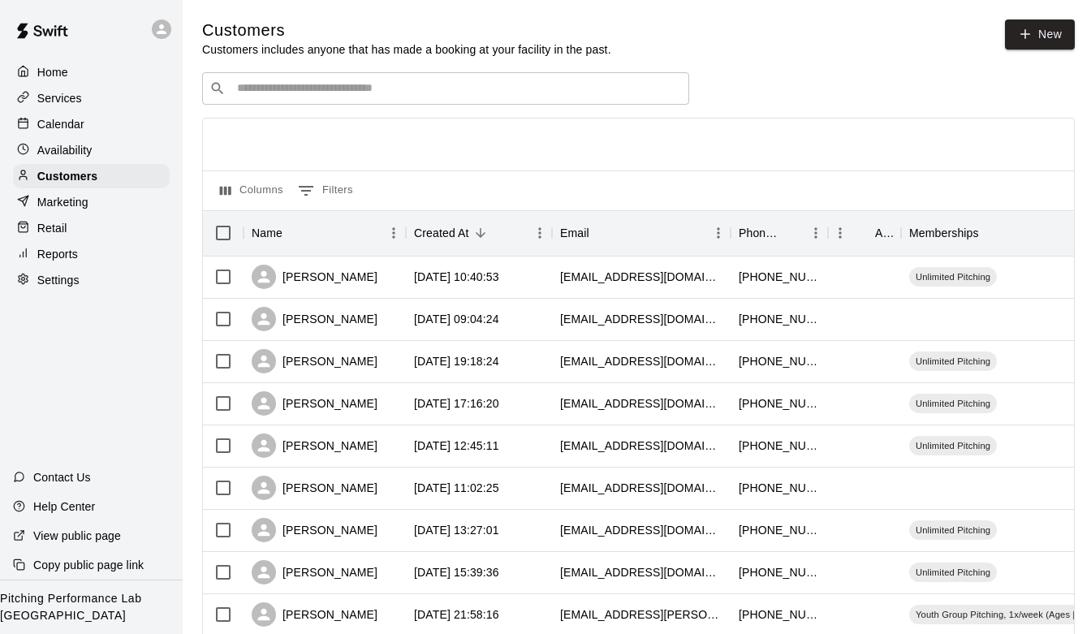
click at [302, 89] on input "Search customers by name or email" at bounding box center [457, 88] width 450 height 16
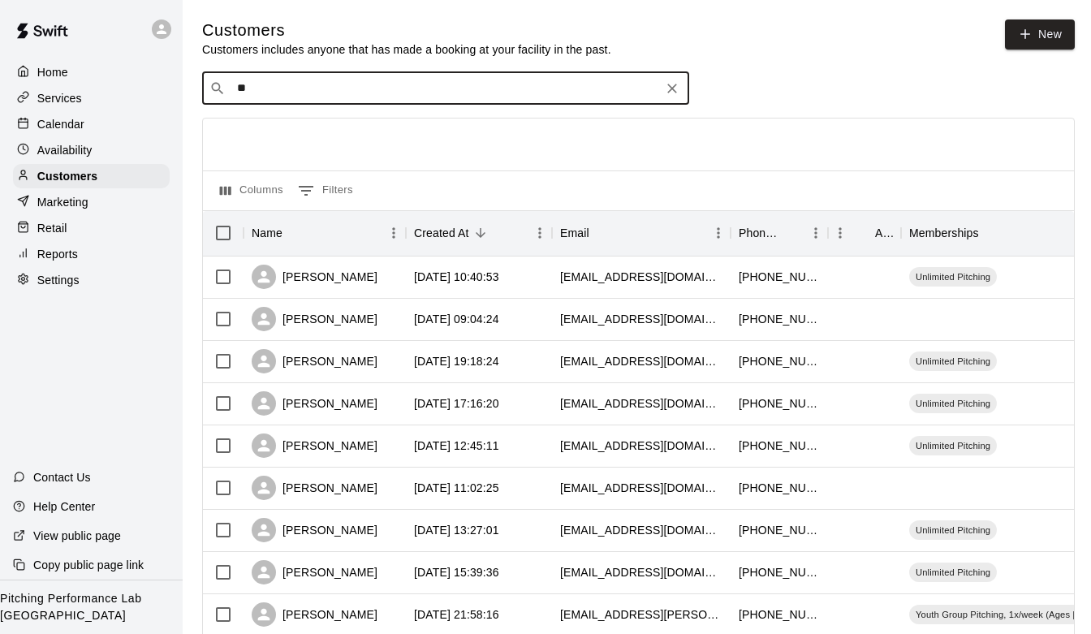
type input "*"
click at [1037, 42] on link "New" at bounding box center [1040, 34] width 70 height 30
select select "**"
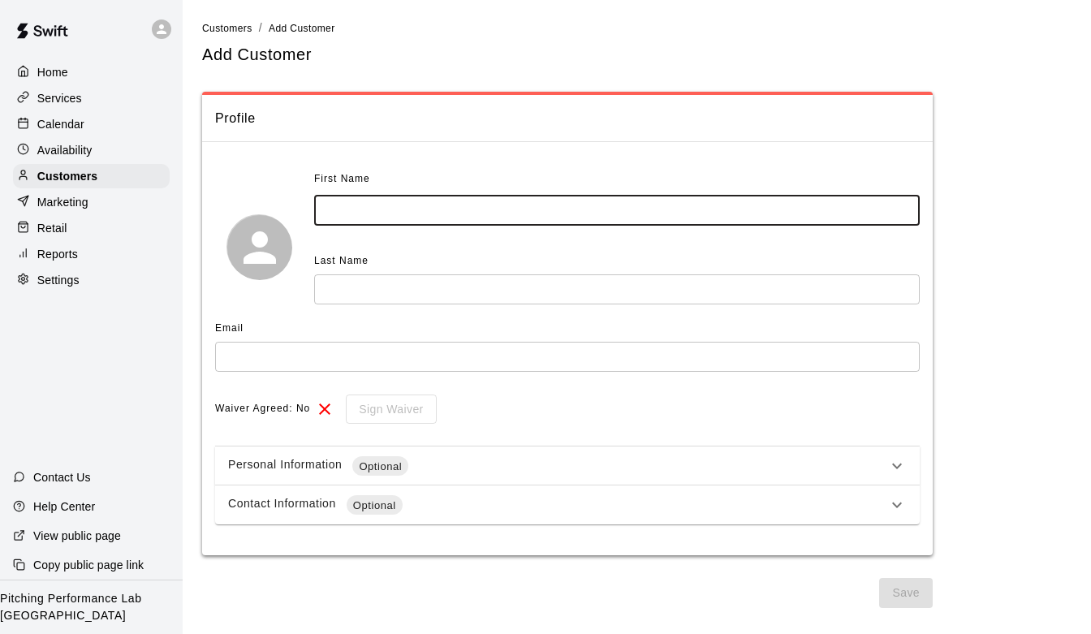
click at [473, 214] on input "text" at bounding box center [616, 211] width 605 height 30
type input "******"
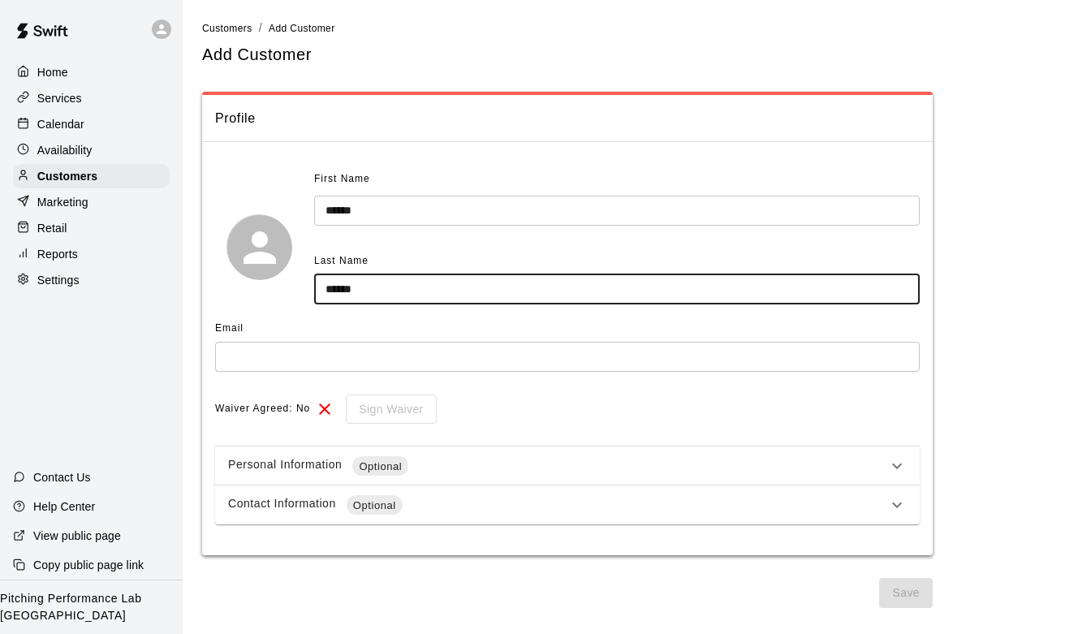
type input "******"
click at [276, 364] on input "text" at bounding box center [567, 357] width 704 height 30
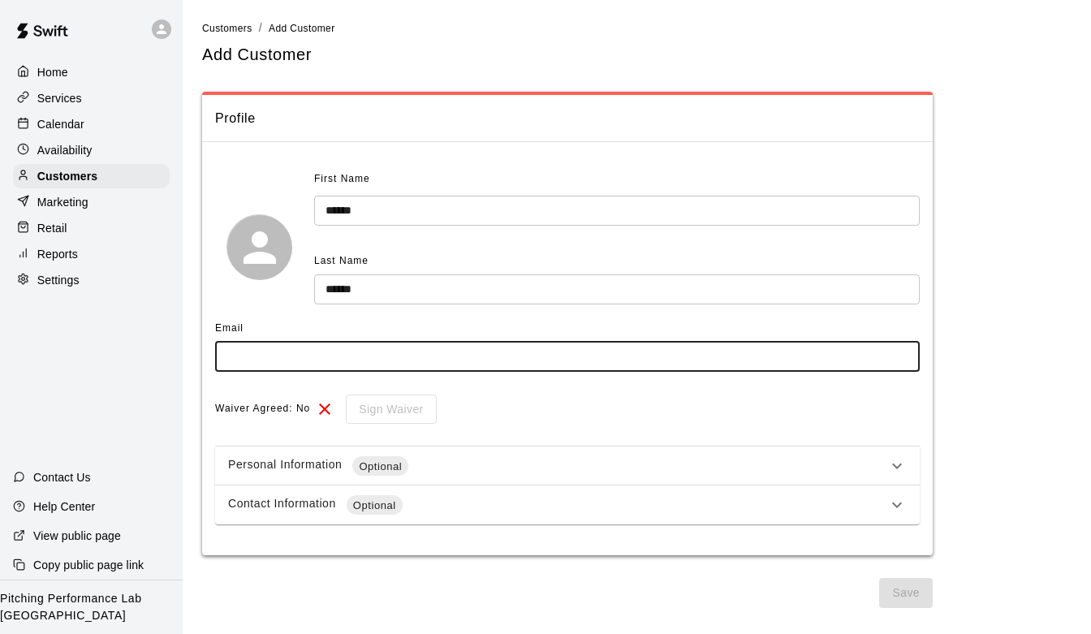
paste input "**********"
type input "**********"
click at [325, 465] on div "Personal Information Optional" at bounding box center [557, 465] width 659 height 19
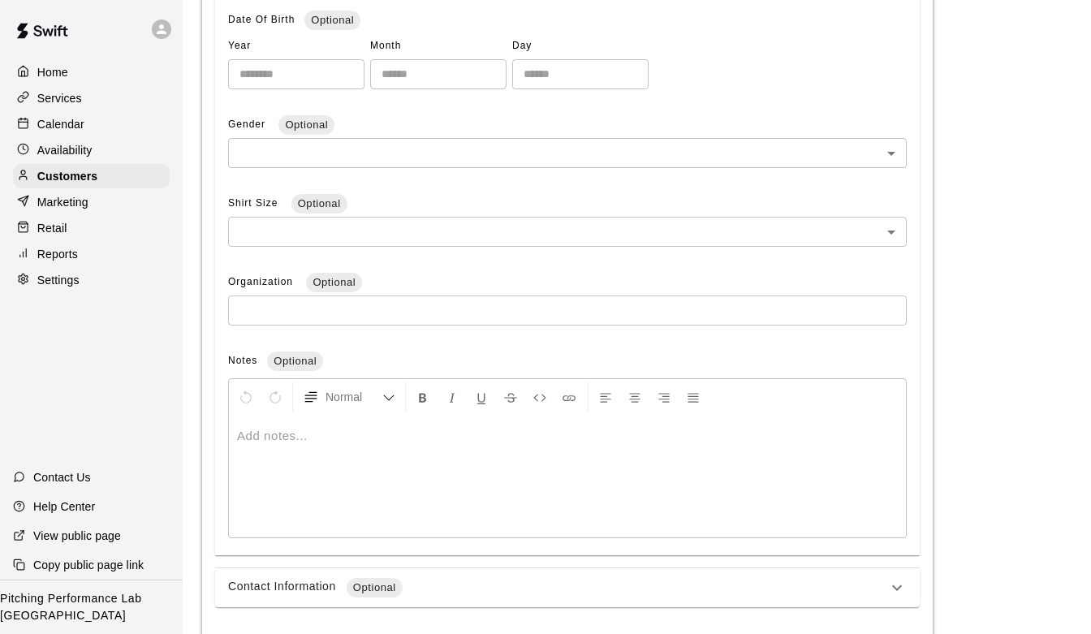
scroll to position [567, 0]
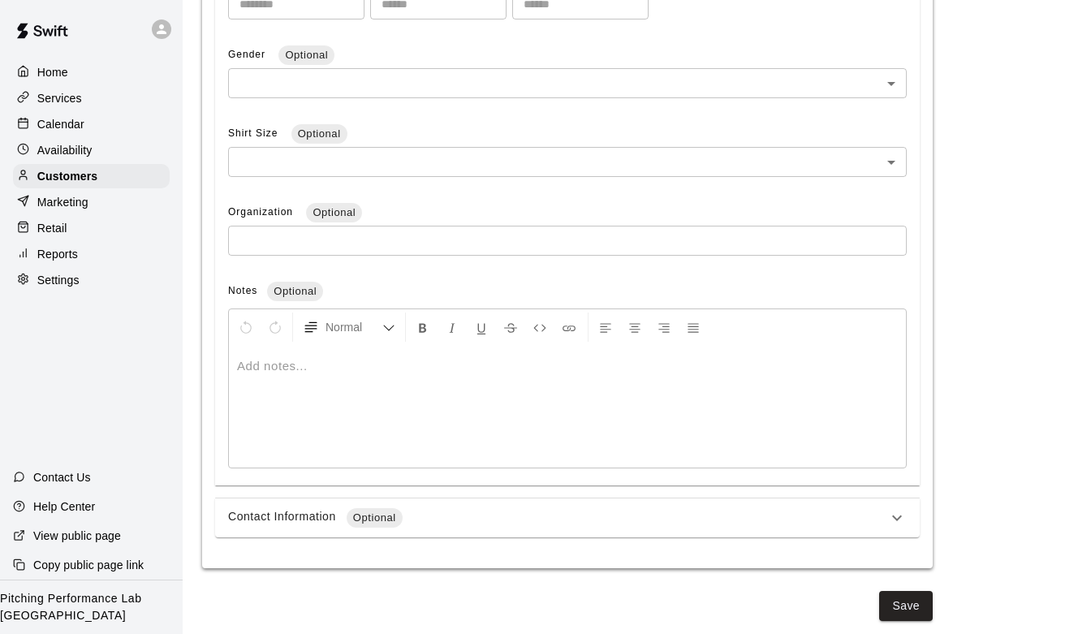
click at [317, 498] on div "Contact Information Optional" at bounding box center [567, 517] width 704 height 39
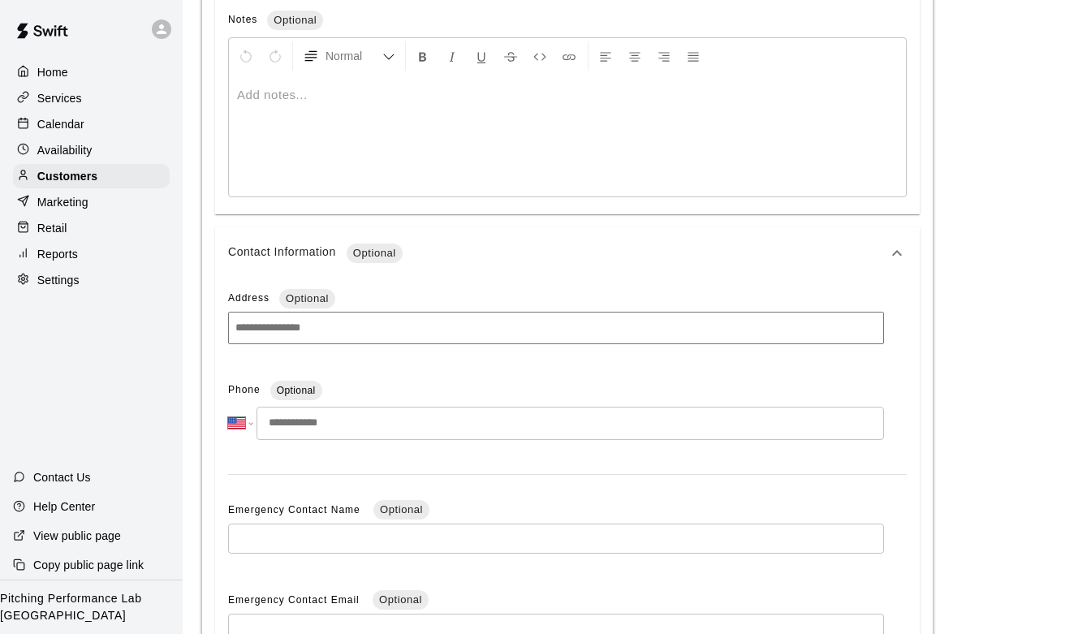
scroll to position [844, 0]
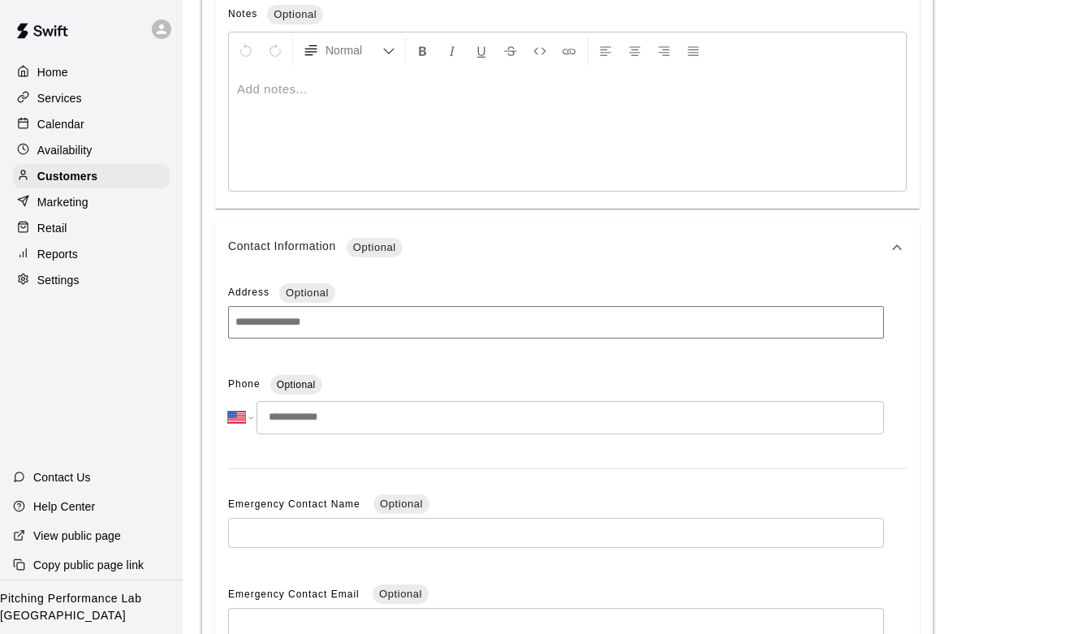
paste input "**********"
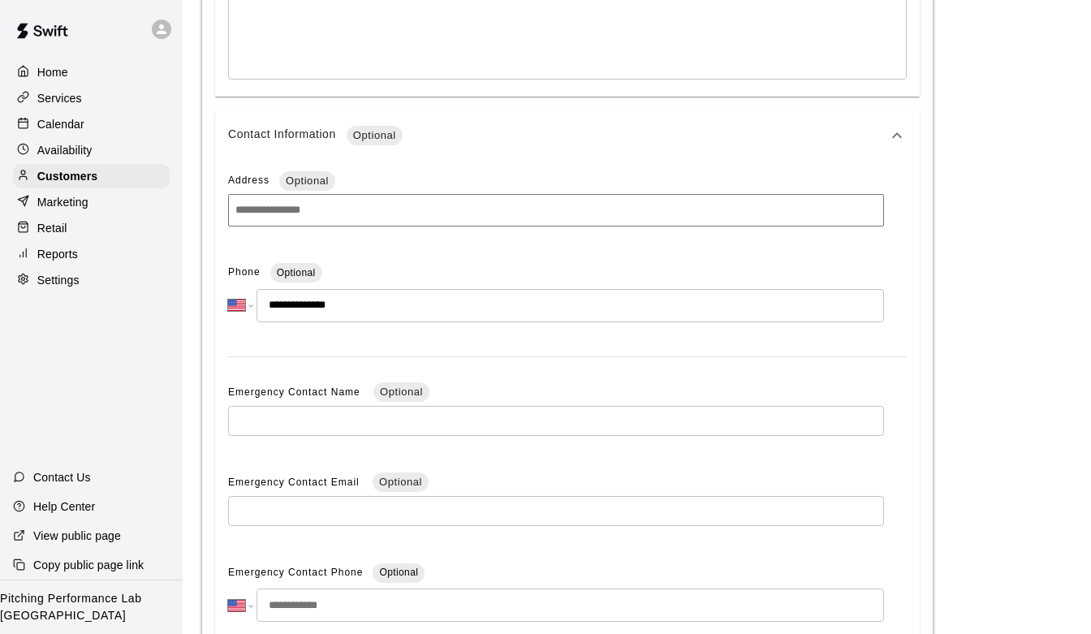
scroll to position [1079, 0]
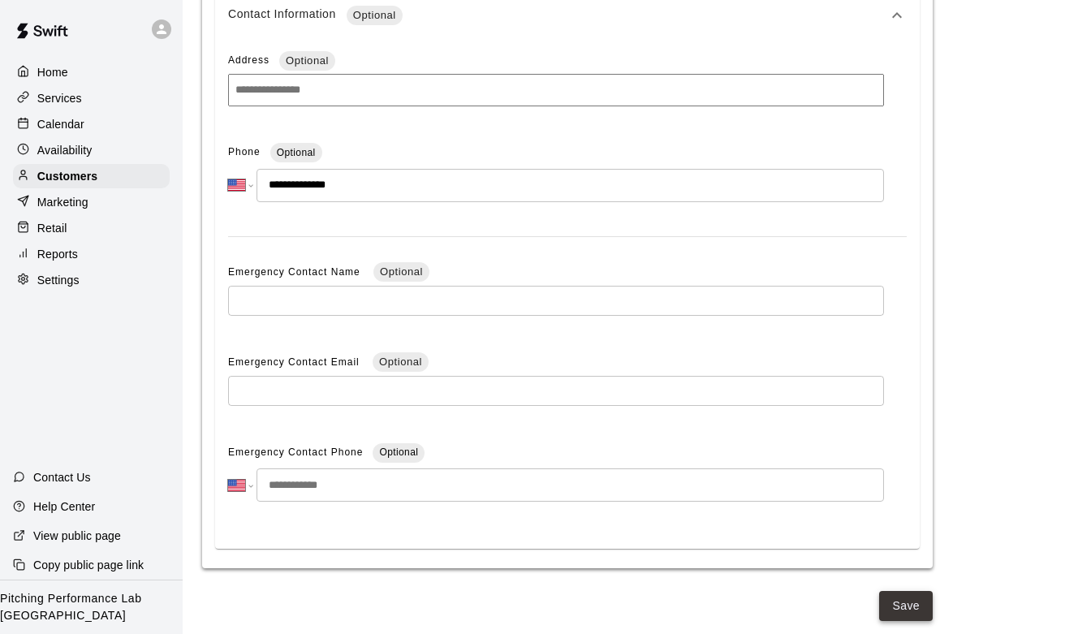
type input "**********"
click at [893, 602] on button "Save" at bounding box center [906, 606] width 54 height 30
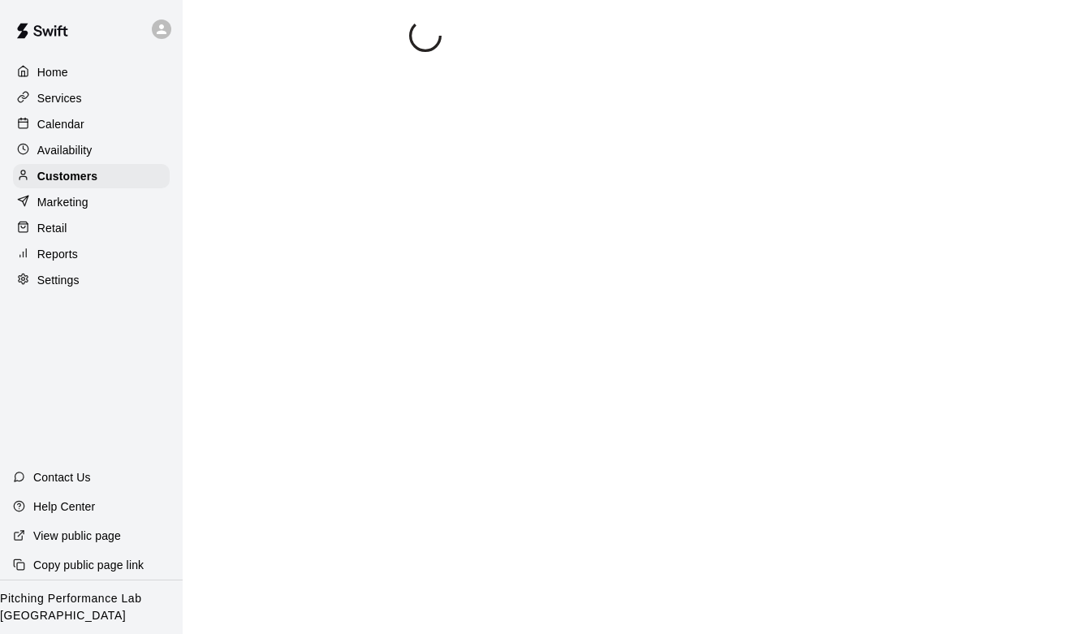
scroll to position [0, 0]
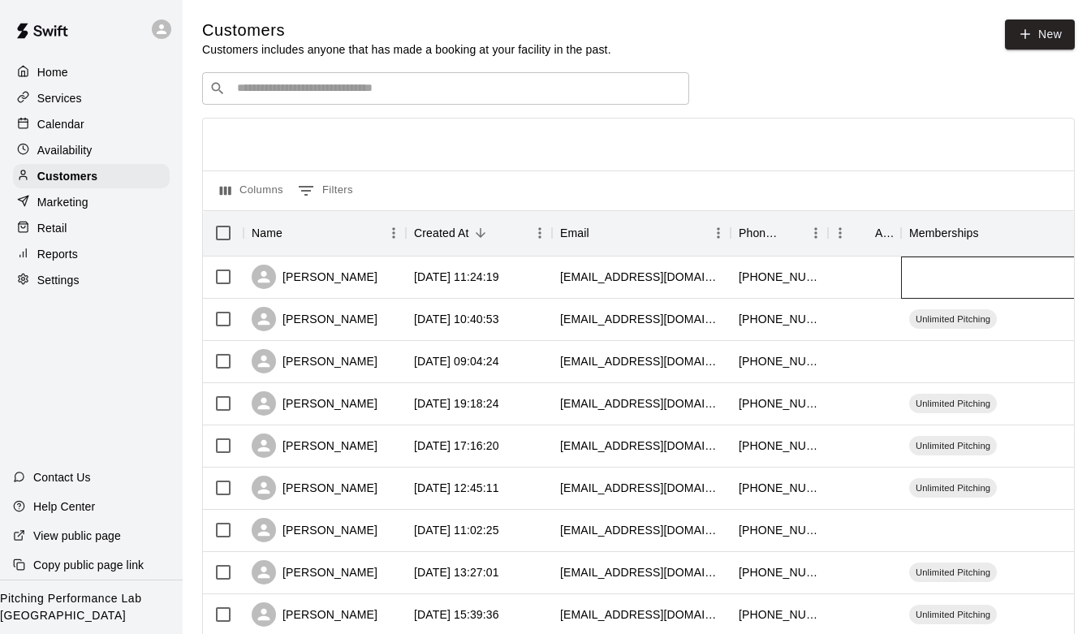
click at [930, 278] on div at bounding box center [1022, 277] width 243 height 42
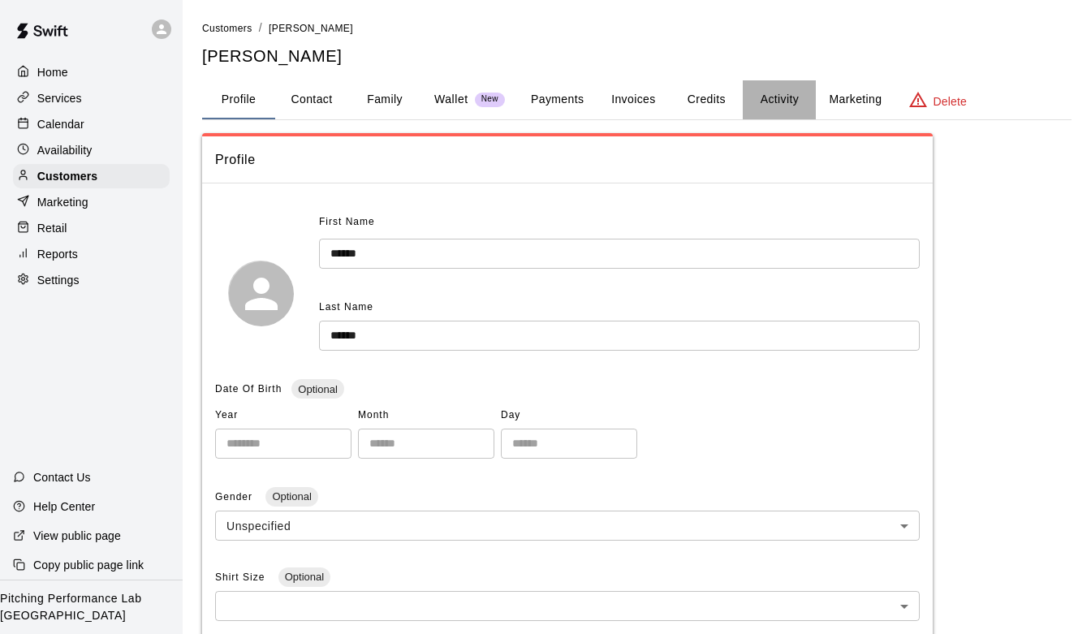
click at [783, 102] on button "Activity" at bounding box center [779, 99] width 73 height 39
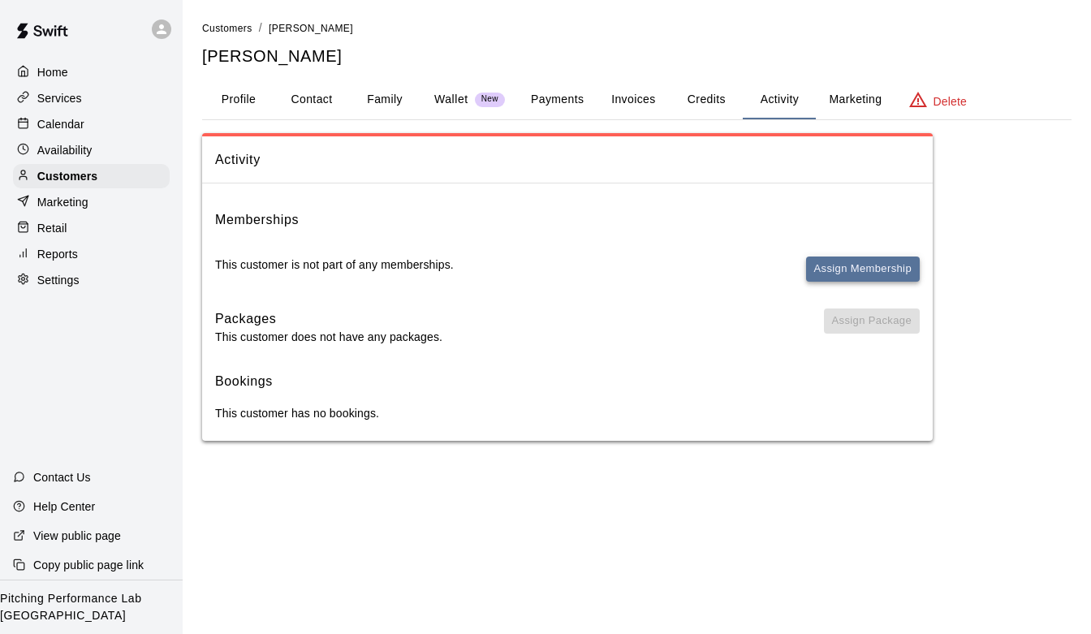
click at [842, 272] on button "Assign Membership" at bounding box center [863, 268] width 114 height 25
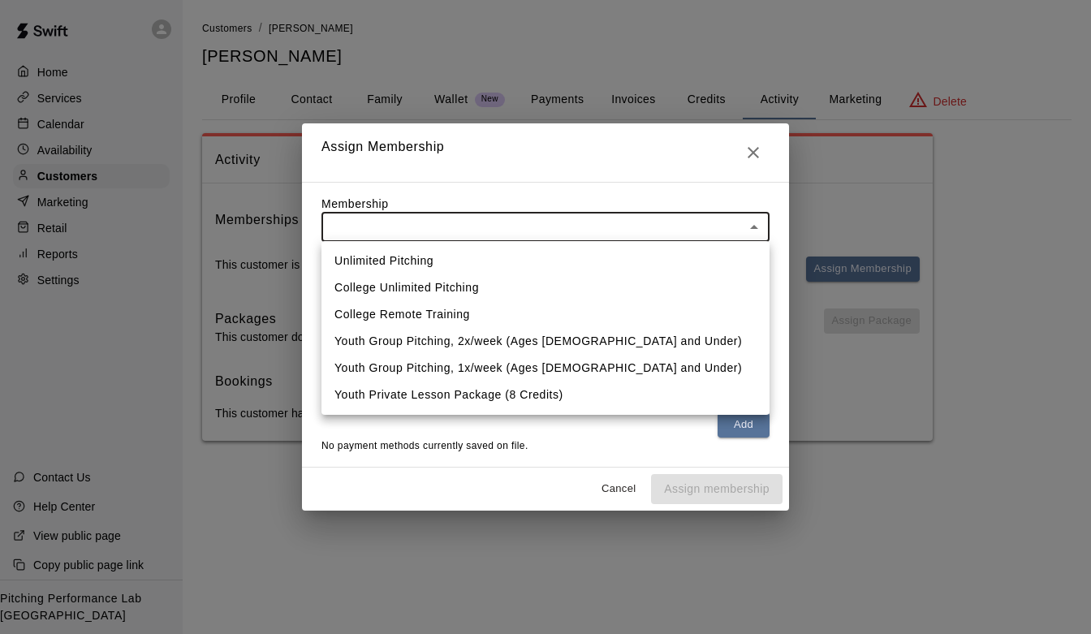
click at [549, 222] on body "Home Services Calendar Availability Customers Marketing Retail Reports Settings…" at bounding box center [545, 236] width 1091 height 473
click at [480, 255] on li "Unlimited Pitching" at bounding box center [545, 261] width 448 height 27
type input "**********"
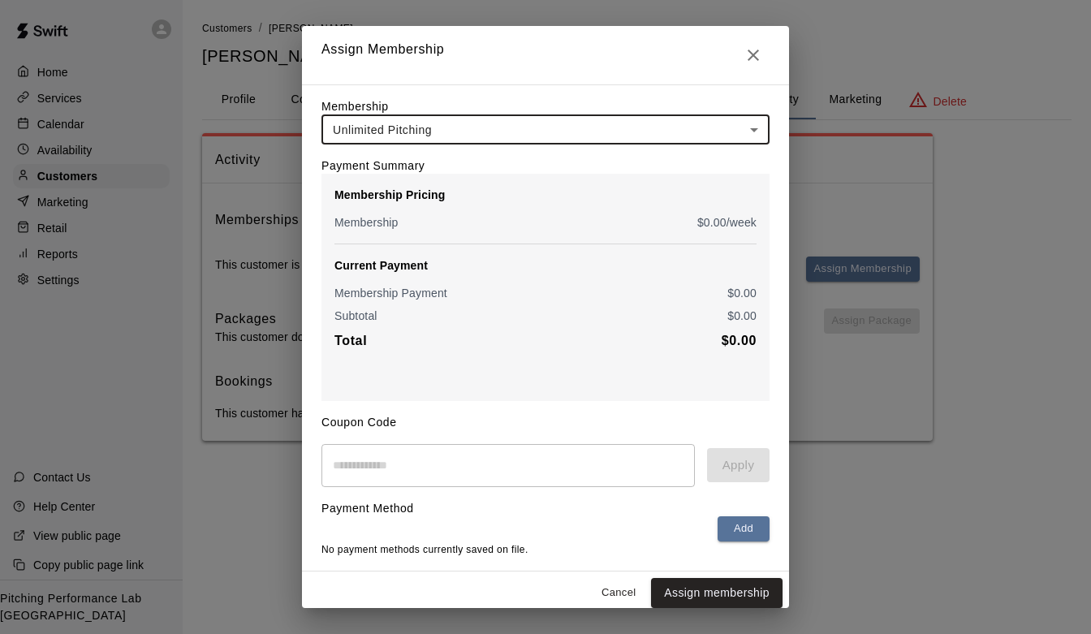
scroll to position [9, 0]
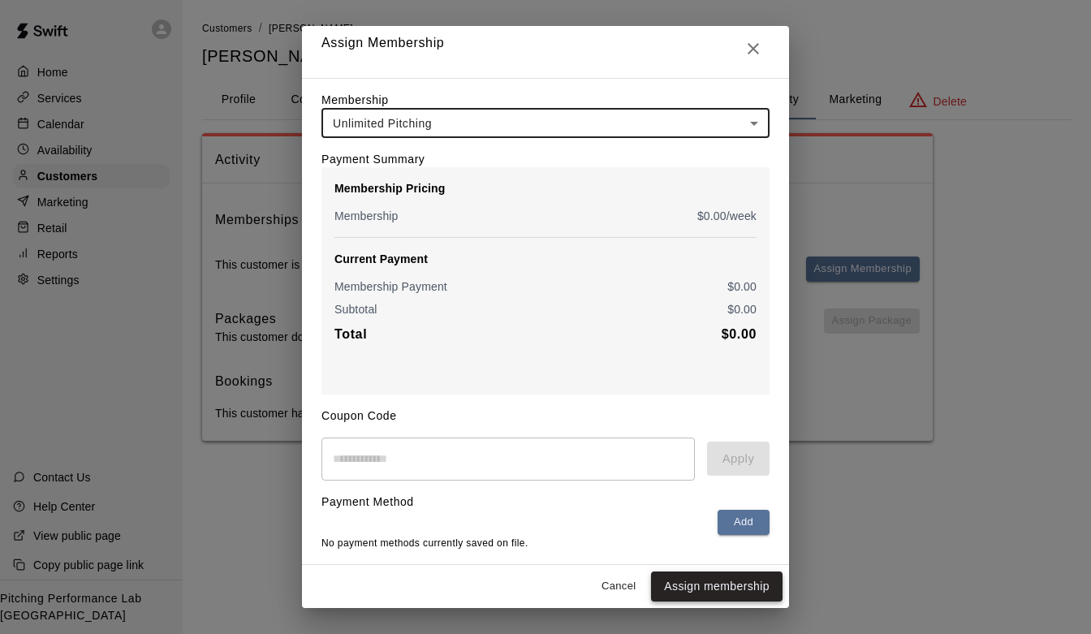
click at [697, 581] on button "Assign membership" at bounding box center [716, 586] width 131 height 30
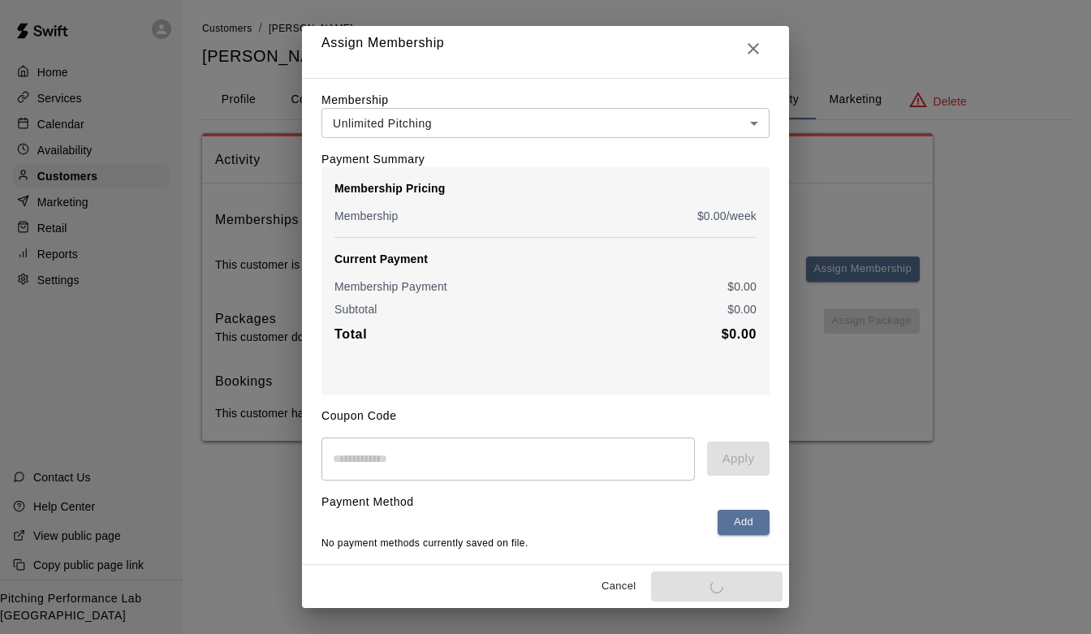
scroll to position [0, 0]
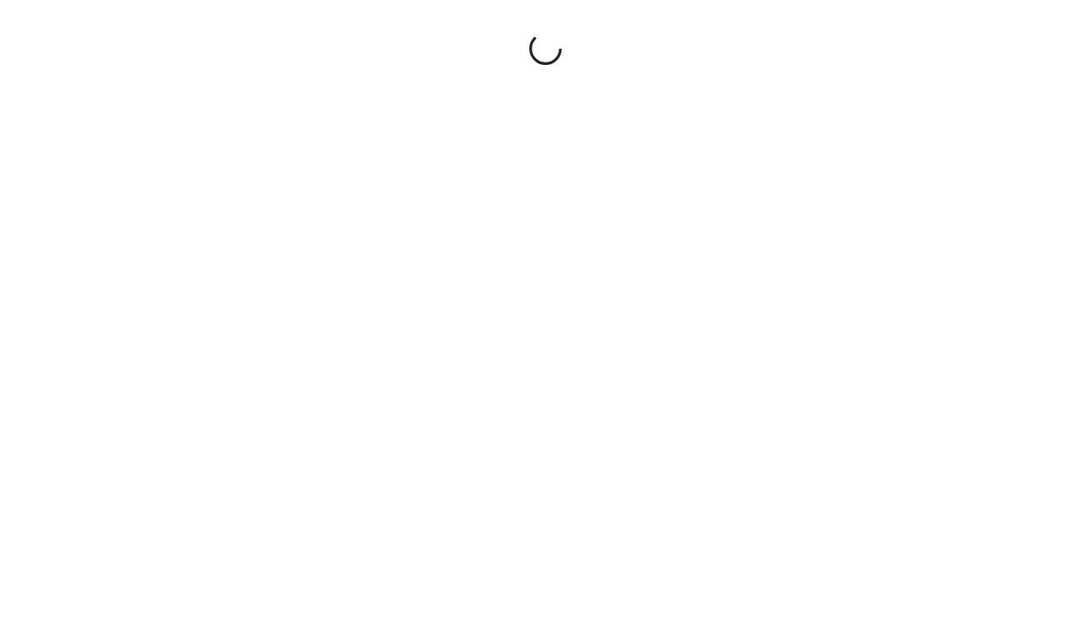
click at [119, 567] on div at bounding box center [545, 317] width 1091 height 634
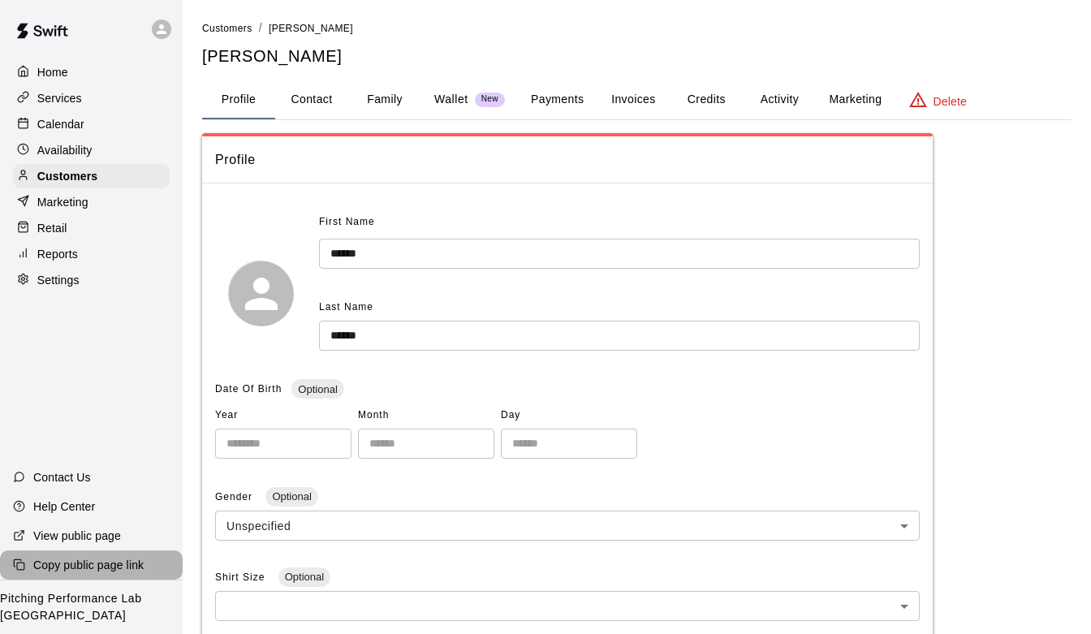
click at [119, 567] on p "Copy public page link" at bounding box center [88, 565] width 110 height 16
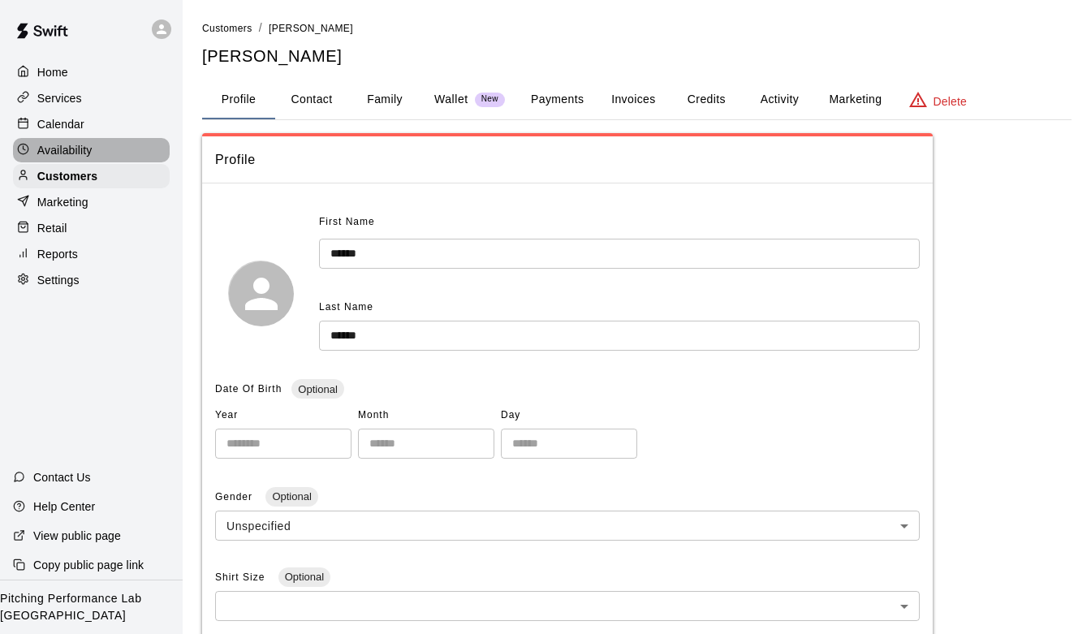
click at [78, 155] on p "Availability" at bounding box center [64, 150] width 55 height 16
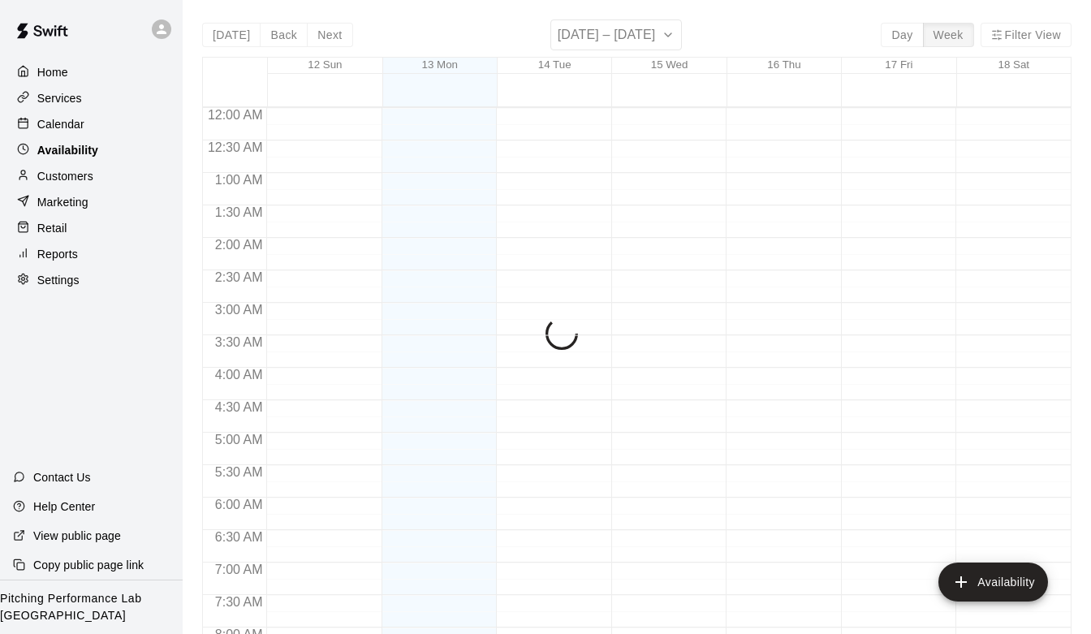
scroll to position [677, 0]
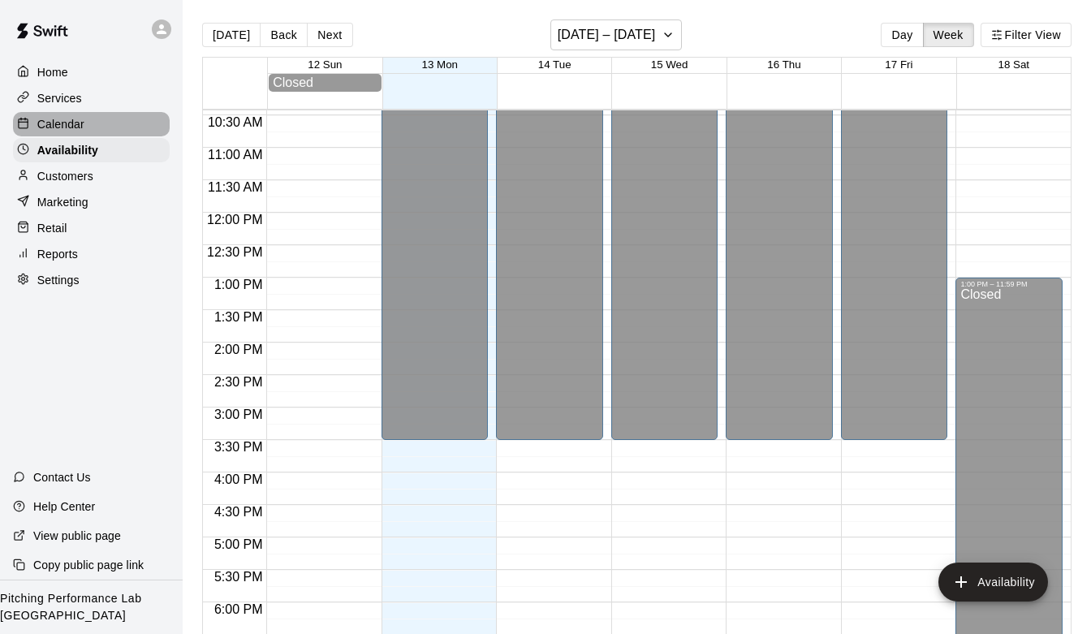
click at [75, 129] on p "Calendar" at bounding box center [60, 124] width 47 height 16
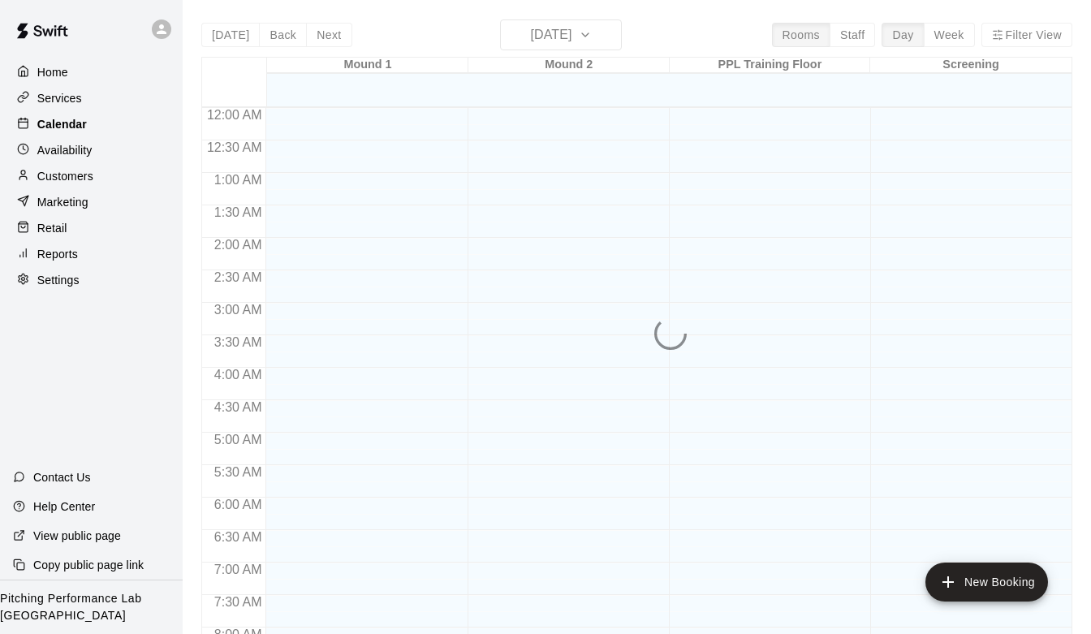
scroll to position [677, 0]
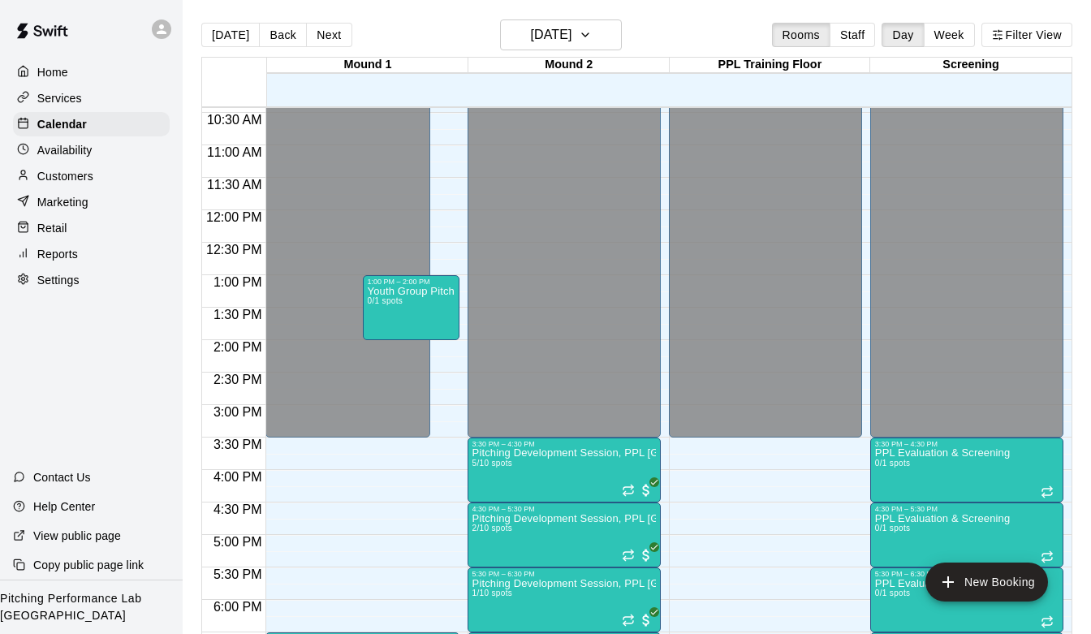
click at [72, 101] on p "Services" at bounding box center [59, 98] width 45 height 16
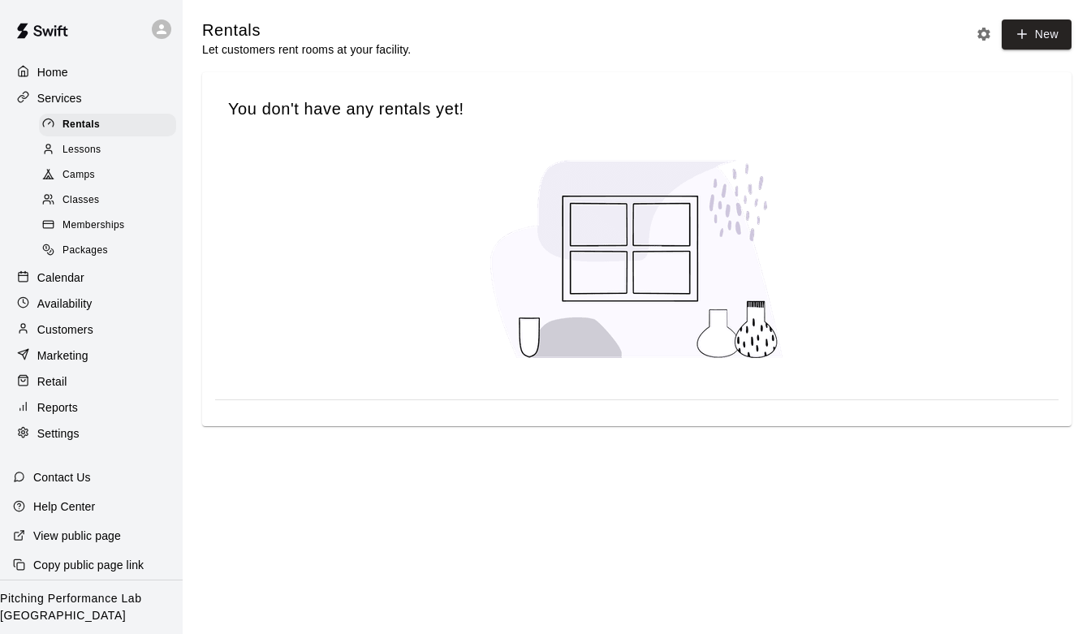
click at [80, 225] on span "Memberships" at bounding box center [93, 225] width 62 height 16
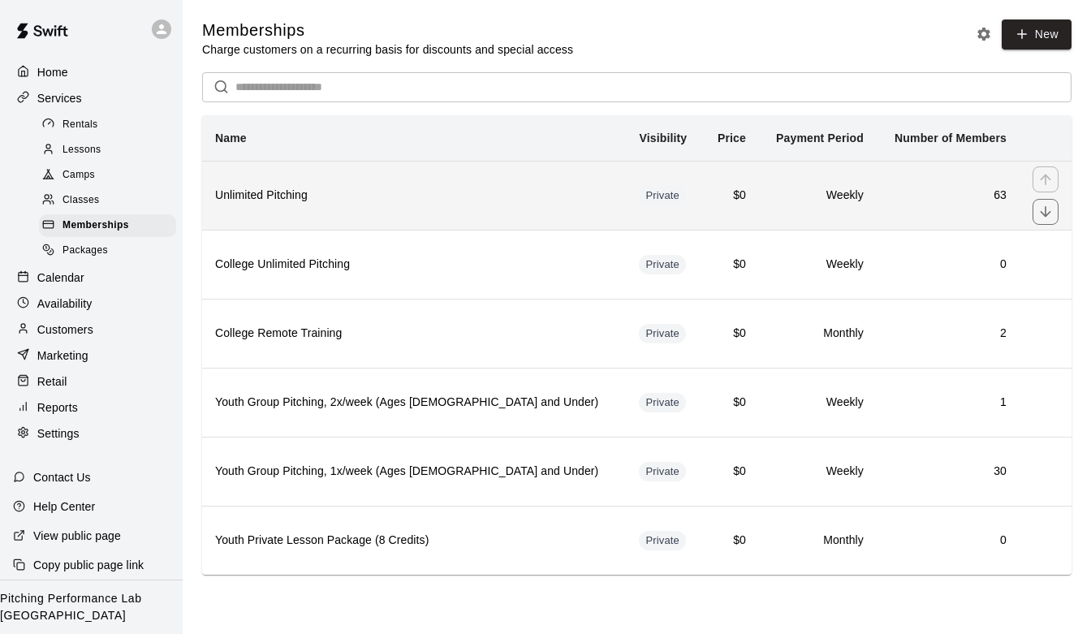
click at [424, 206] on th "Unlimited Pitching" at bounding box center [414, 195] width 424 height 69
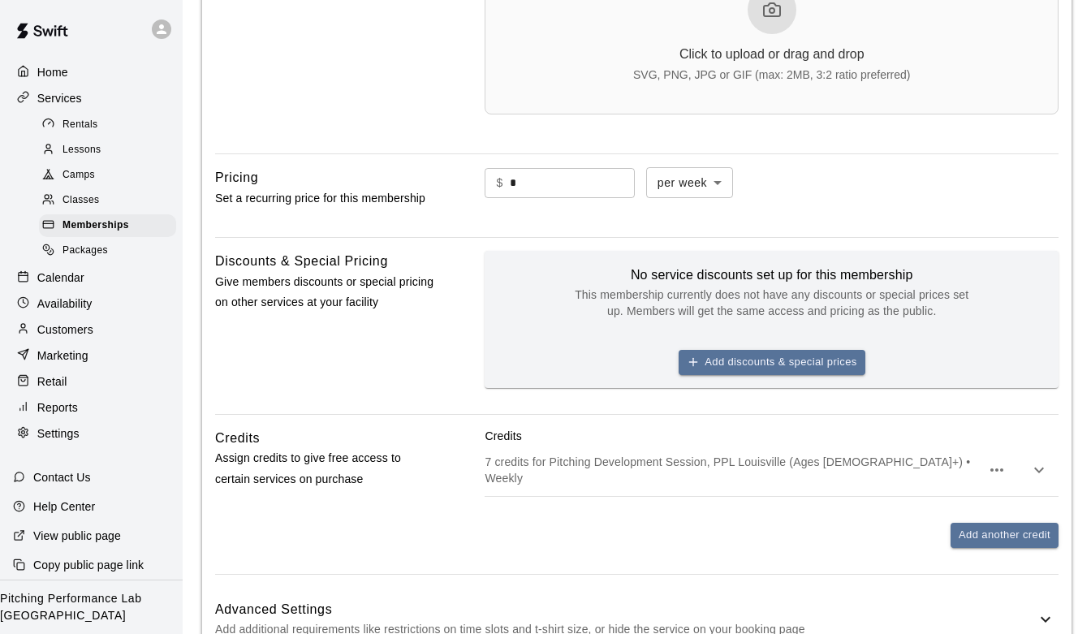
scroll to position [369, 0]
